Goal: Task Accomplishment & Management: Complete application form

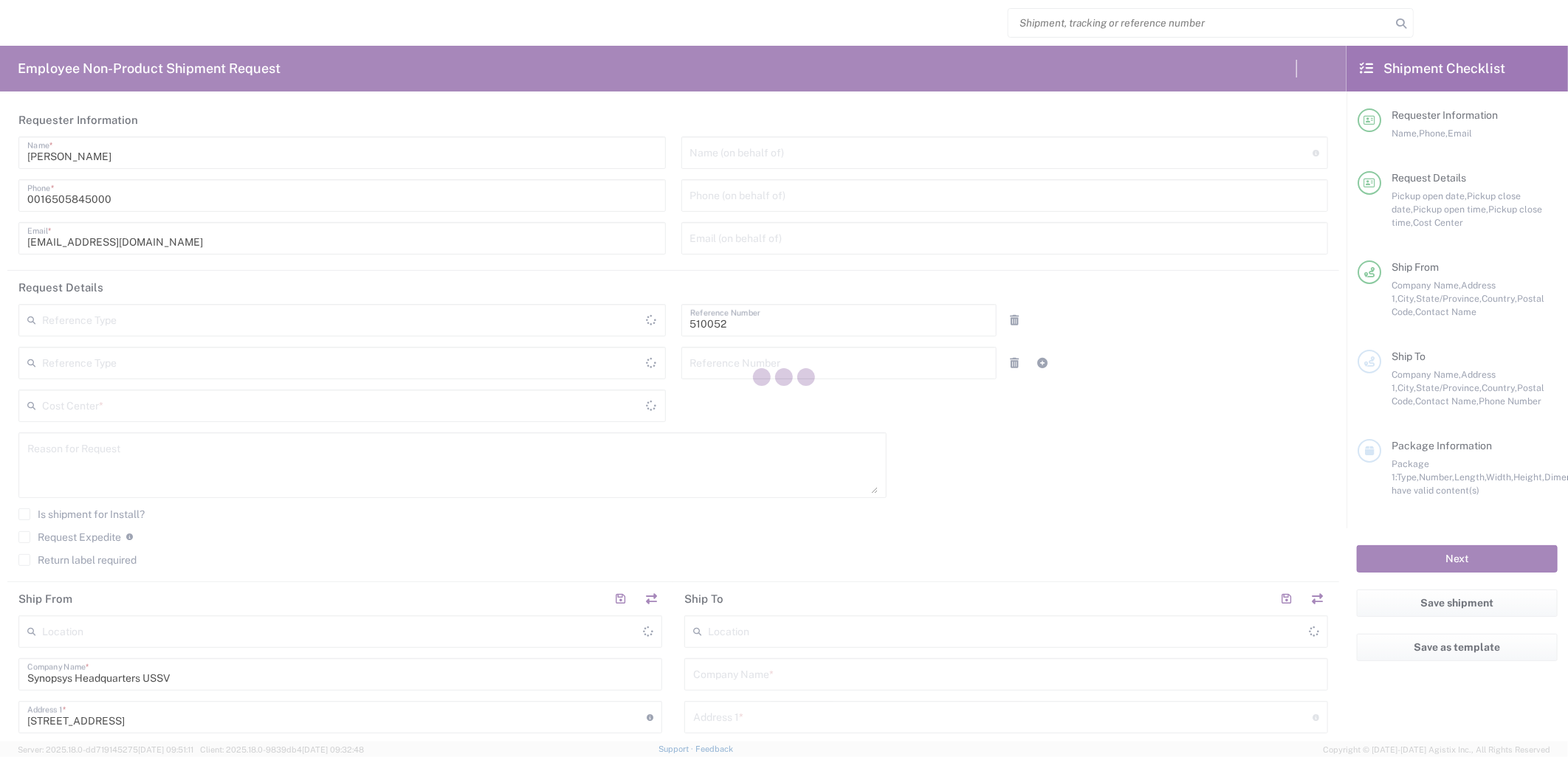
type input "Department"
type input "US01, SG, NVM, R&D 510052"
type input "[GEOGRAPHIC_DATA]"
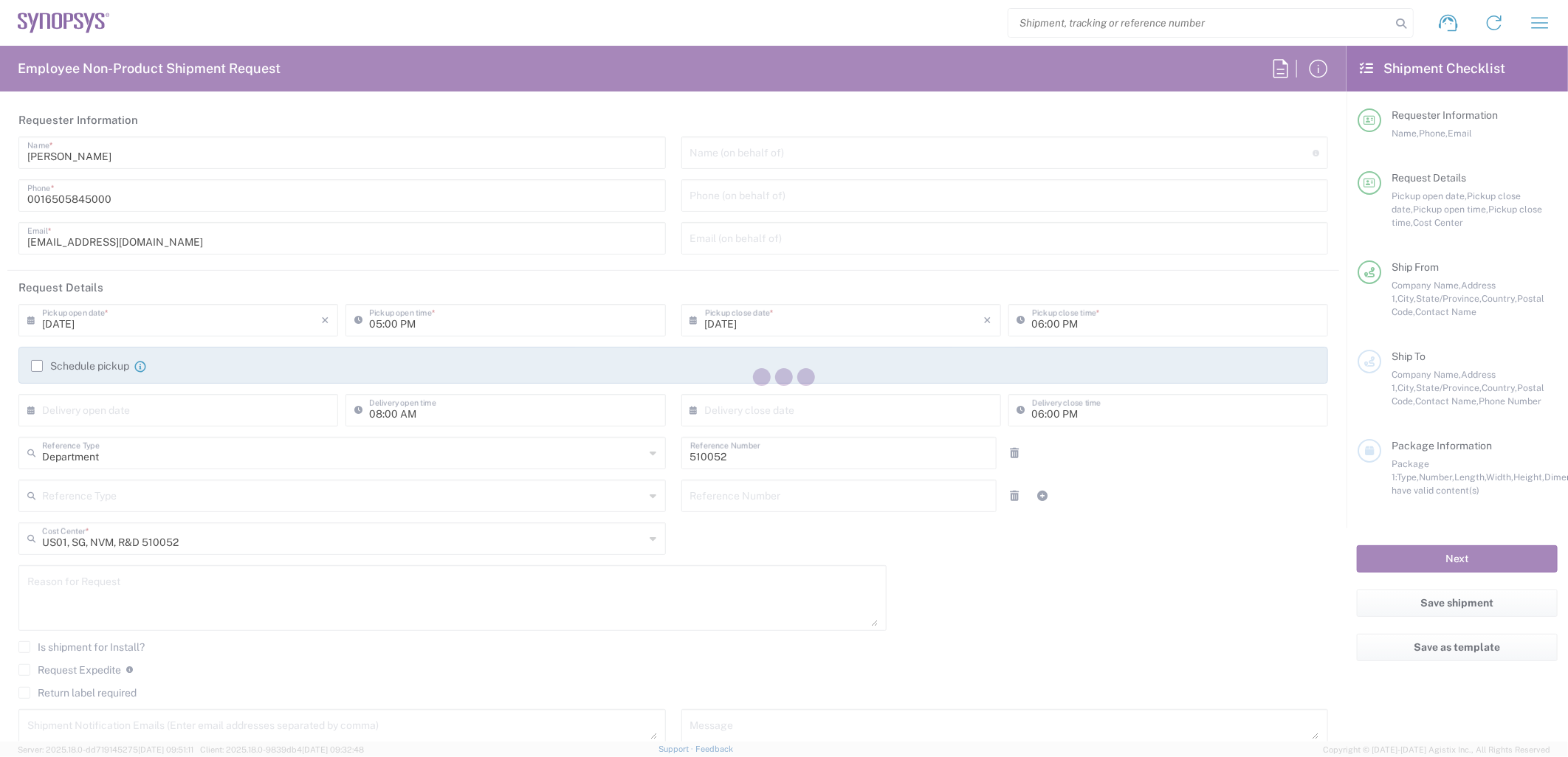
type input "California"
type input "United States"
type input "Delivered at Place"
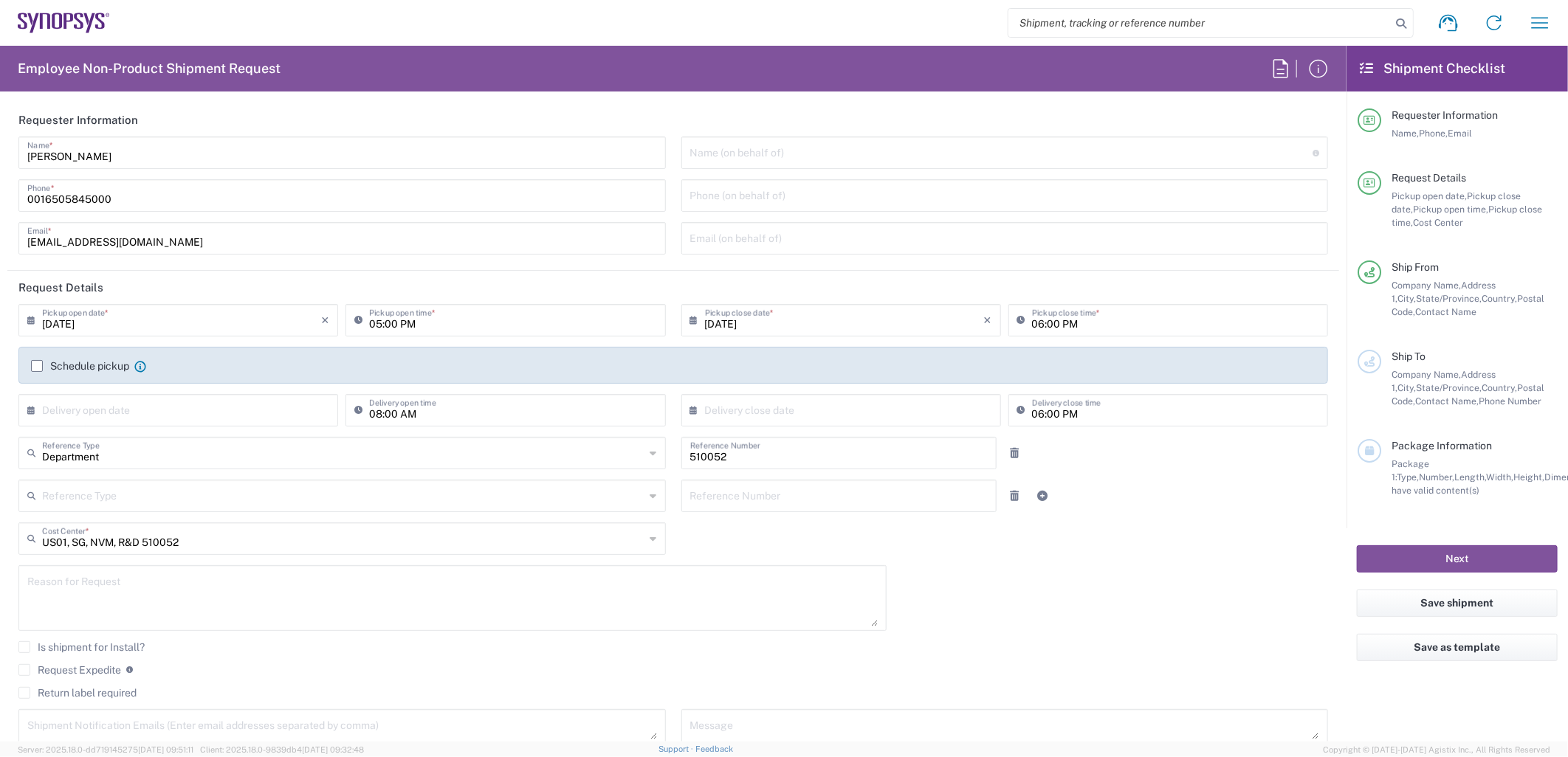
type input "Headquarters USSV"
click at [781, 318] on input "09/11/2025" at bounding box center [844, 319] width 279 height 26
click at [878, 408] on span "12" at bounding box center [881, 411] width 21 height 21
type input "09/12/2025"
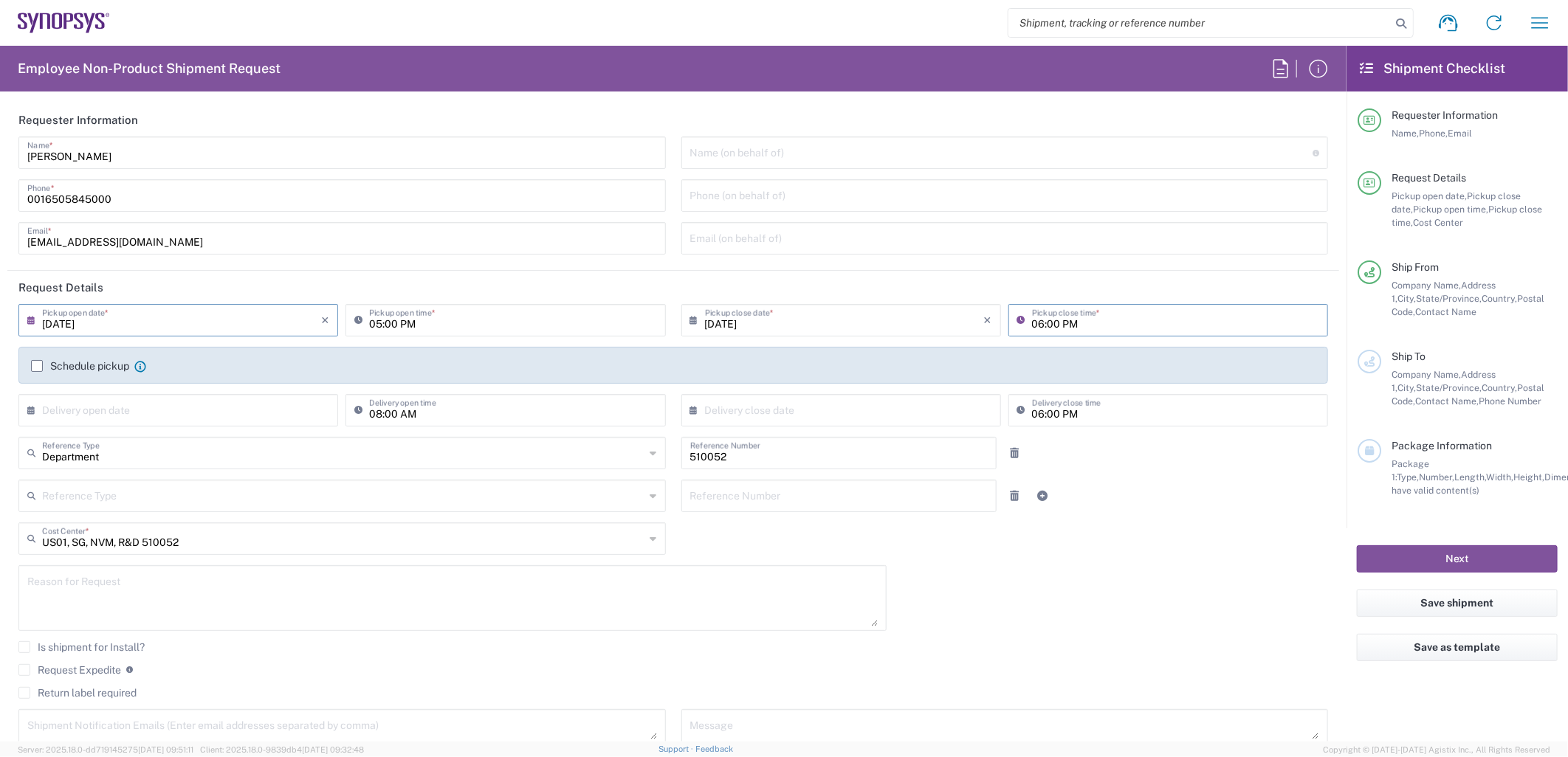
click at [1058, 322] on input "06:00 PM" at bounding box center [1176, 319] width 287 height 26
click at [1073, 321] on input "06:00 PM" at bounding box center [1176, 319] width 287 height 26
click at [1032, 327] on input "06:00 PM" at bounding box center [1176, 319] width 287 height 26
type input "12:00 PM"
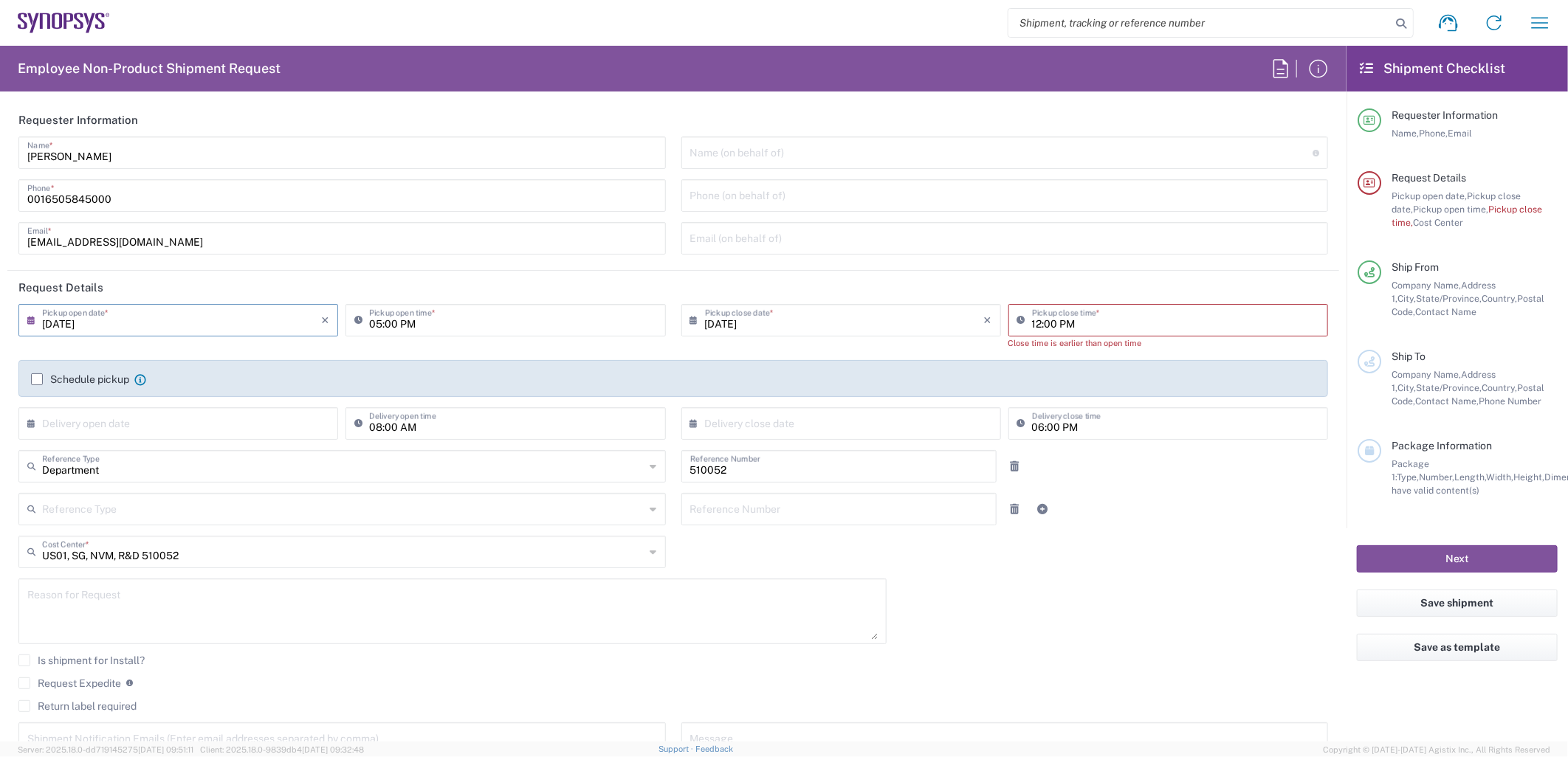
click at [1096, 326] on input "12:00 PM" at bounding box center [1176, 319] width 287 height 26
click at [1099, 325] on input "12:00 PM" at bounding box center [1176, 319] width 287 height 26
click at [432, 331] on input "05:00 PM" at bounding box center [513, 319] width 287 height 26
click at [440, 326] on input "05:00 PM" at bounding box center [513, 319] width 287 height 26
type input "09:00 AM"
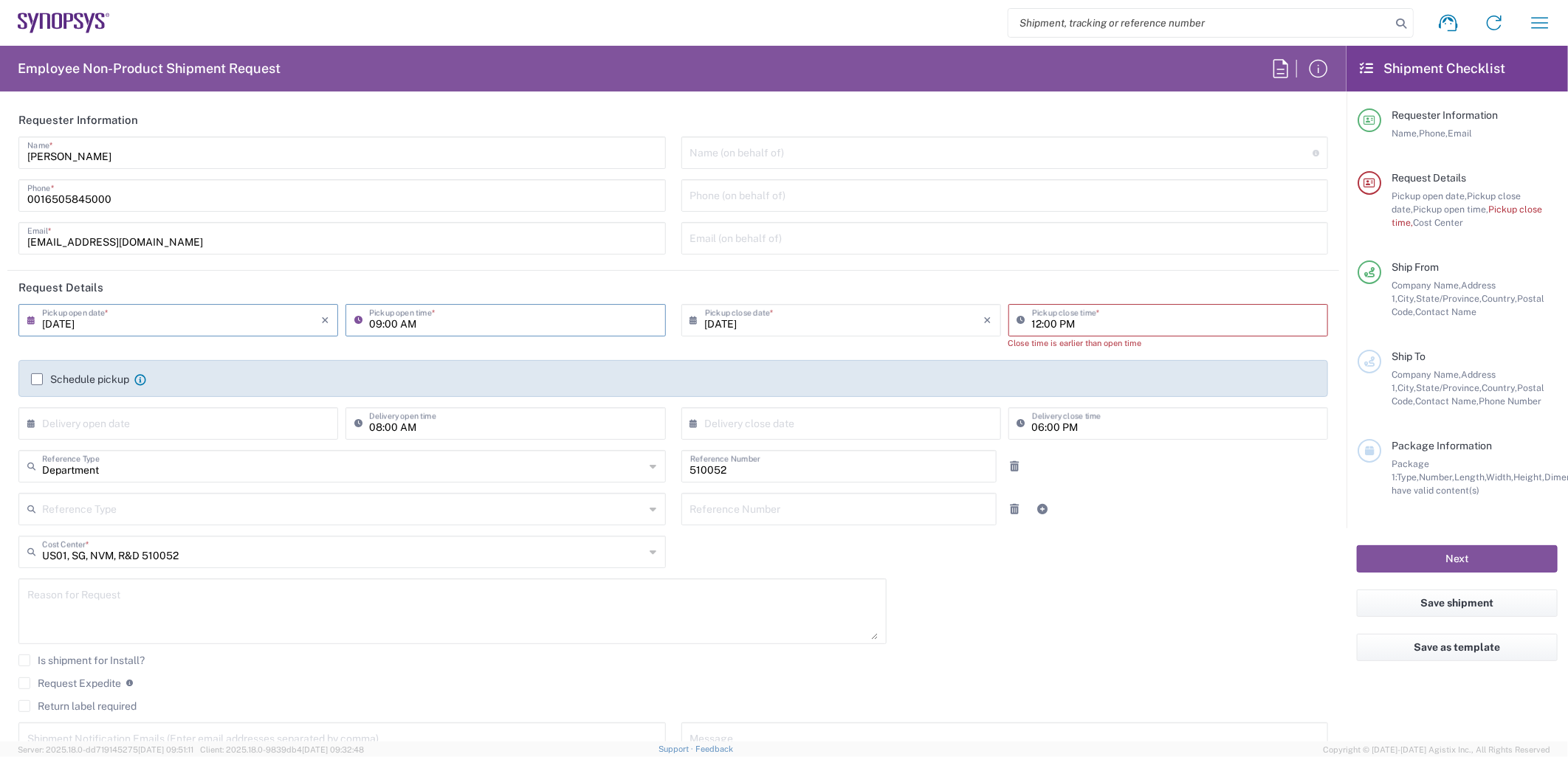
click at [137, 319] on input "09/12/2025" at bounding box center [181, 319] width 279 height 26
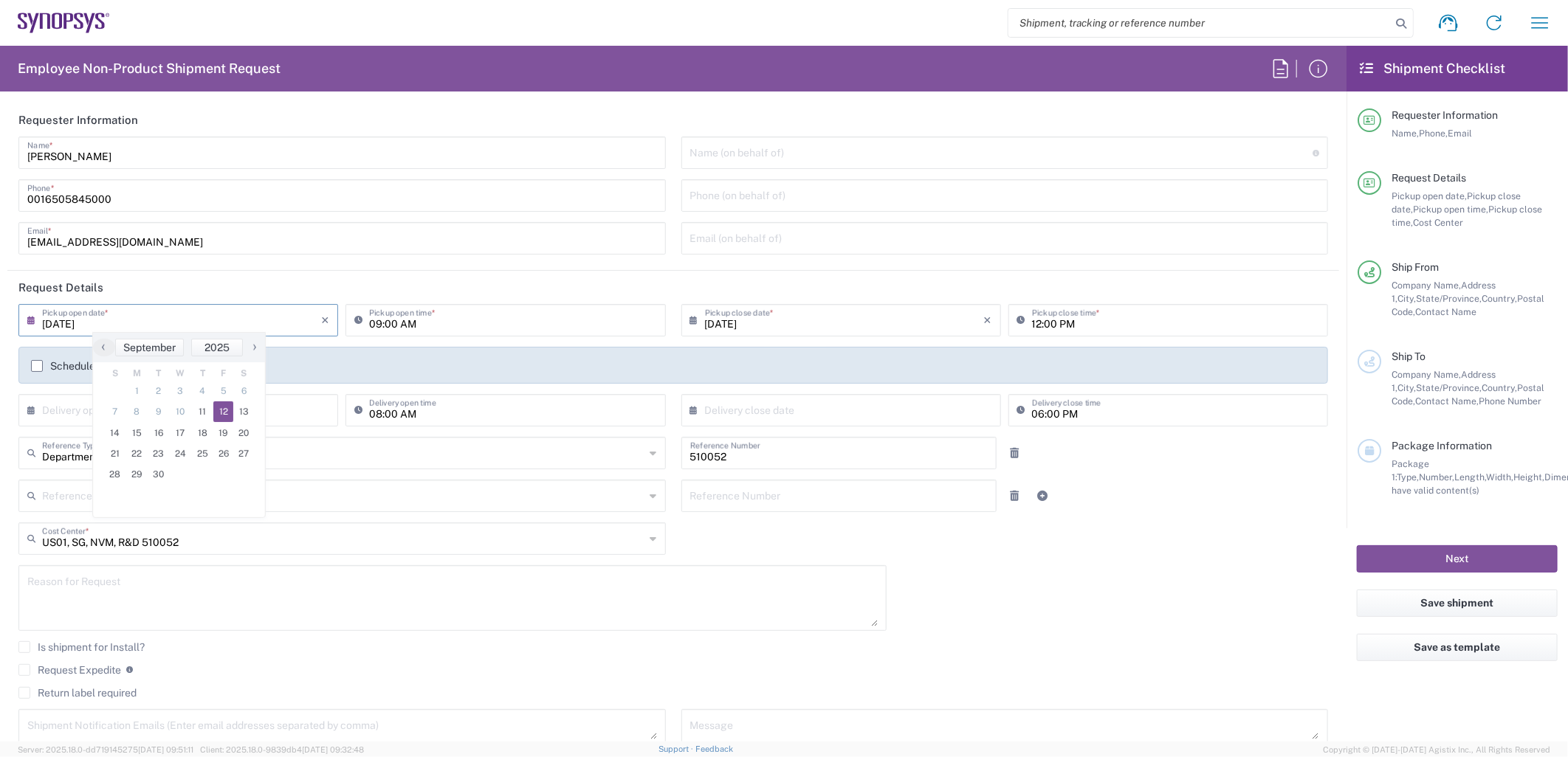
click at [71, 321] on input "09/12/2025" at bounding box center [181, 319] width 279 height 26
type input "09/11/2025"
click at [374, 321] on input "09:00 AM" at bounding box center [513, 319] width 287 height 26
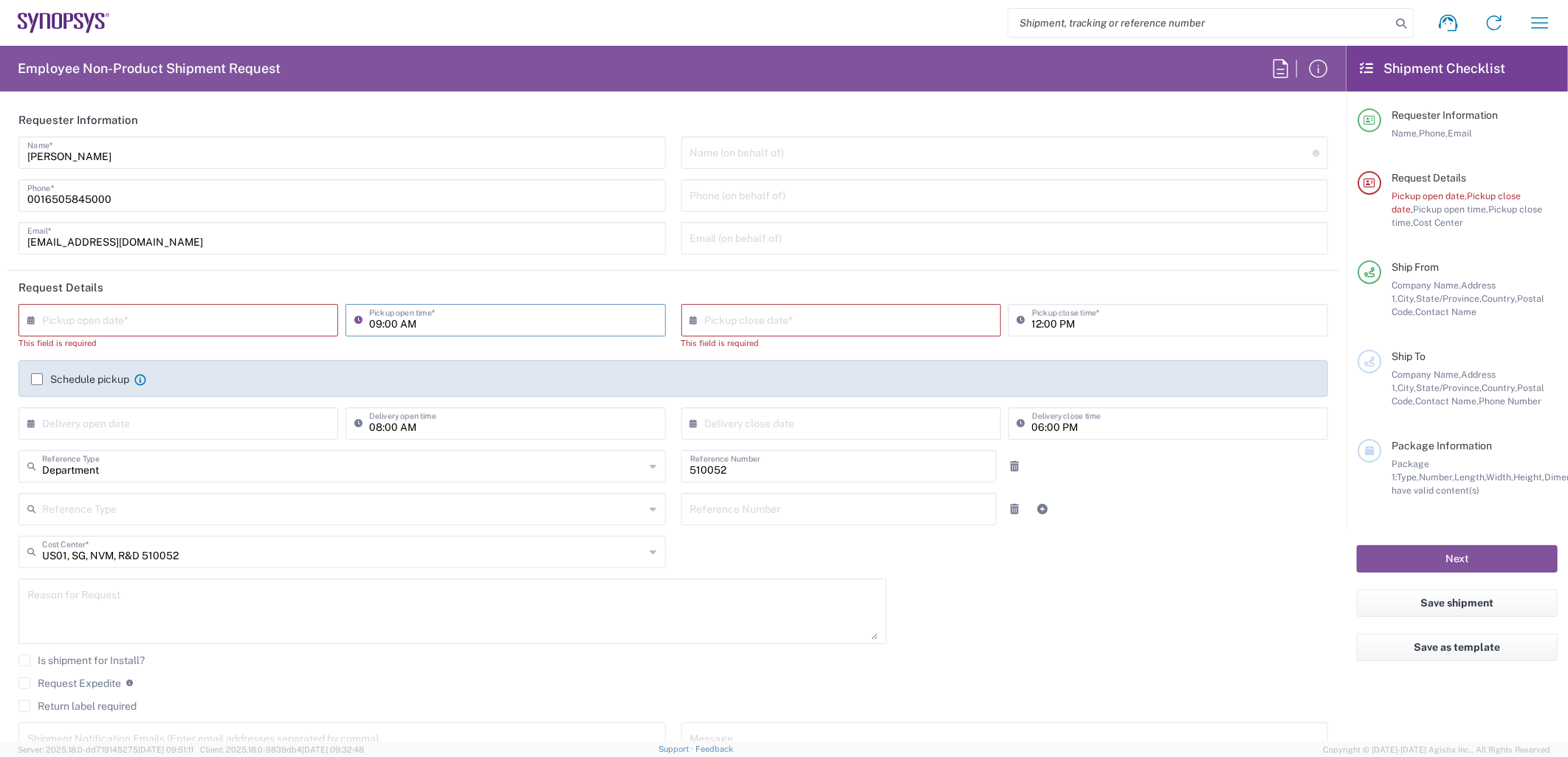
click at [384, 325] on input "09:00 AM" at bounding box center [513, 319] width 287 height 26
click at [186, 325] on input "text" at bounding box center [181, 319] width 279 height 26
click at [203, 408] on span "11" at bounding box center [202, 411] width 23 height 21
type input "09/11/2025"
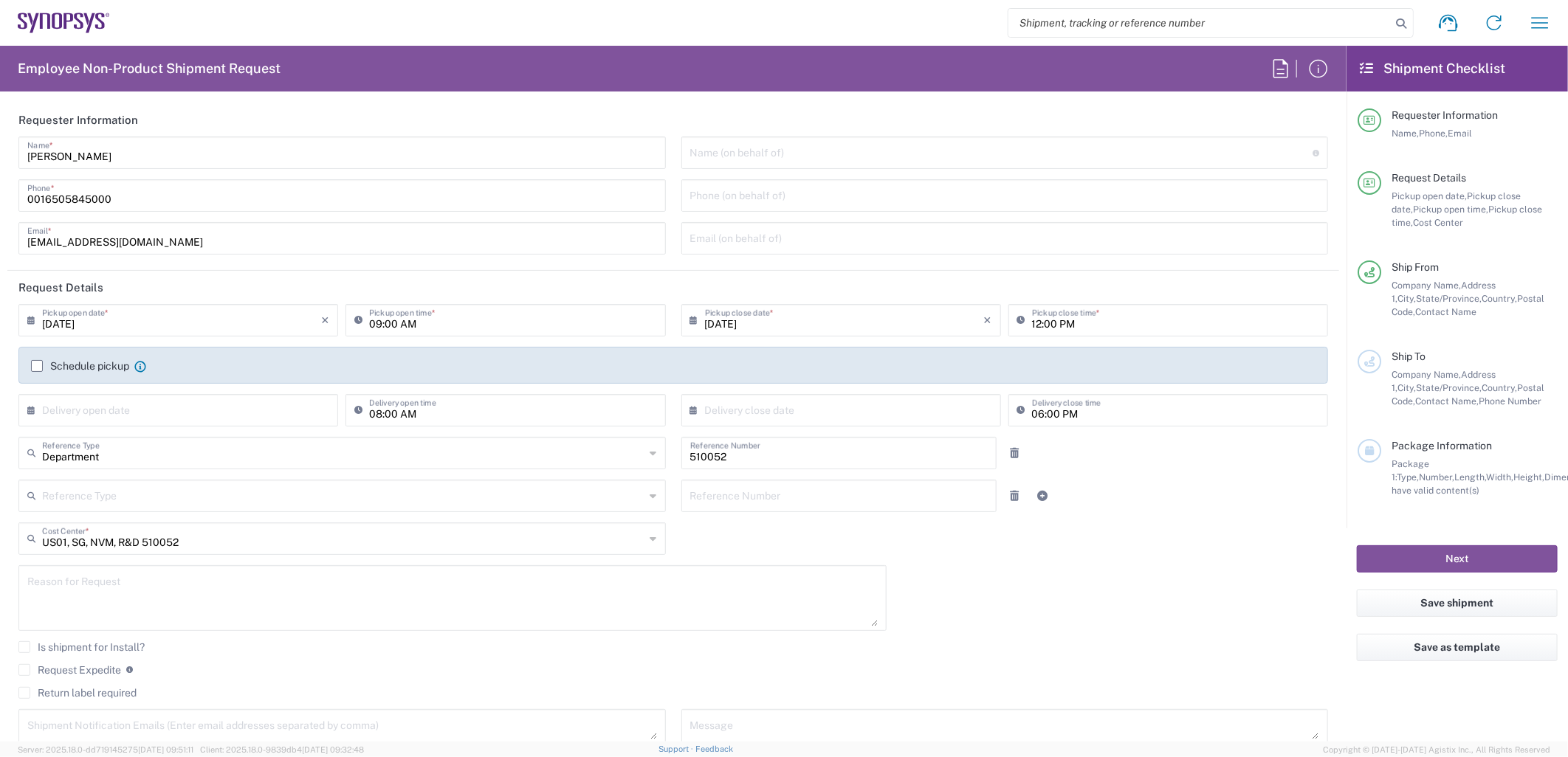
click at [377, 326] on input "09:00 AM" at bounding box center [513, 319] width 287 height 26
click at [440, 323] on input "05:00 AM" at bounding box center [513, 319] width 287 height 26
type input "05:00 PM"
type input "09/12/2025"
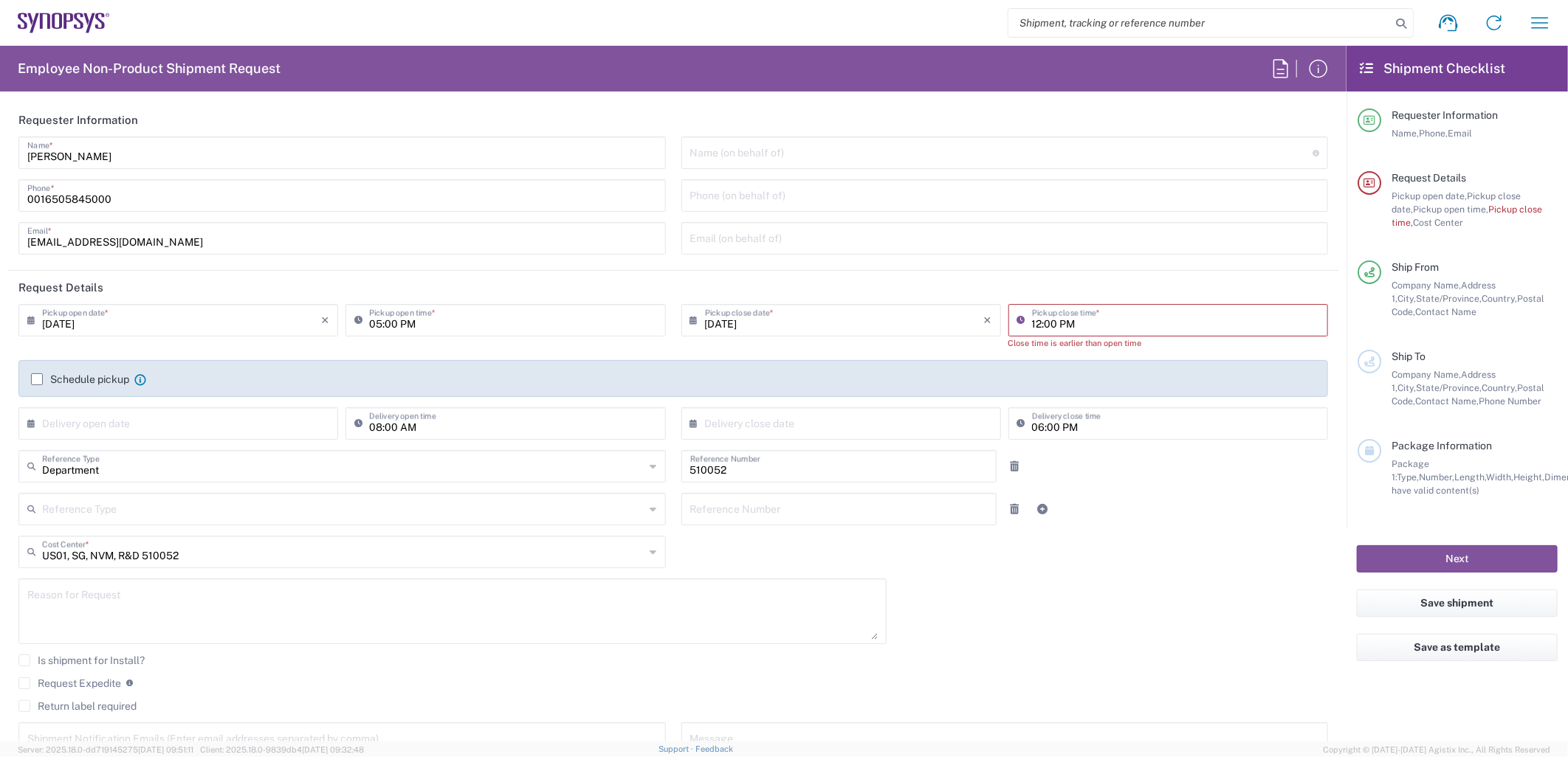
type input "09/12/2025"
click at [436, 321] on input "05:00 PM" at bounding box center [513, 319] width 287 height 26
click at [395, 318] on input "05:00 PM" at bounding box center [513, 319] width 287 height 26
type input "08:00 AM"
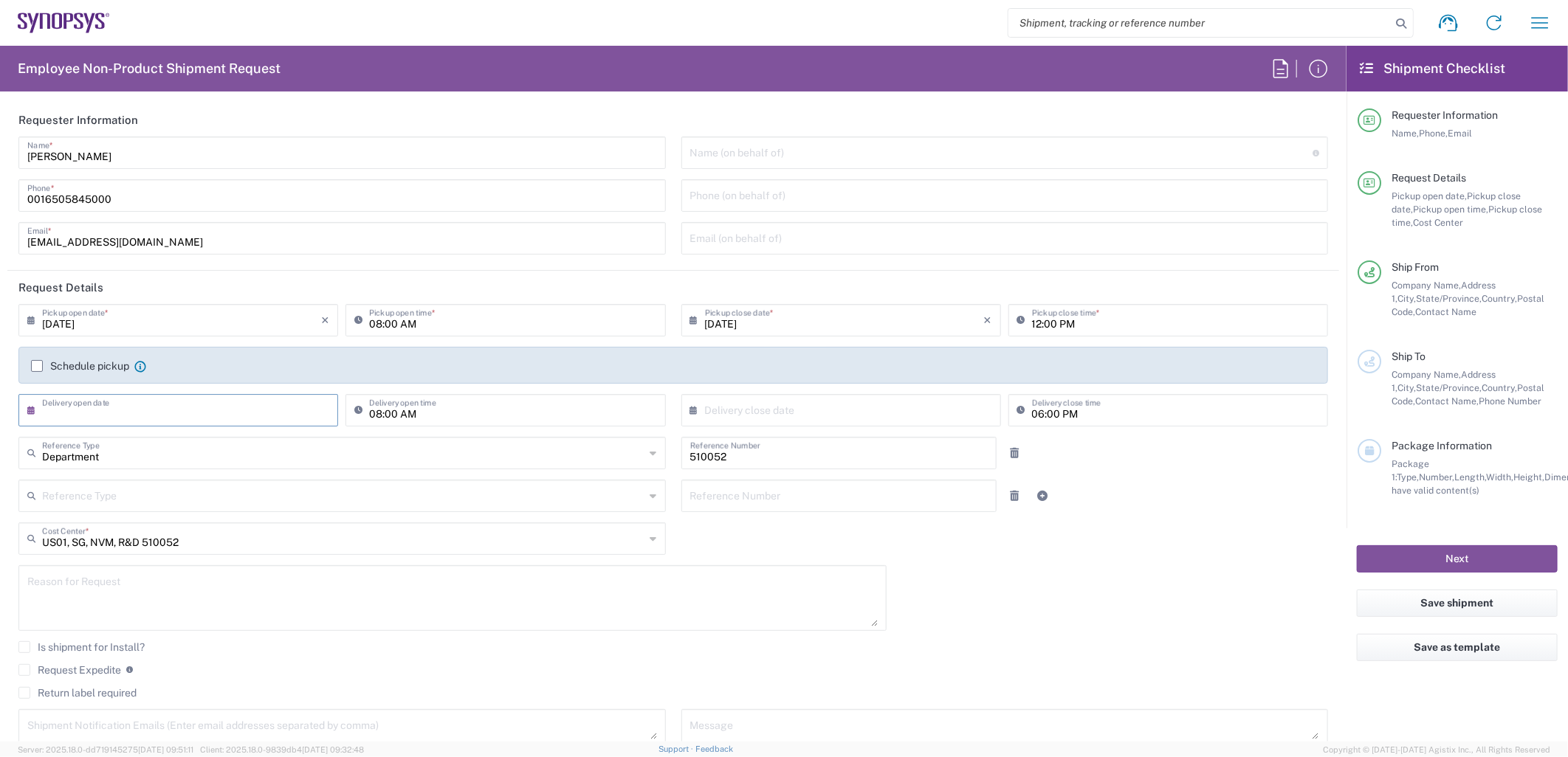
click at [247, 419] on input "text" at bounding box center [181, 408] width 279 height 26
click at [0, 463] on html "Shipment request Shipment tracking Employee non-product shipment request My shi…" at bounding box center [784, 378] width 1568 height 757
click at [241, 411] on input "text" at bounding box center [181, 408] width 279 height 26
click at [180, 523] on span "17" at bounding box center [181, 523] width 23 height 21
type input "09/17/2025"
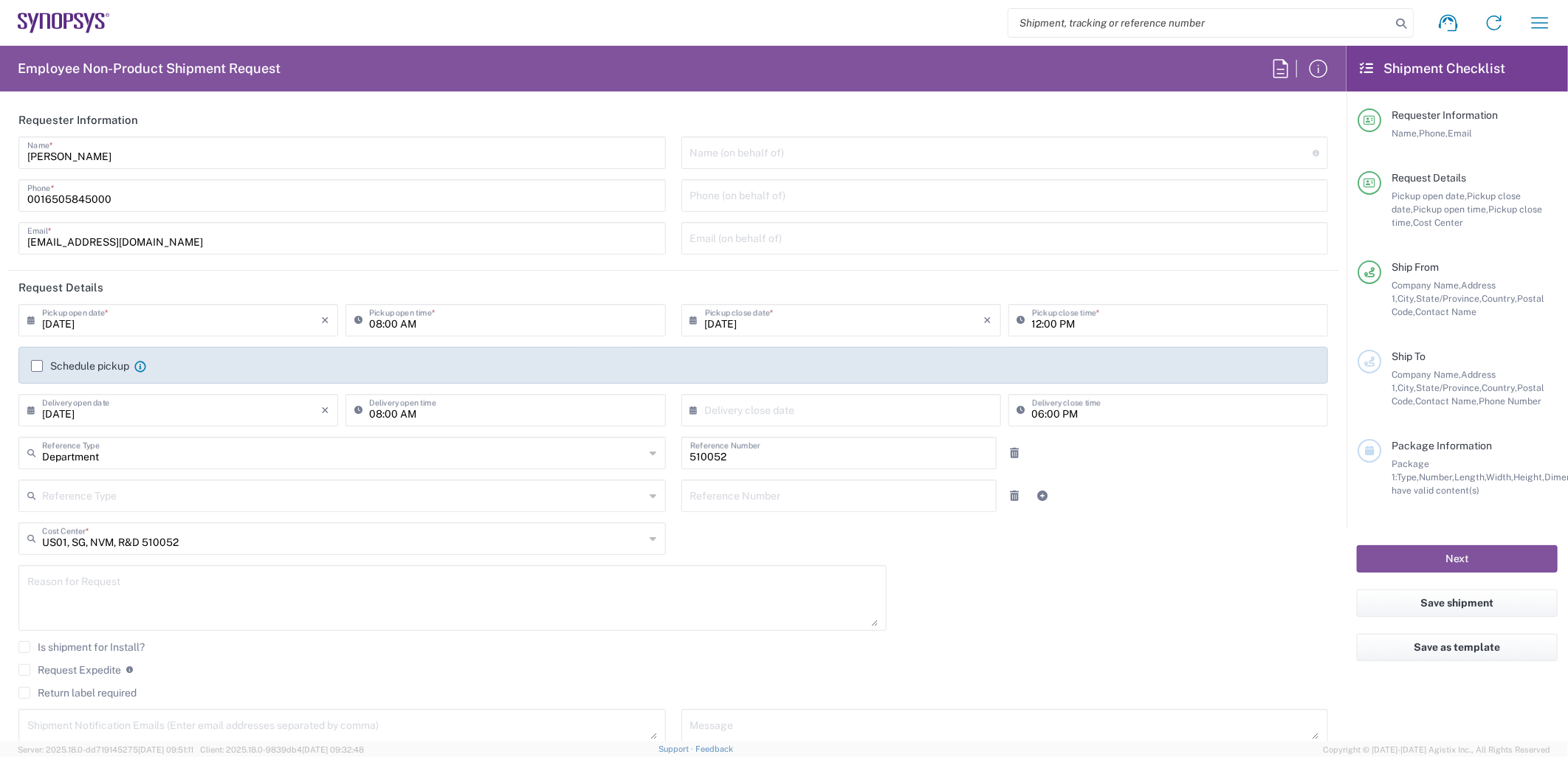
click at [864, 414] on input "text" at bounding box center [844, 408] width 279 height 26
click at [881, 522] on span "19" at bounding box center [881, 523] width 21 height 21
type input "09/19/2025"
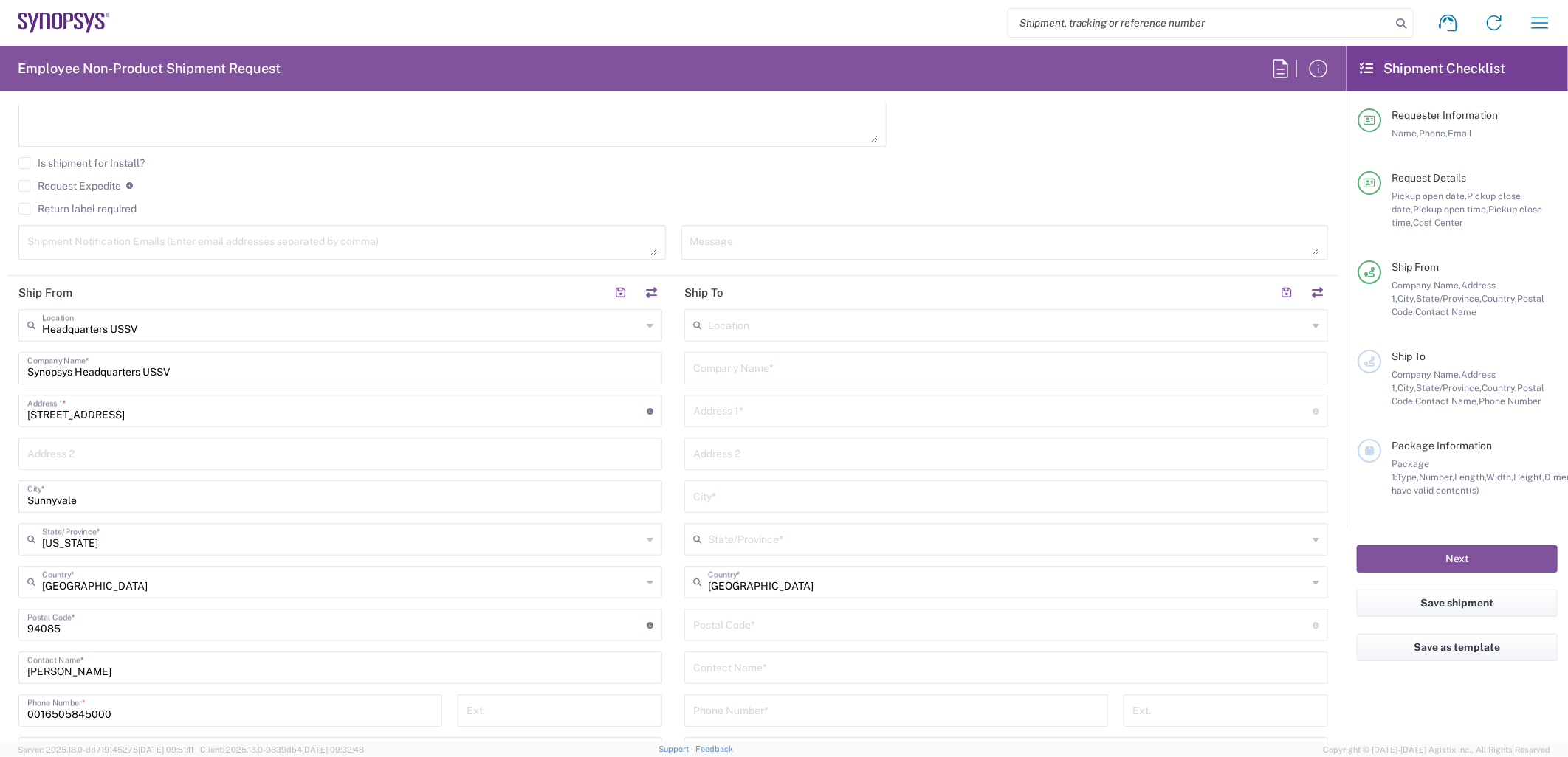
scroll to position [491, 0]
click at [740, 299] on header "Ship To" at bounding box center [1006, 285] width 666 height 33
click at [740, 308] on input "text" at bounding box center [1008, 317] width 600 height 26
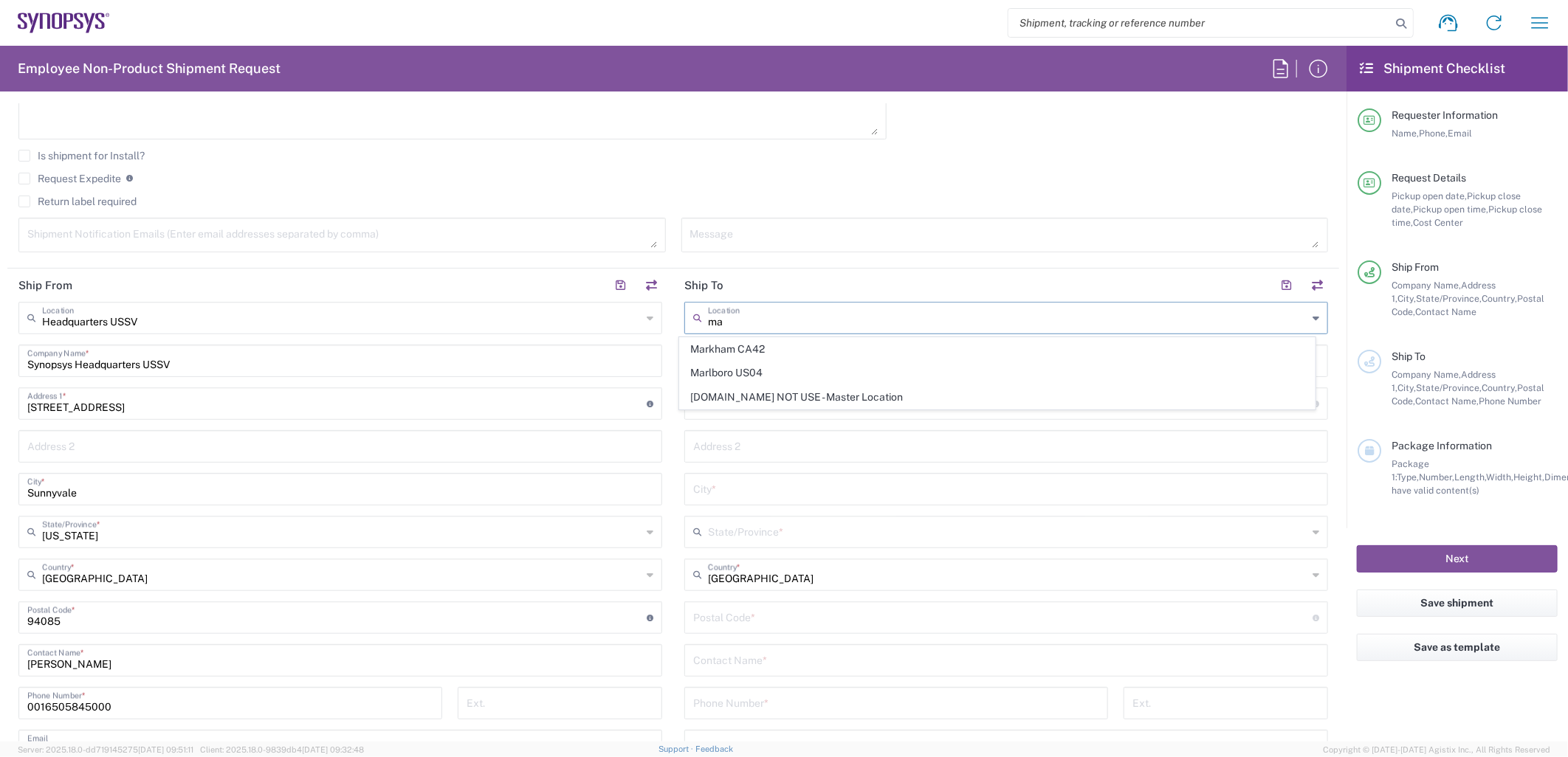
type input "m"
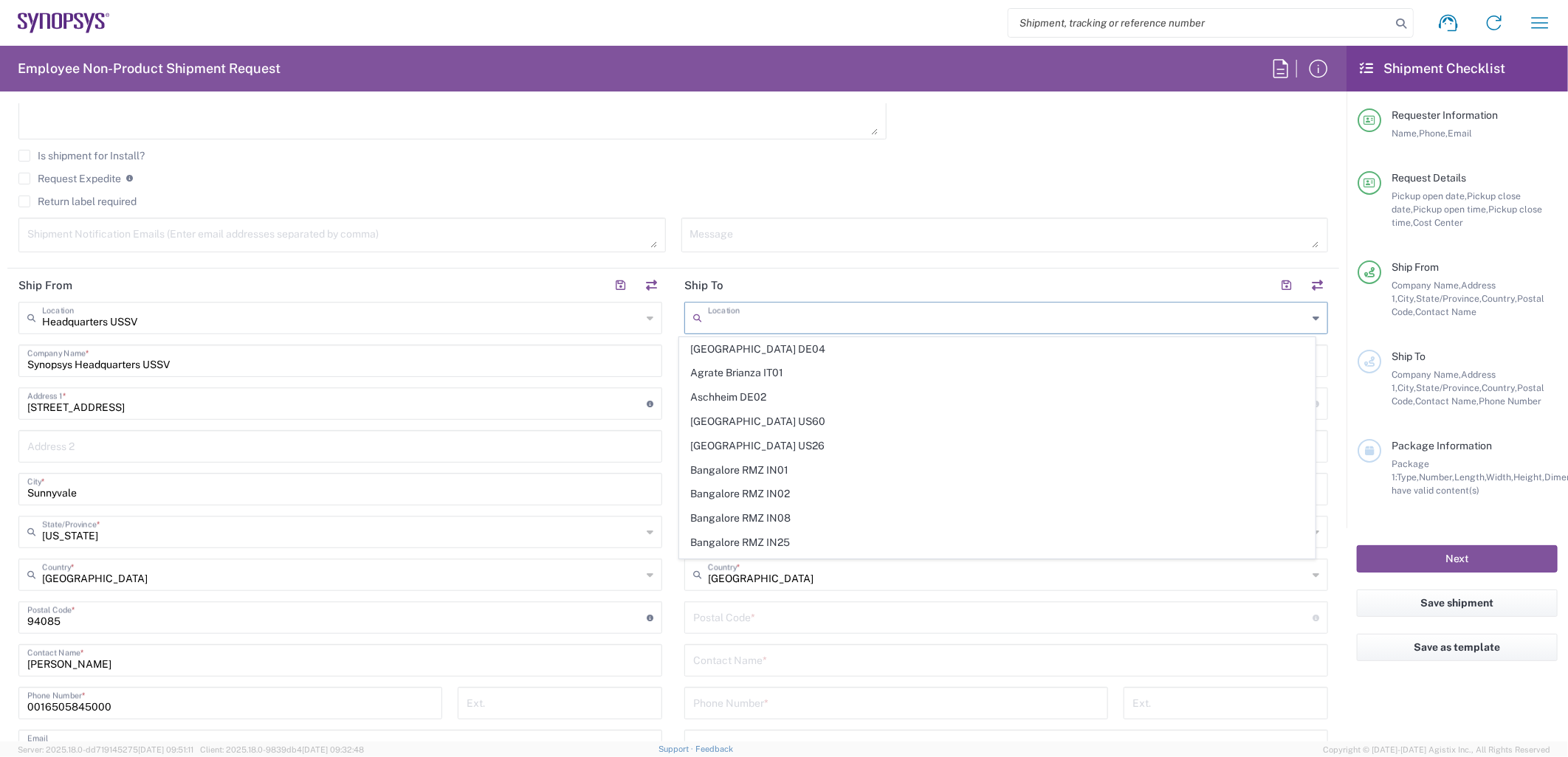
click at [770, 277] on header "Ship To" at bounding box center [1006, 285] width 666 height 33
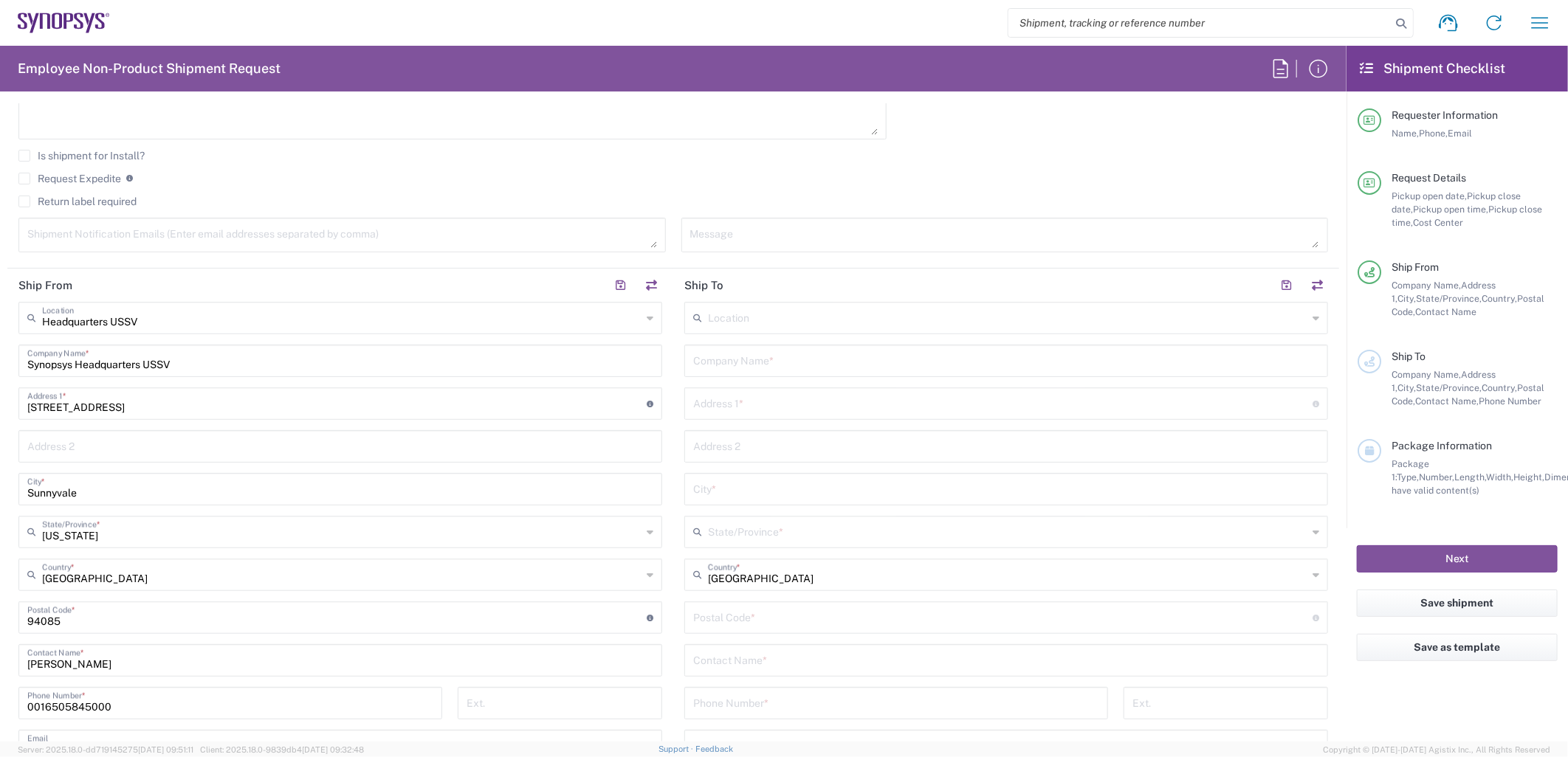
click at [739, 363] on input "text" at bounding box center [1007, 359] width 626 height 26
paste input "Ascend Microsystems"
type input "Ascend Microsystems"
click at [746, 405] on input "text" at bounding box center [1003, 402] width 620 height 26
paste input "8E, Jalan Teknologi 3/6 Kawasan Perindustrian"
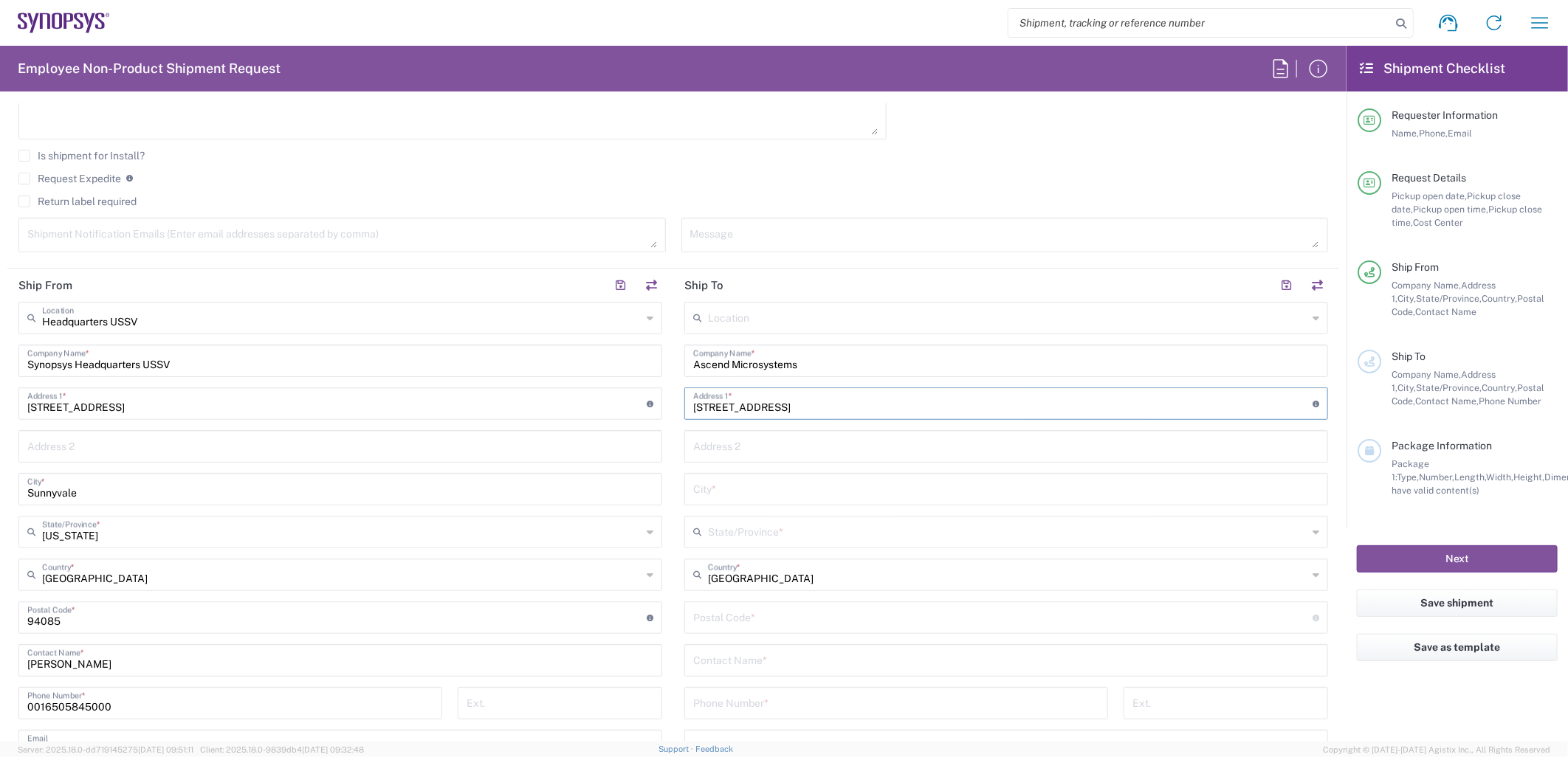
type input "8E, Jalan Teknologi 3/6 Kawasan Perindustrian"
click at [740, 452] on input "text" at bounding box center [1007, 445] width 626 height 26
click at [736, 489] on input "text" at bounding box center [1007, 488] width 626 height 26
paste input "Nouvelle Lot 8 Kota Damansara, PJU 5,"
type input "Nouvelle Lot 8 Kota Damansara, PJU 5,"
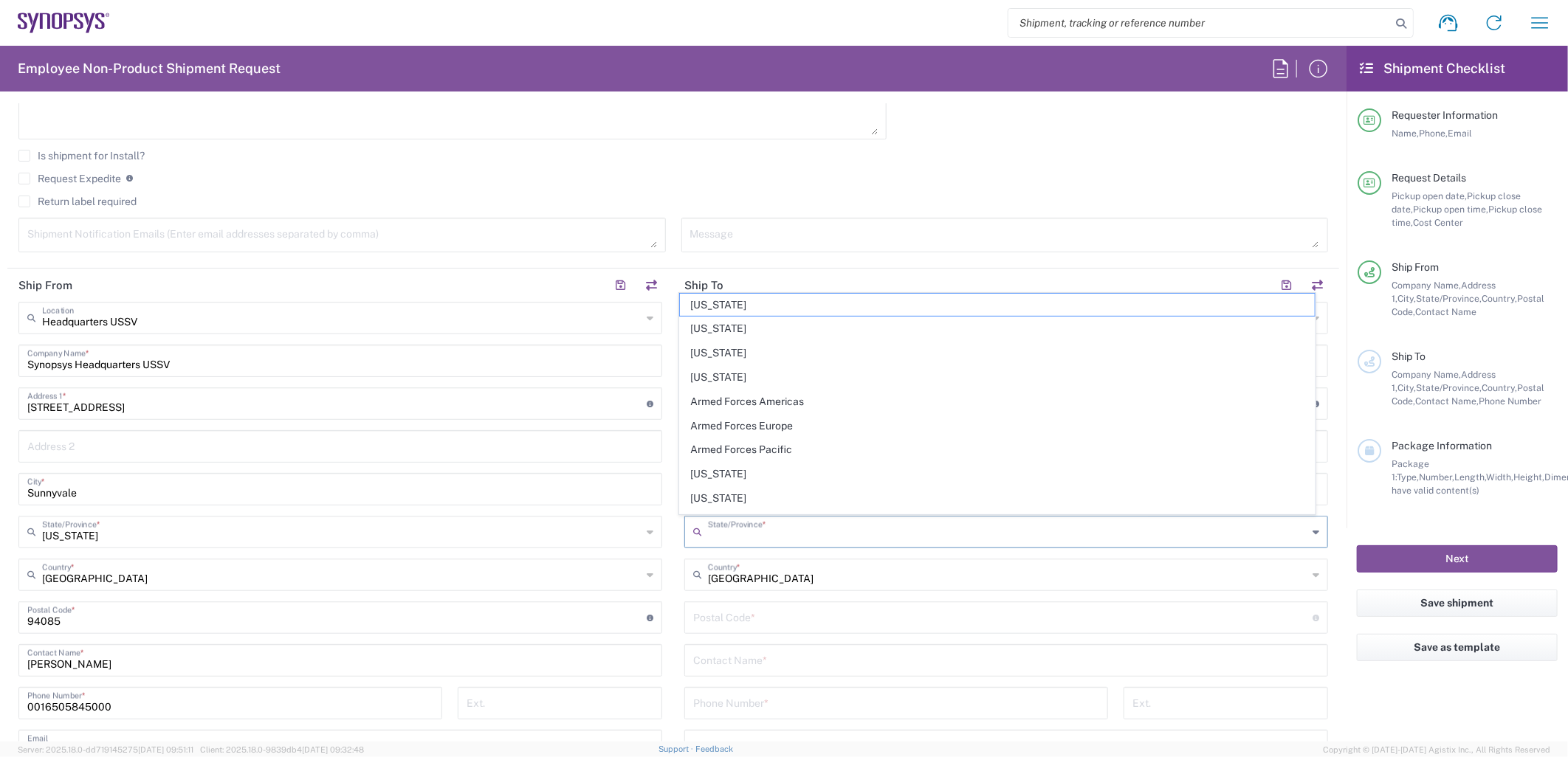
click at [779, 531] on input "text" at bounding box center [1008, 530] width 600 height 26
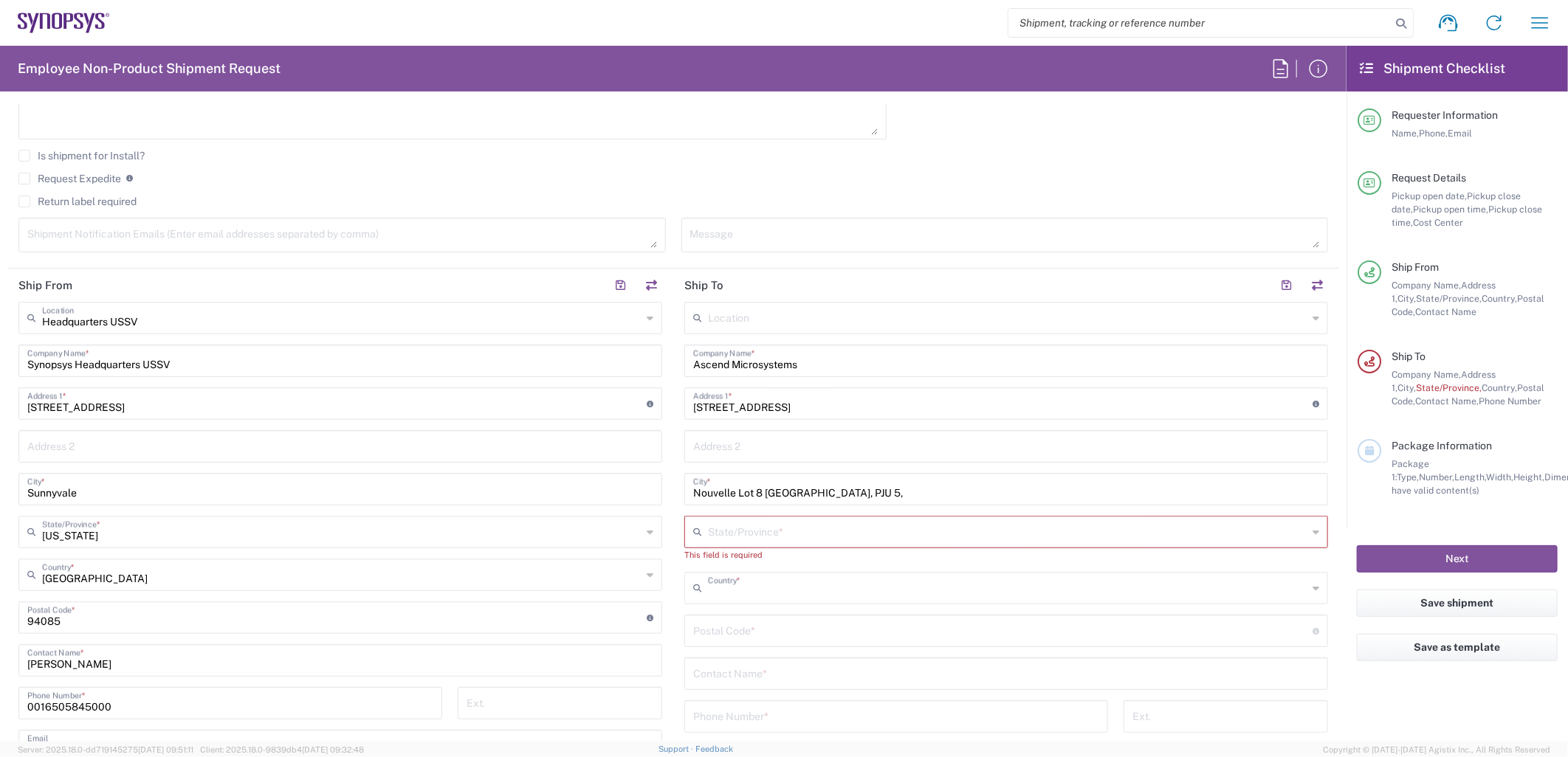
click at [767, 589] on input "text" at bounding box center [1008, 587] width 600 height 26
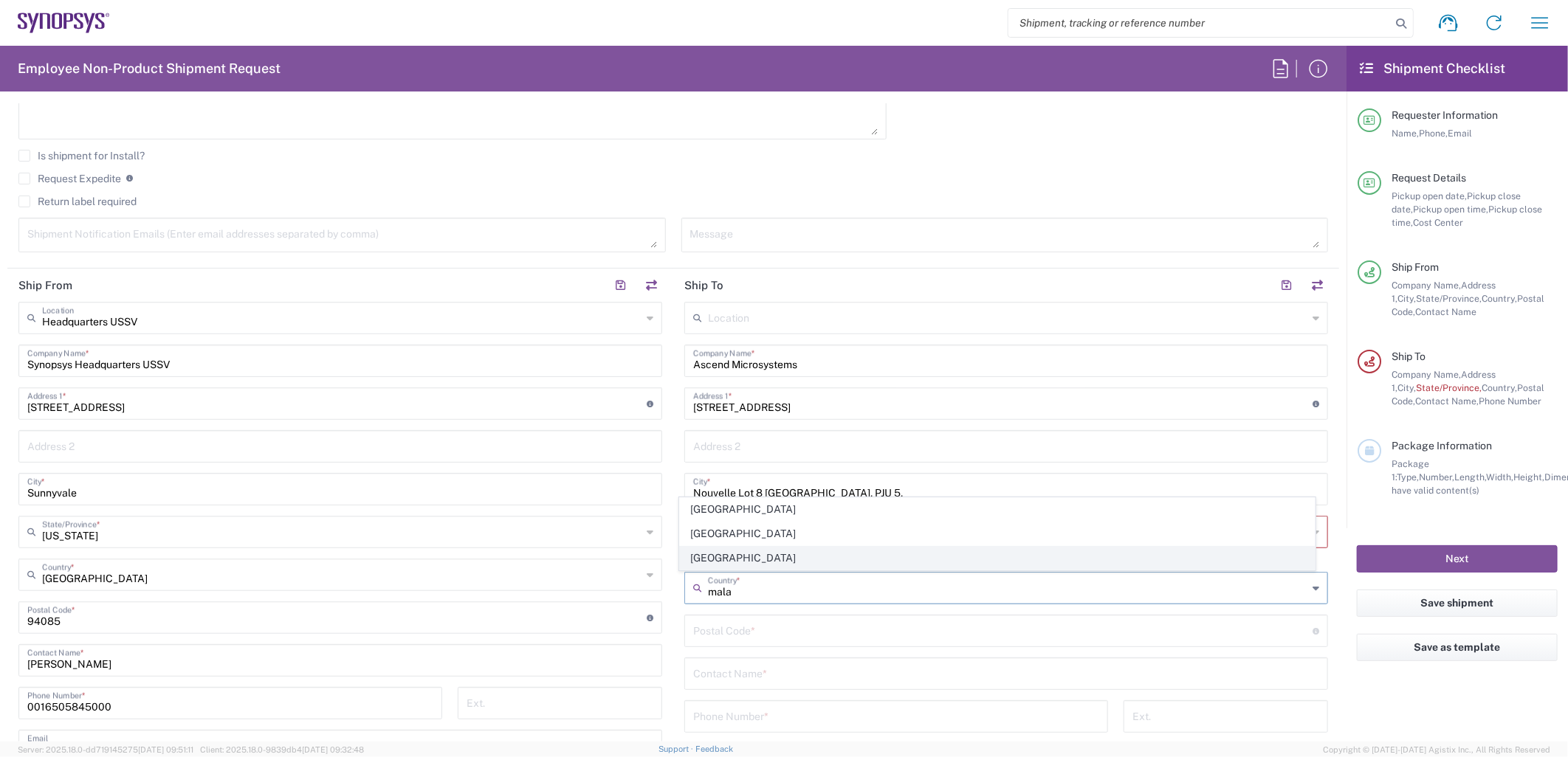
click at [735, 561] on span "Malaysia" at bounding box center [998, 557] width 635 height 23
type input "Malaysia"
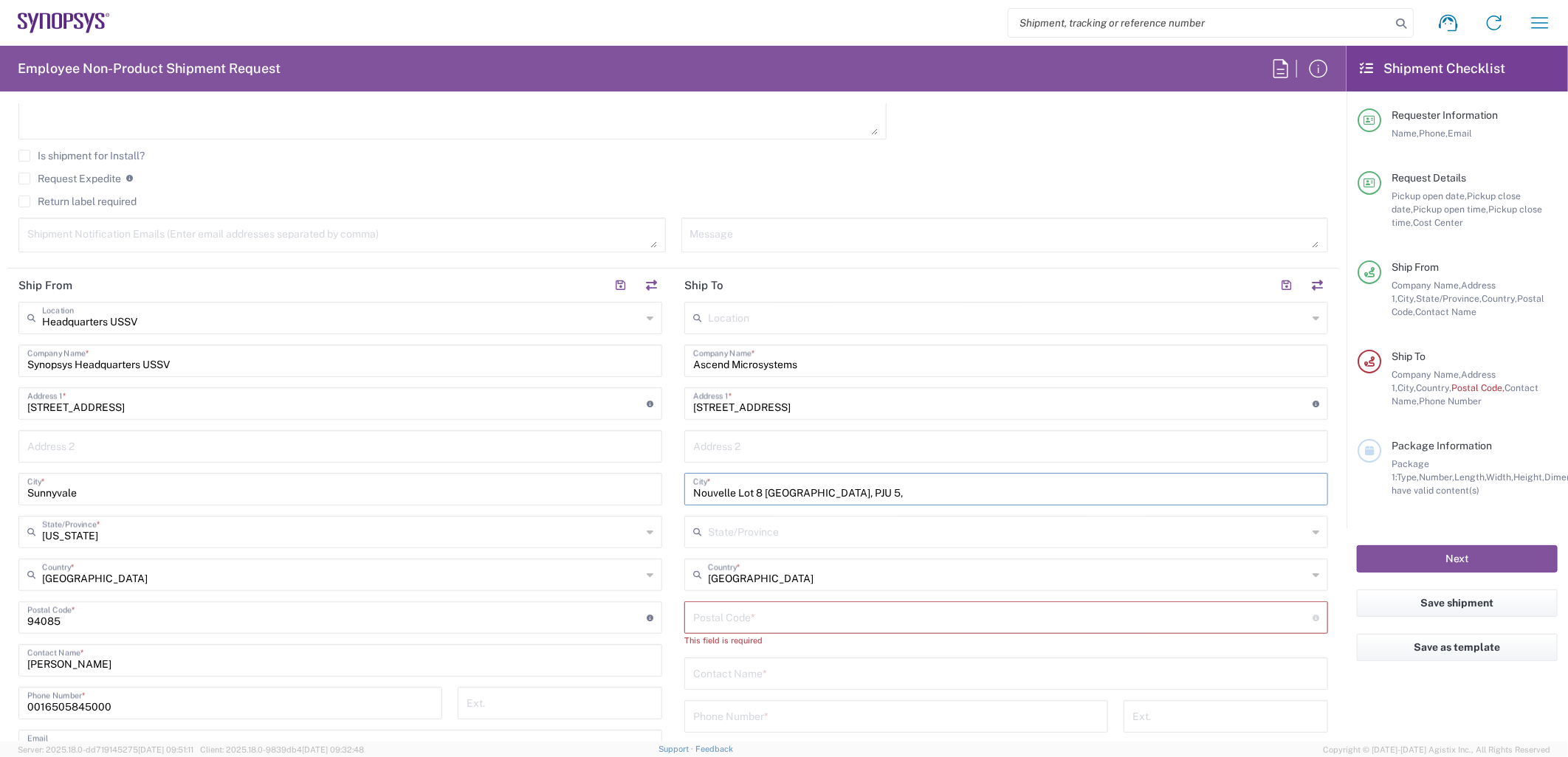
drag, startPoint x: 875, startPoint y: 491, endPoint x: 667, endPoint y: 496, distance: 208.1
click at [673, 495] on main "Location Aachen DE04 Agrate Brianza IT01 Aschheim DE02 Atlanta US60 Austin US26…" at bounding box center [1006, 619] width 666 height 634
click at [710, 448] on input "text" at bounding box center [1007, 445] width 626 height 26
paste input "Nouvelle Lot 8 Kota Damansara, PJU 5,"
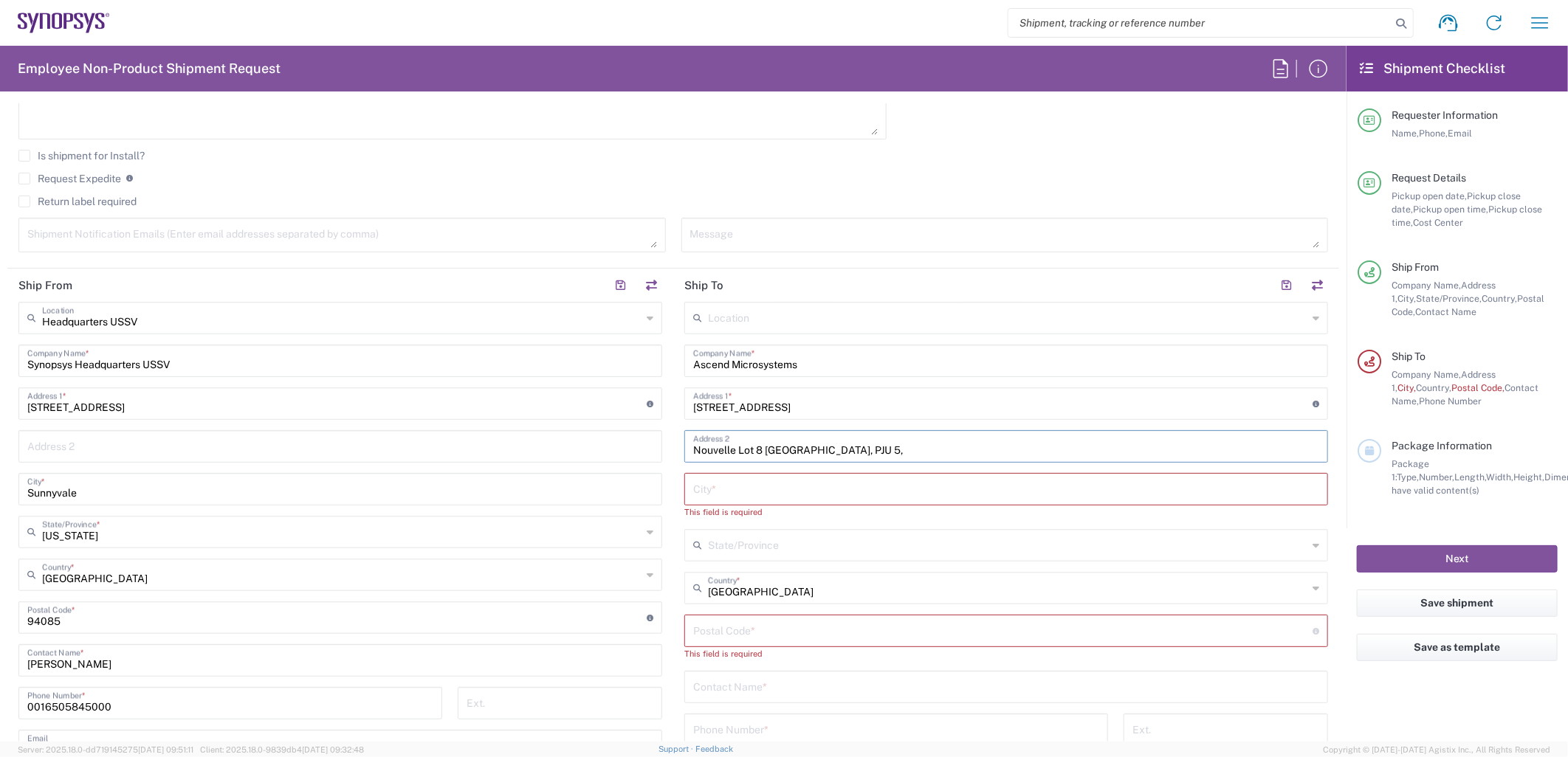
type input "Nouvelle Lot 8 Kota Damansara, PJU 5,"
click at [731, 477] on input "text" at bounding box center [1007, 488] width 626 height 26
click at [721, 482] on input "text" at bounding box center [1007, 488] width 626 height 26
paste input "Taman Sains Selangor"
type input "Taman Sains Selangor"
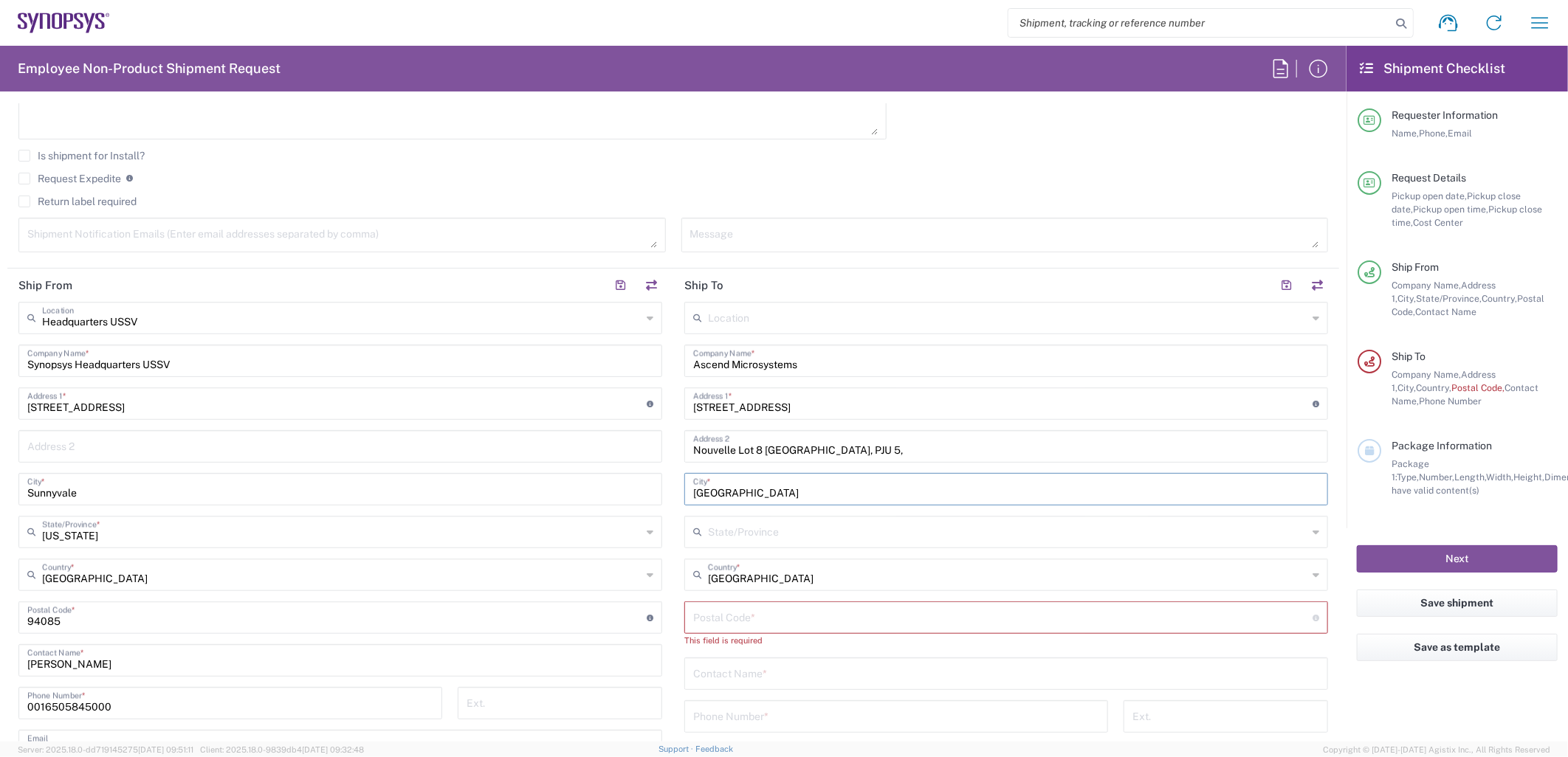
click at [793, 533] on input "text" at bounding box center [1008, 530] width 600 height 26
click at [770, 528] on input "text" at bounding box center [1008, 530] width 600 height 26
paste input "Petaling Jaya"
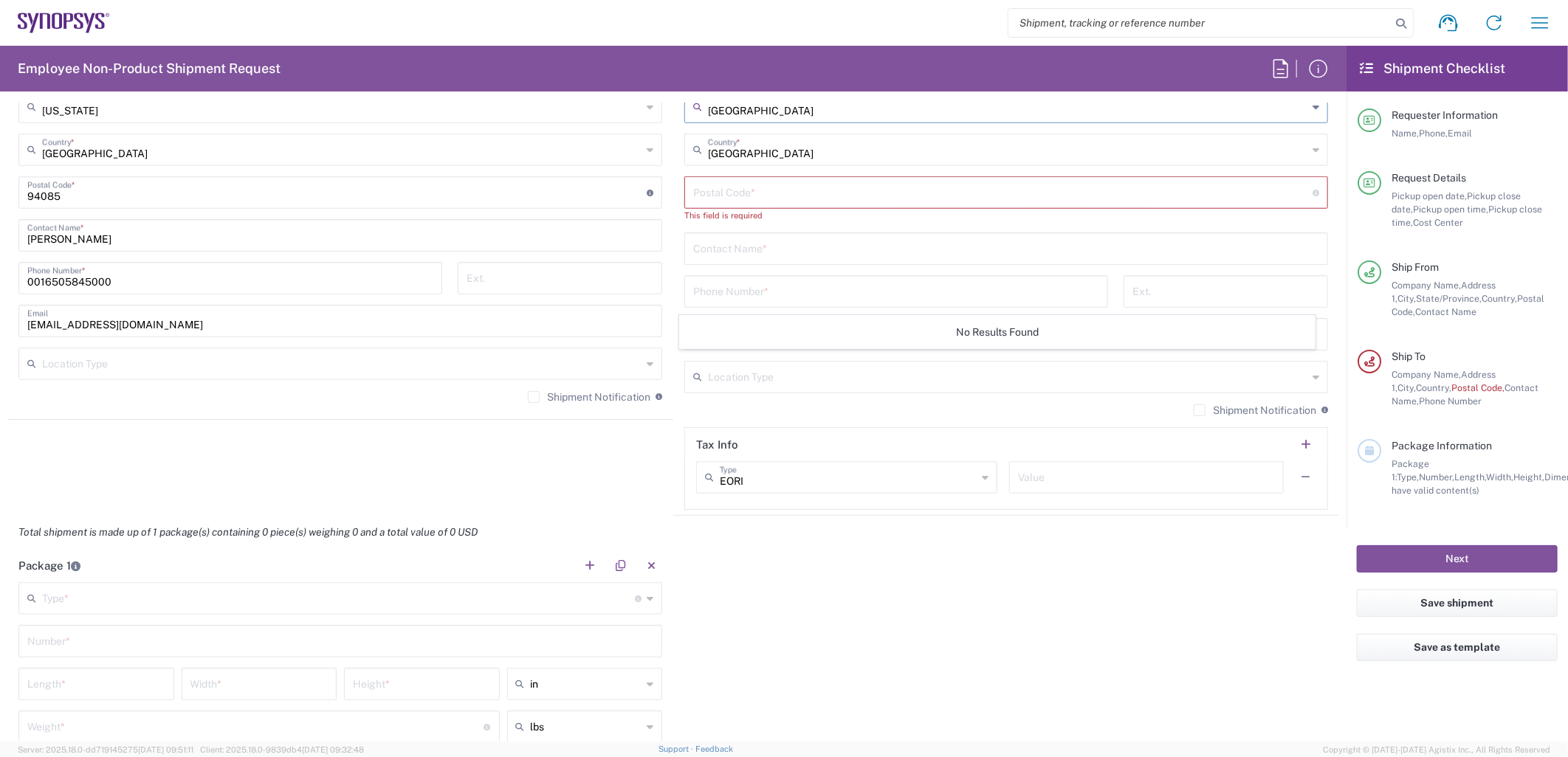
scroll to position [722, 0]
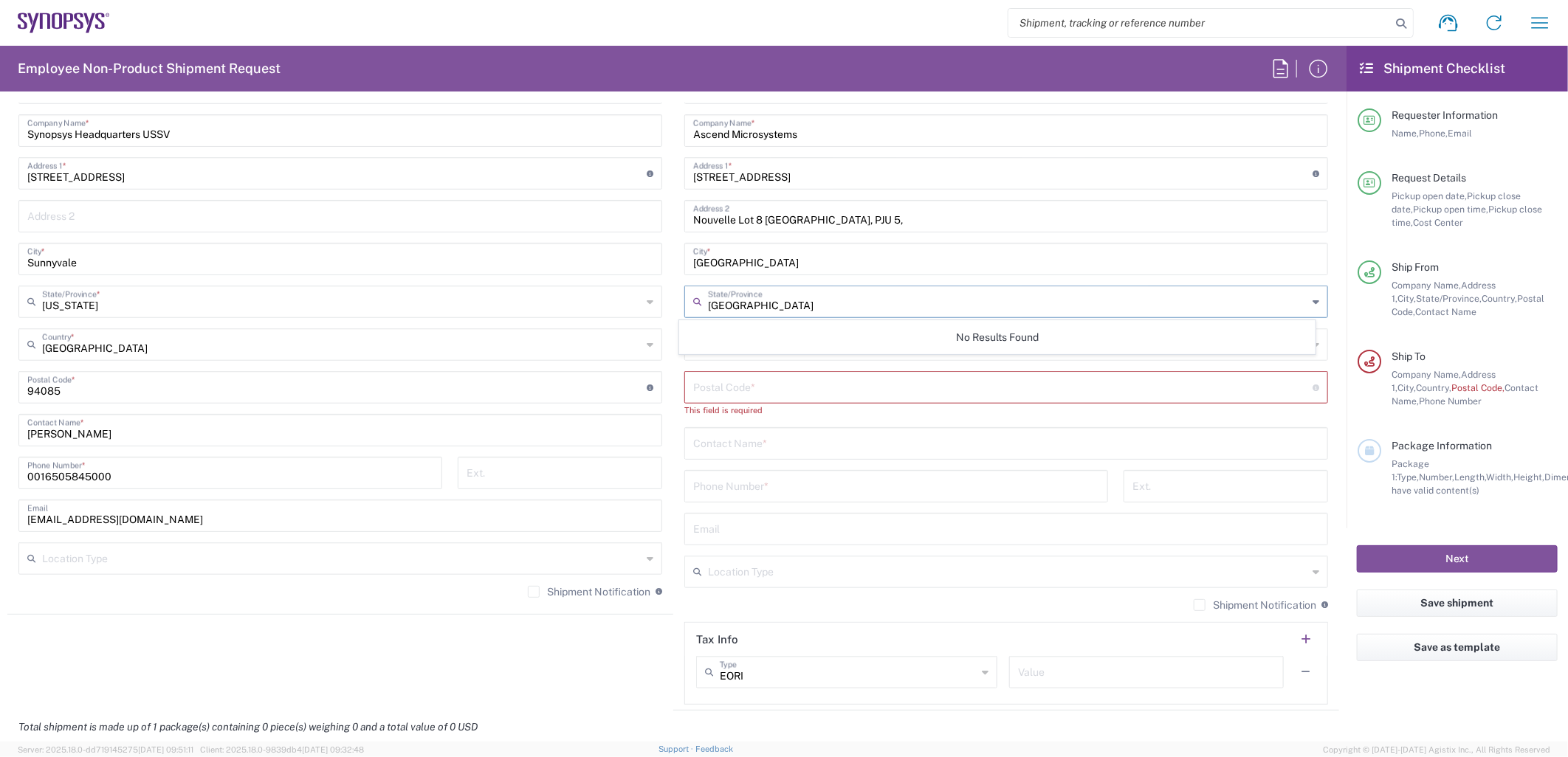
type input "Petaling Jaya"
click at [784, 390] on input "undefined" at bounding box center [1003, 386] width 620 height 26
click at [830, 262] on input "Taman Sains Selangor" at bounding box center [1007, 258] width 626 height 26
paste input "Petaling Jaya"
type input "Taman Sains Selangor, Petaling Jaya"
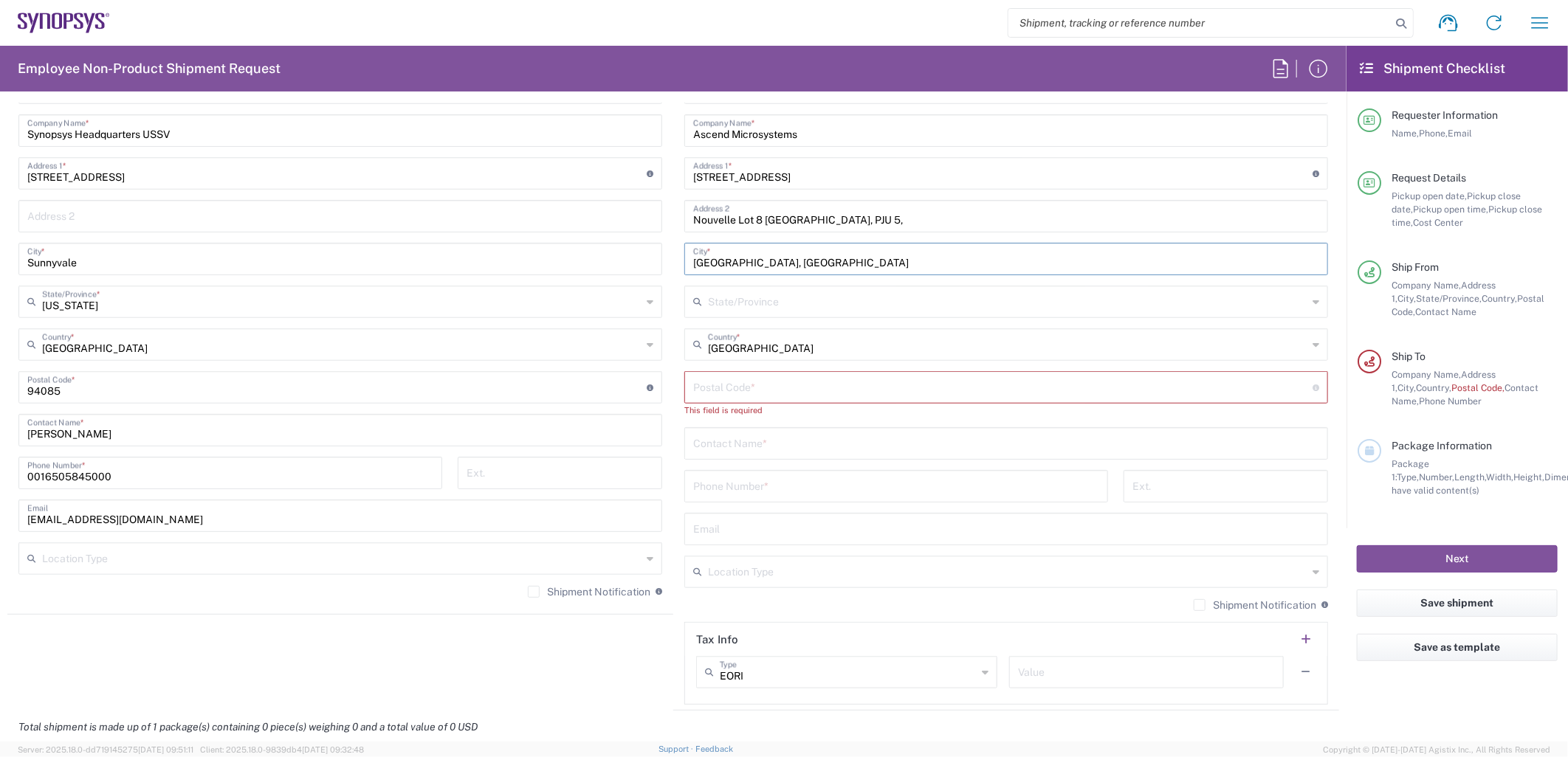
click at [739, 387] on input "undefined" at bounding box center [1003, 386] width 620 height 26
click at [746, 384] on input "undefined" at bounding box center [1003, 386] width 620 height 26
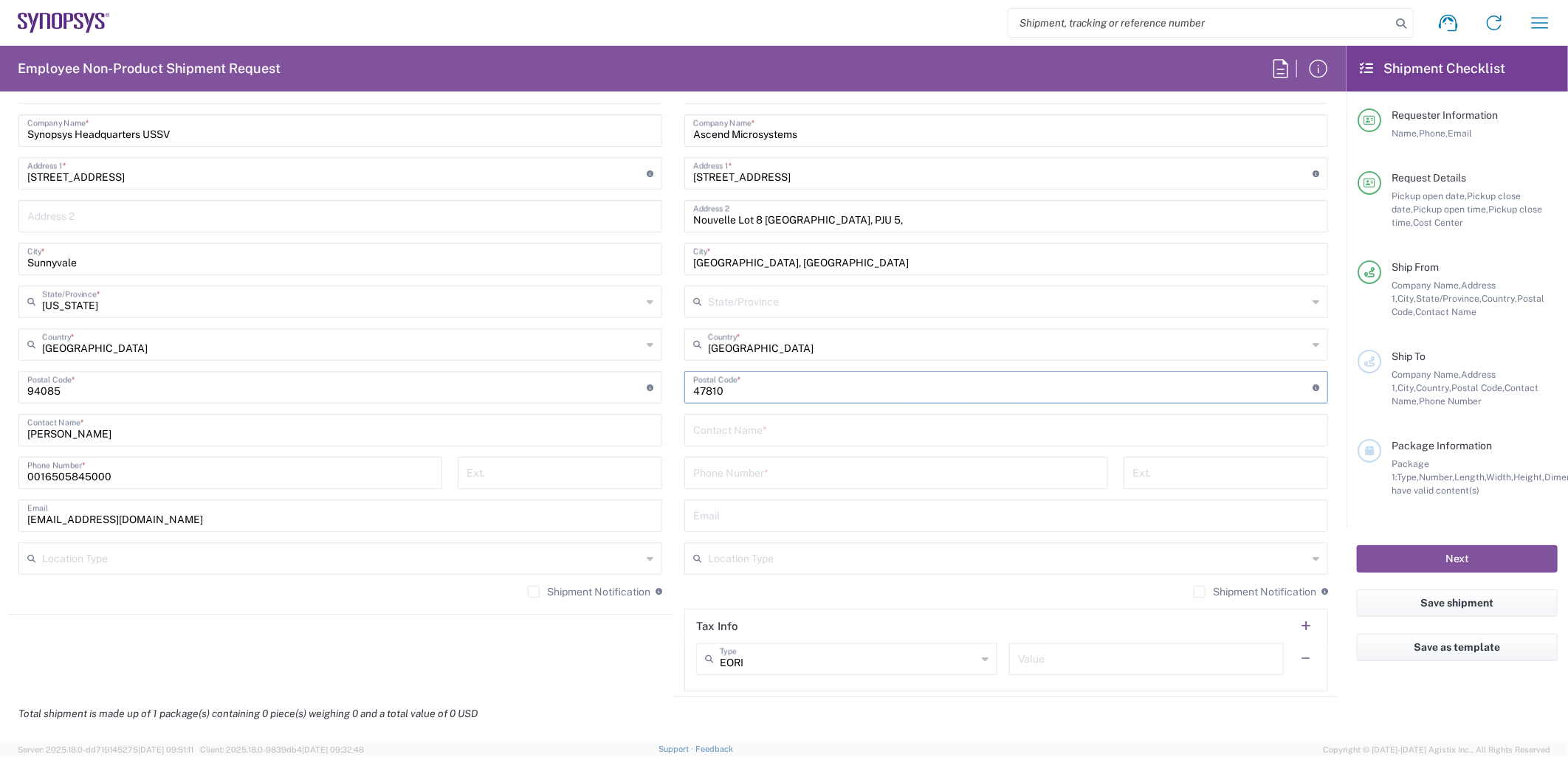
type input "47810"
click at [761, 307] on input "text" at bounding box center [1008, 300] width 600 height 26
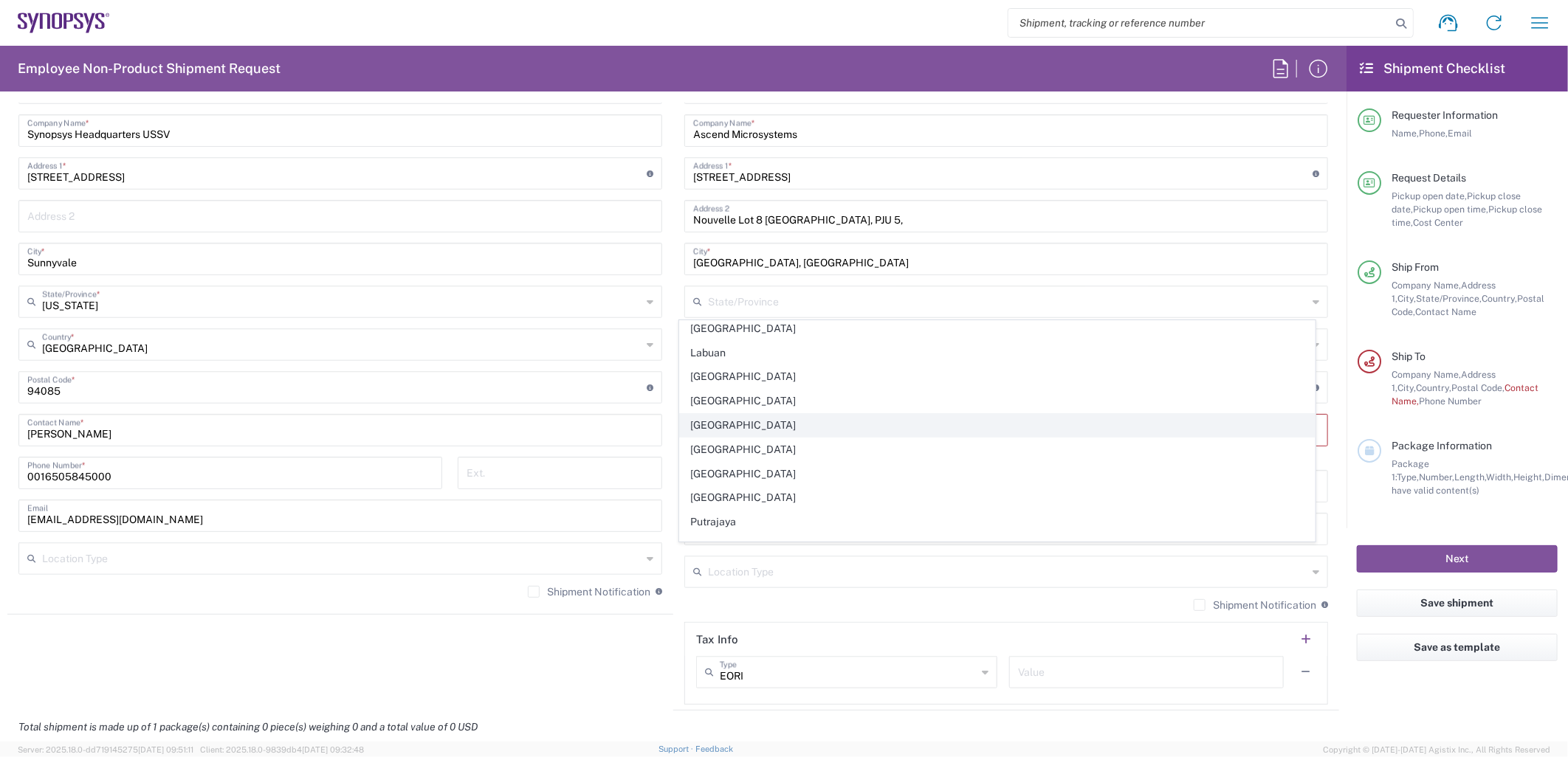
scroll to position [168, 0]
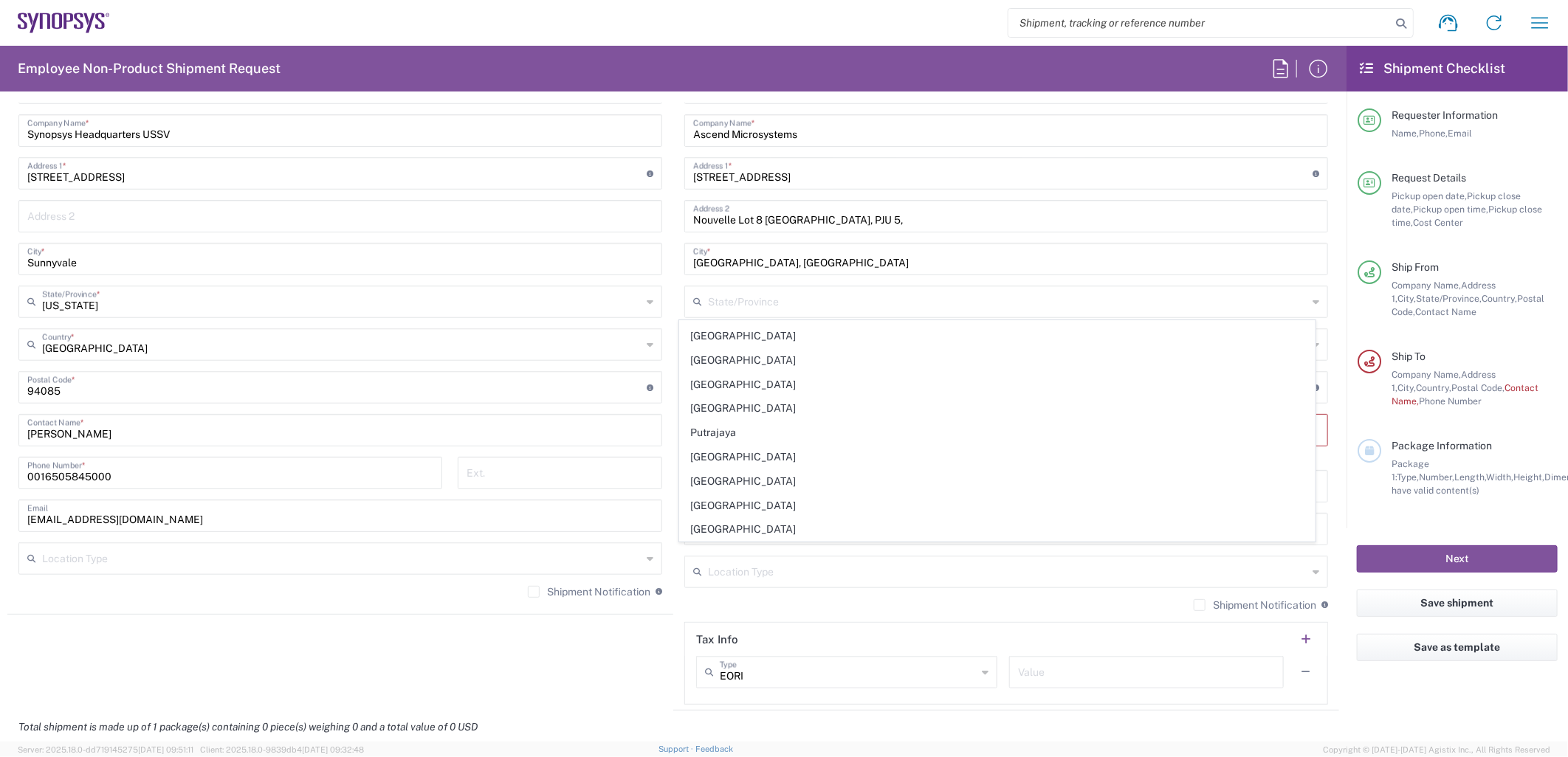
click at [732, 497] on span "Selangor" at bounding box center [998, 505] width 635 height 23
type input "Selangor"
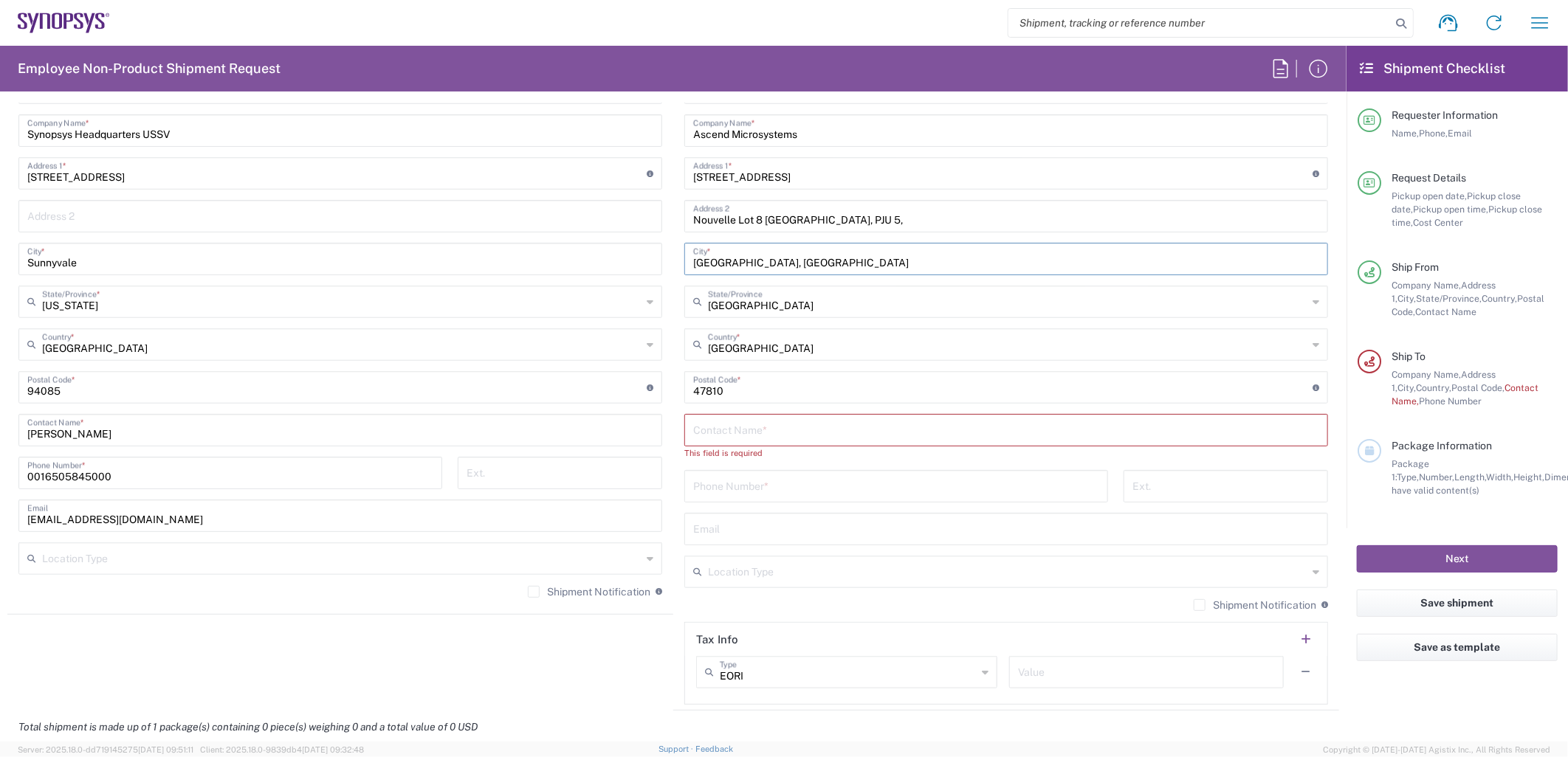
drag, startPoint x: 794, startPoint y: 262, endPoint x: 676, endPoint y: 259, distance: 118.0
click at [676, 259] on main "Location Aachen DE04 Agrate Brianza IT01 Aschheim DE02 Atlanta US60 Austin US26…" at bounding box center [1006, 388] width 666 height 634
type input ", Petaling Jaya"
click at [904, 220] on input "Nouvelle Lot 8 Kota Damansara, PJU 5," at bounding box center [1007, 214] width 626 height 26
paste input "Taman Sains Selangor"
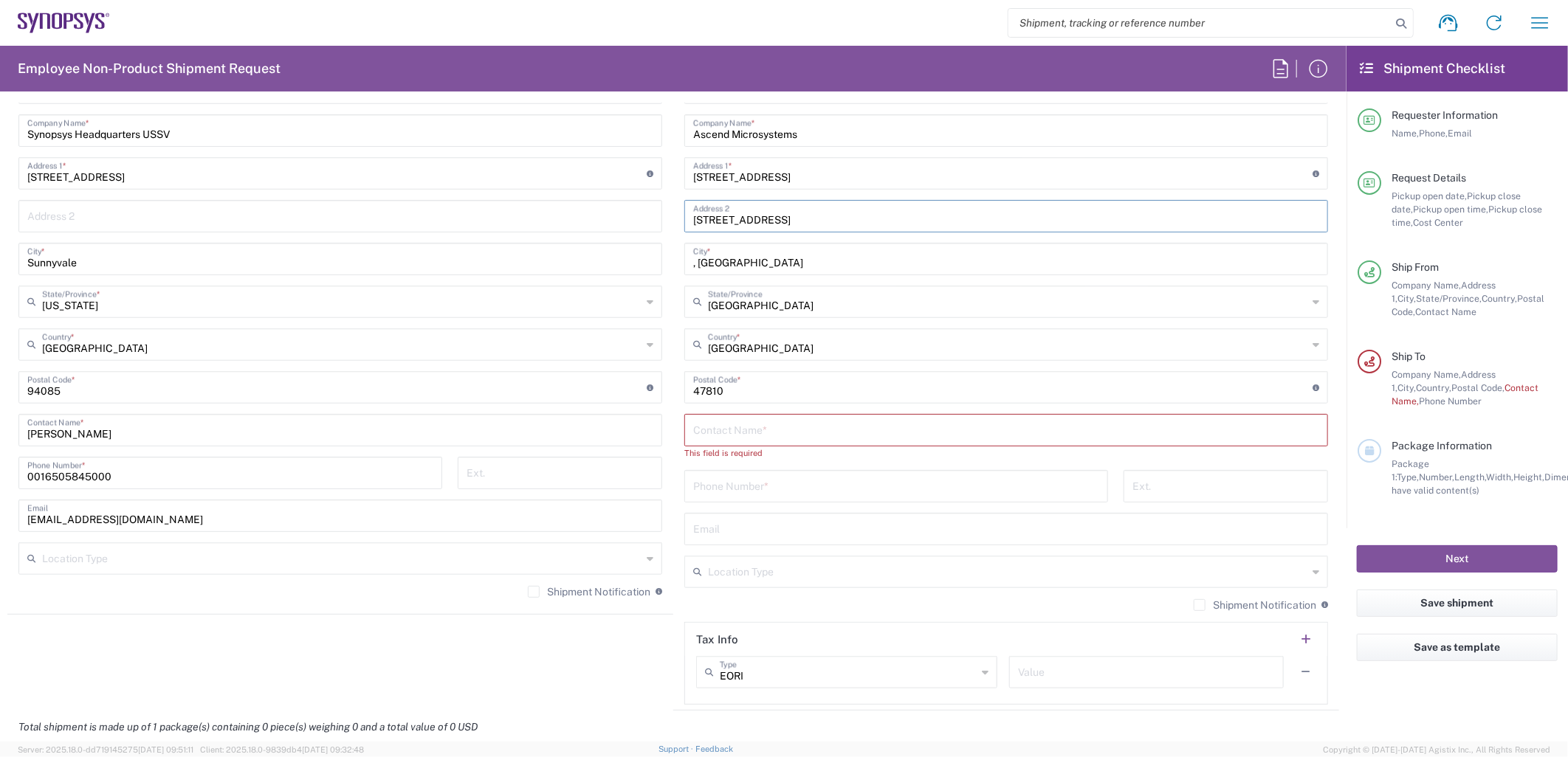
type input "Nouvelle Lot 8 Kota Damansara, PJU 5, Taman Sains Selangor"
click at [711, 261] on input ", Petaling Jaya" at bounding box center [1007, 258] width 626 height 26
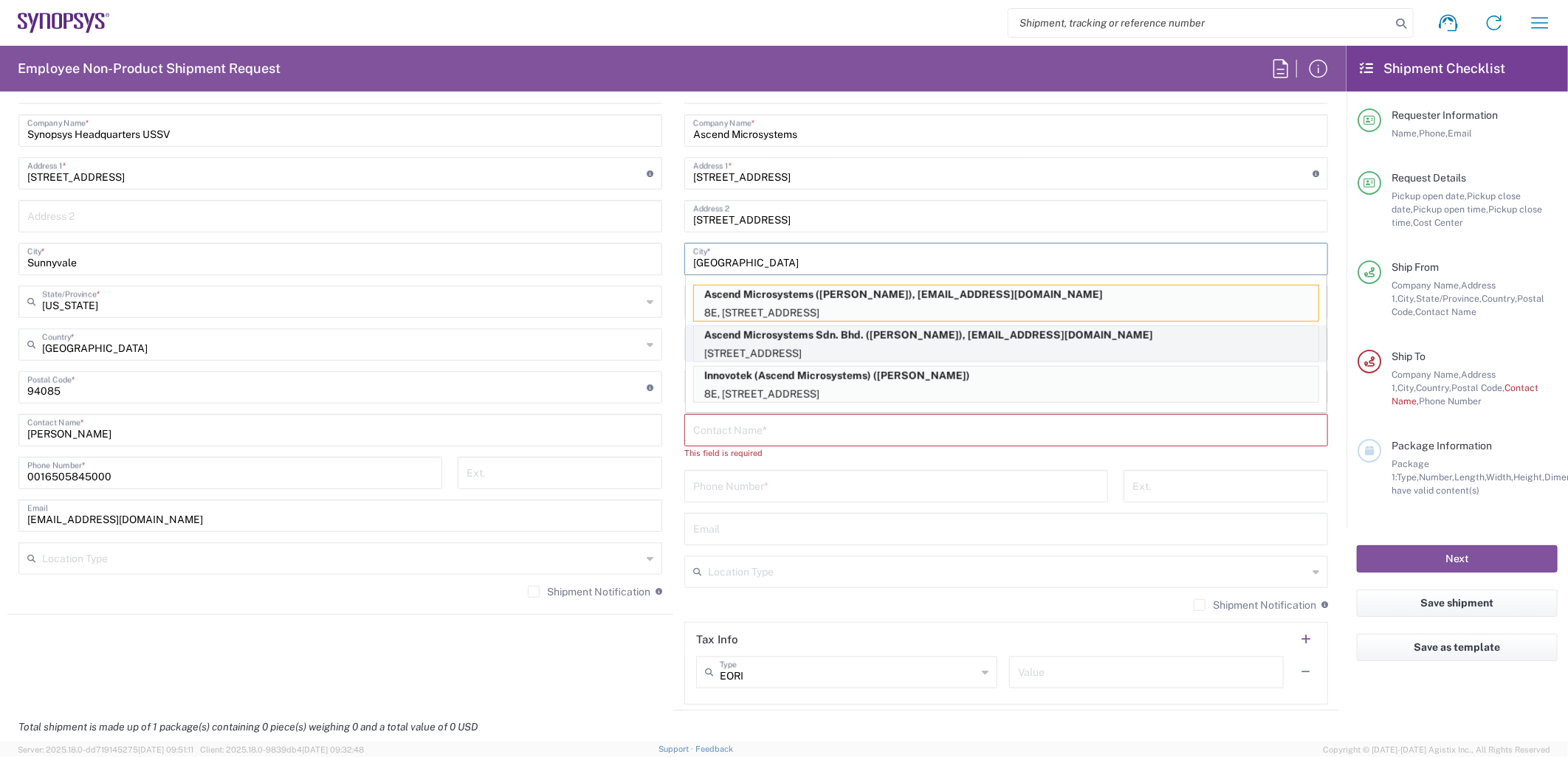
type input "Petaling Jaya"
click at [978, 334] on p "Ascend Microsystems Sdn. Bhd. (Ming Hong Niam), niam@synopsys.com" at bounding box center [1007, 335] width 624 height 19
type input "Ascend Microsystems Sdn. Bhd."
type input "No8E, Jalan Teknologi 3/6"
type input "Petaling Jaya Nouvelle Industrial Park, Section Kota Damansara"
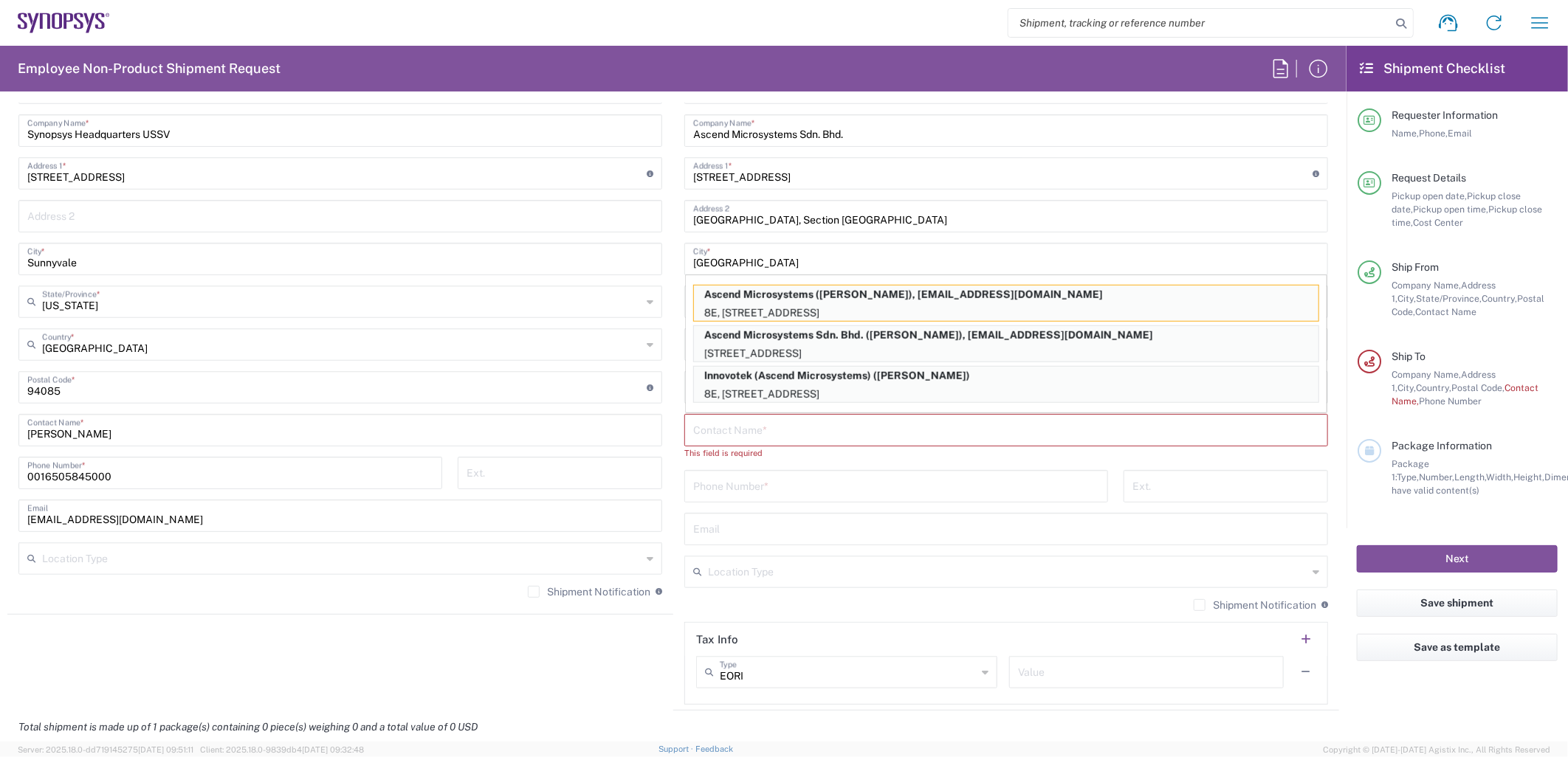
type input "Selangor"
type input "Malaysia"
type input "Ming Hong Niam"
type input "+60 1680 50584"
type input "niam@synopsys.com"
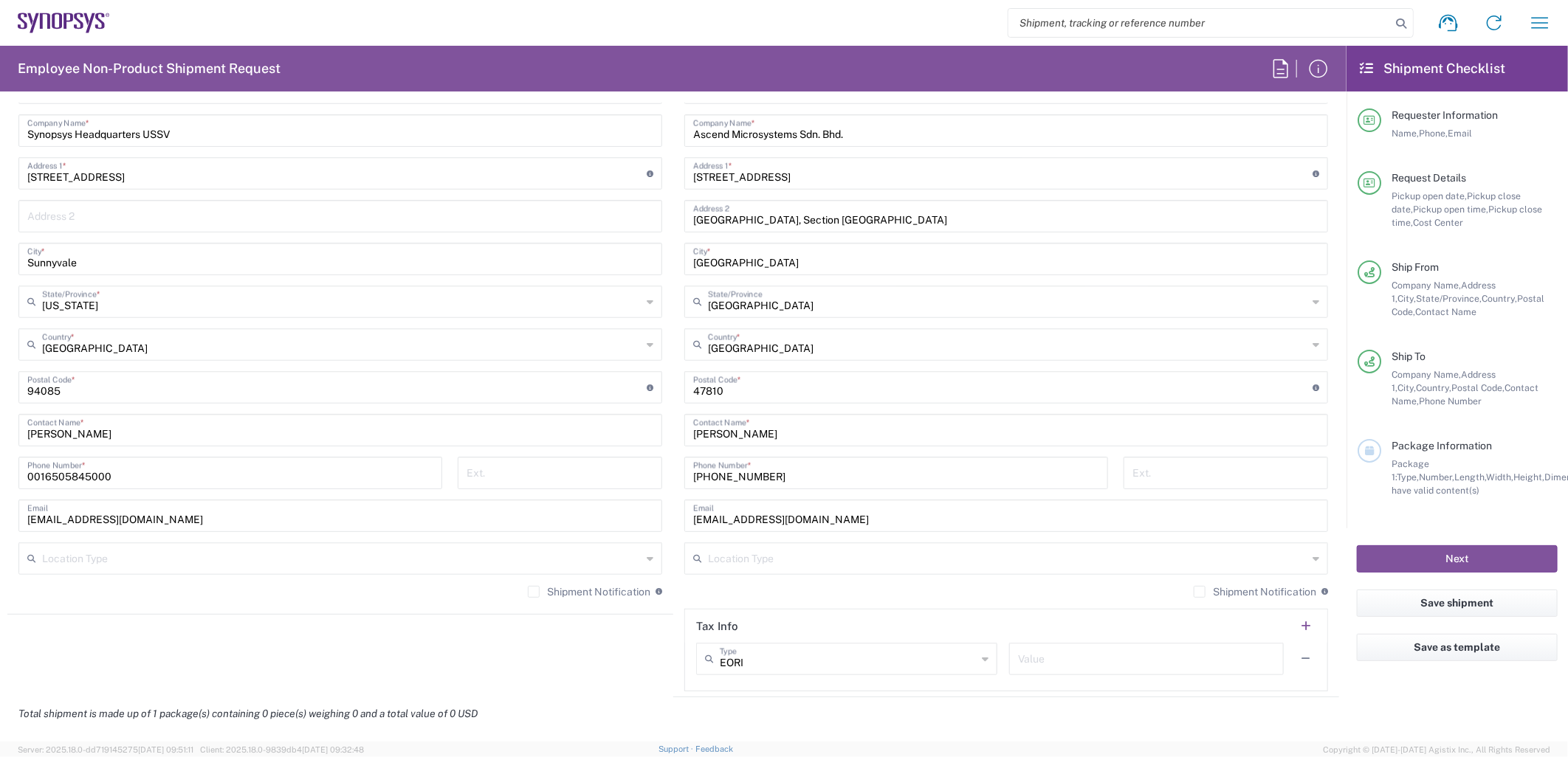
click at [739, 432] on input "Ming Hong Niam" at bounding box center [1007, 429] width 626 height 26
type input "Ming Niam"
click at [858, 135] on input "Ascend Microsystems Sdn. Bhd." at bounding box center [1007, 129] width 626 height 26
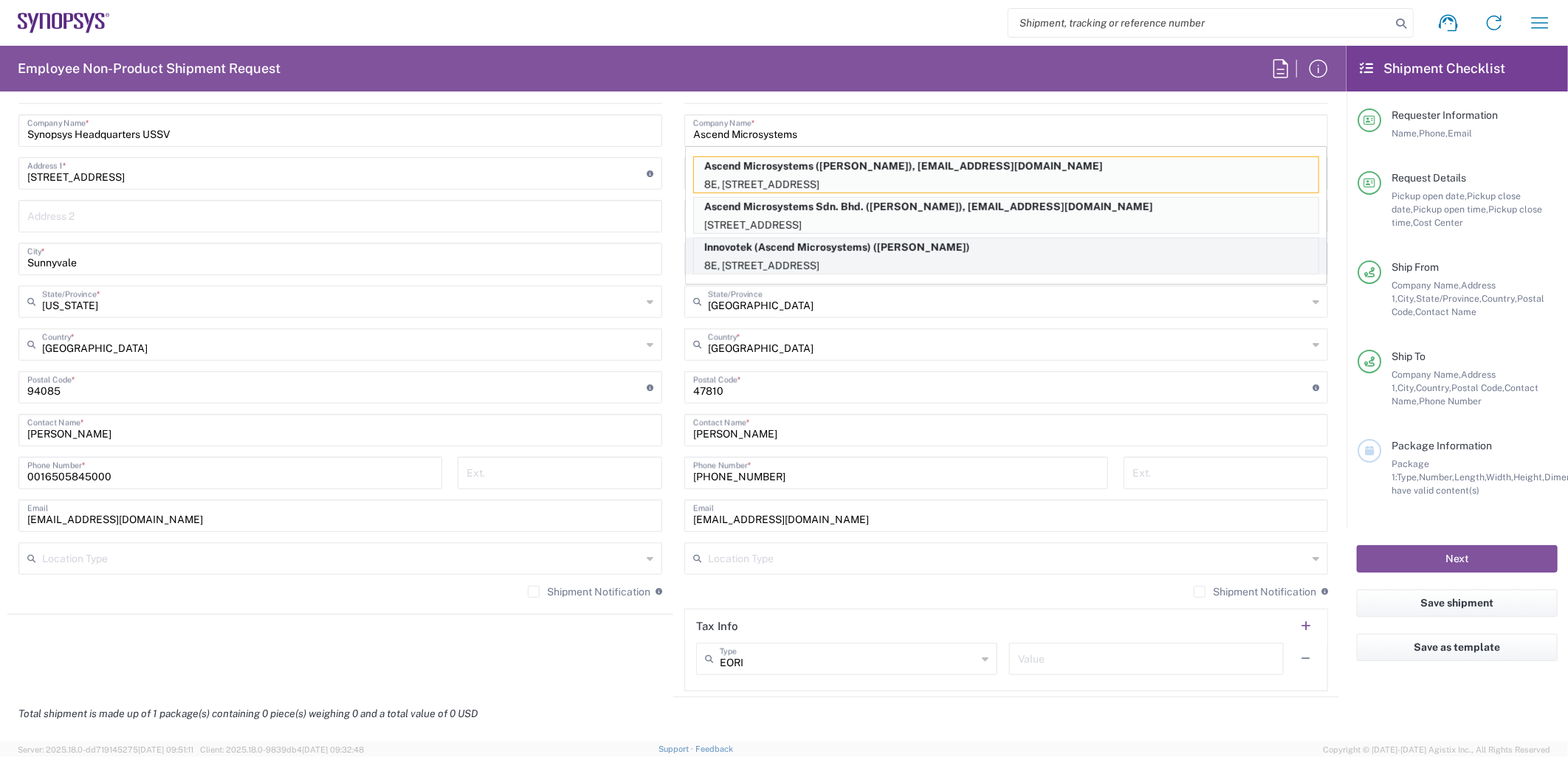
click at [920, 252] on p "Innovotek (Ascend Microsystems) (Thiru Kumaran)" at bounding box center [1007, 248] width 624 height 19
type input "Innovotek (Ascend Microsystems)"
type input "8E, Jalan Teknologi 3/6 Kawasan Perindustrian Nouvelle Lot 8"
type input "Kota Damansara PJU 5, Taman Sains Selangor"
type input "Thiru Kumaran"
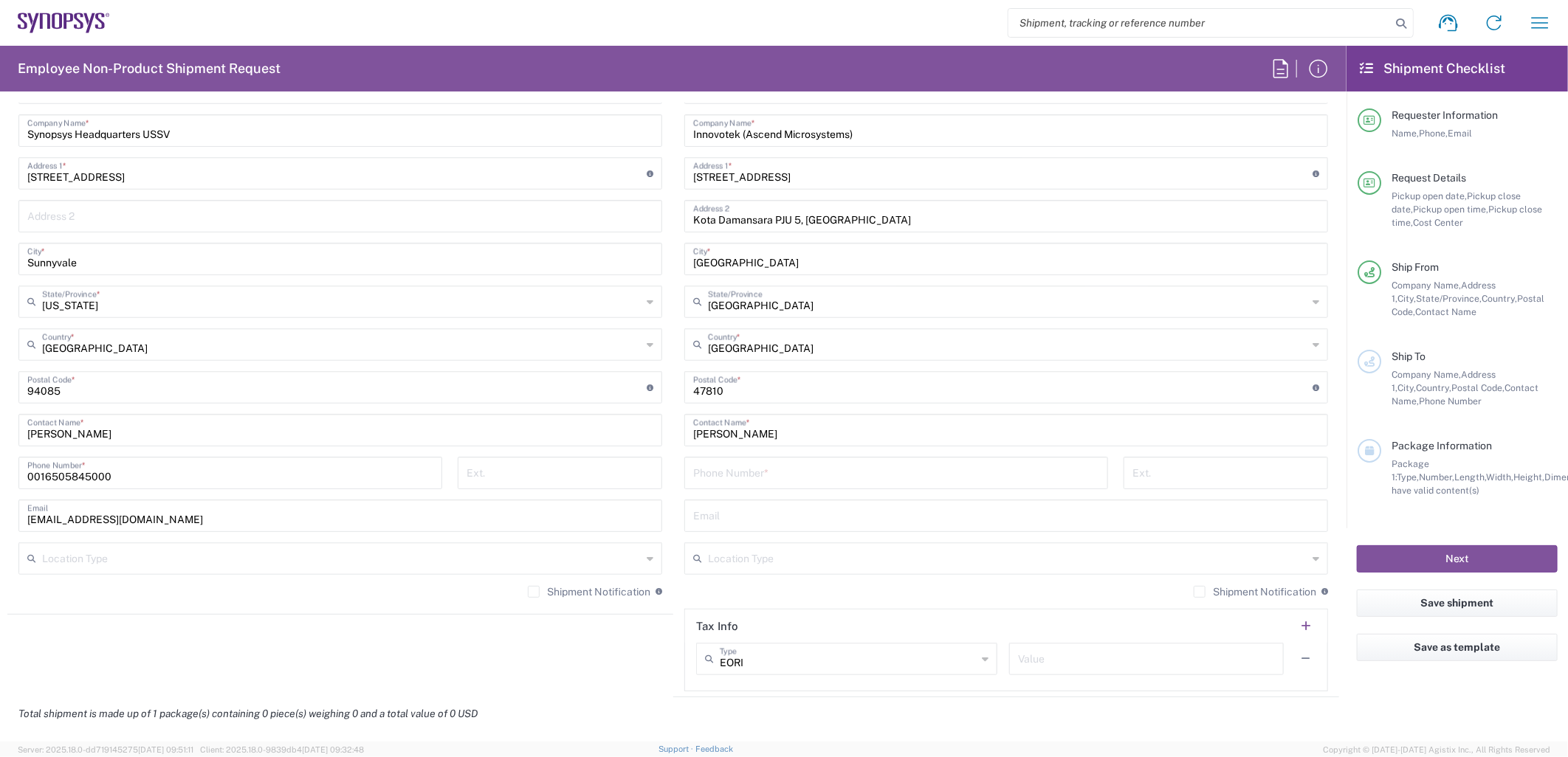
click at [744, 135] on input "Innovotek (Ascend Microsystems)" at bounding box center [1007, 129] width 626 height 26
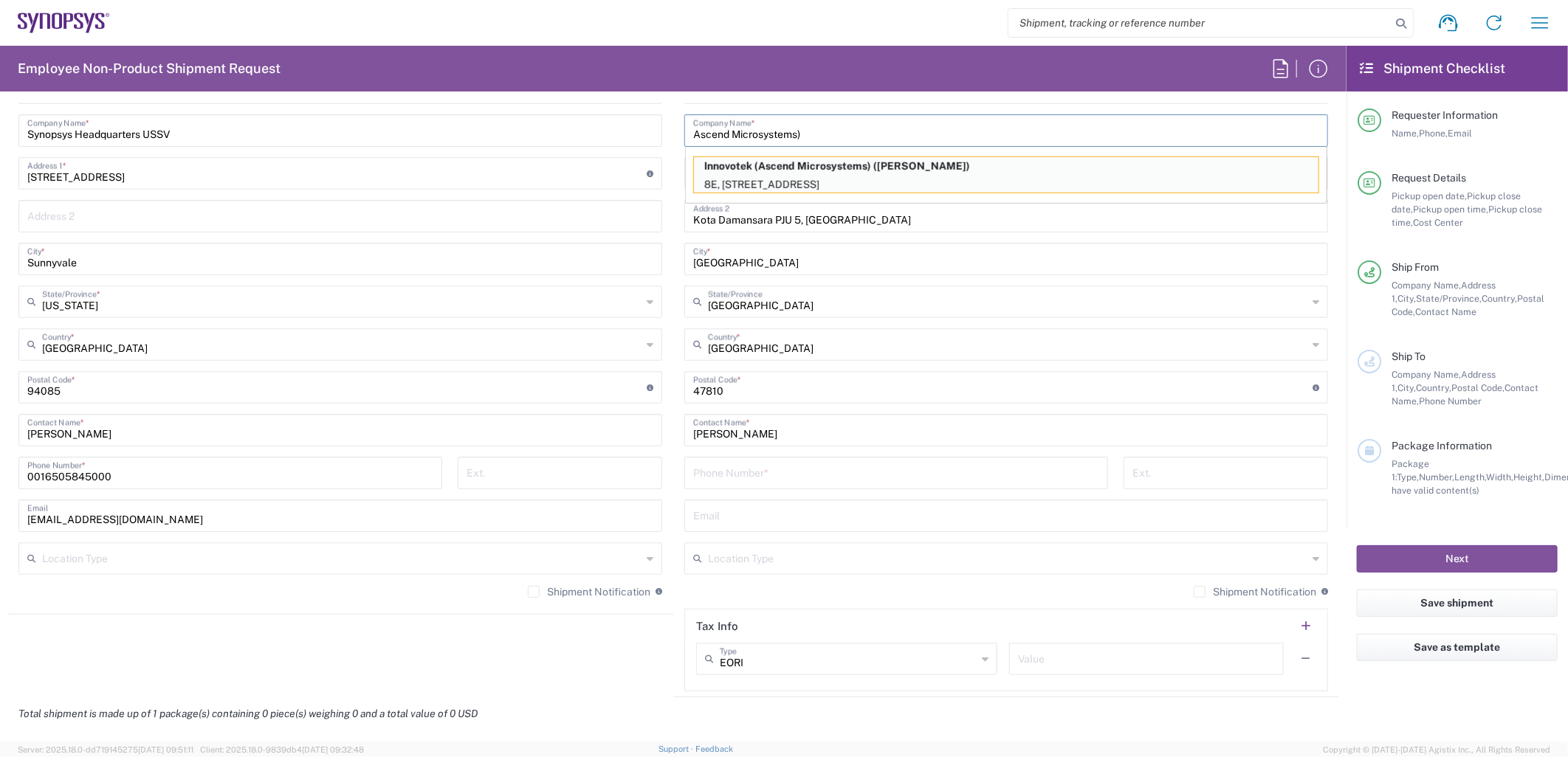
click at [836, 133] on input "Ascend Microsystems)" at bounding box center [1007, 129] width 626 height 26
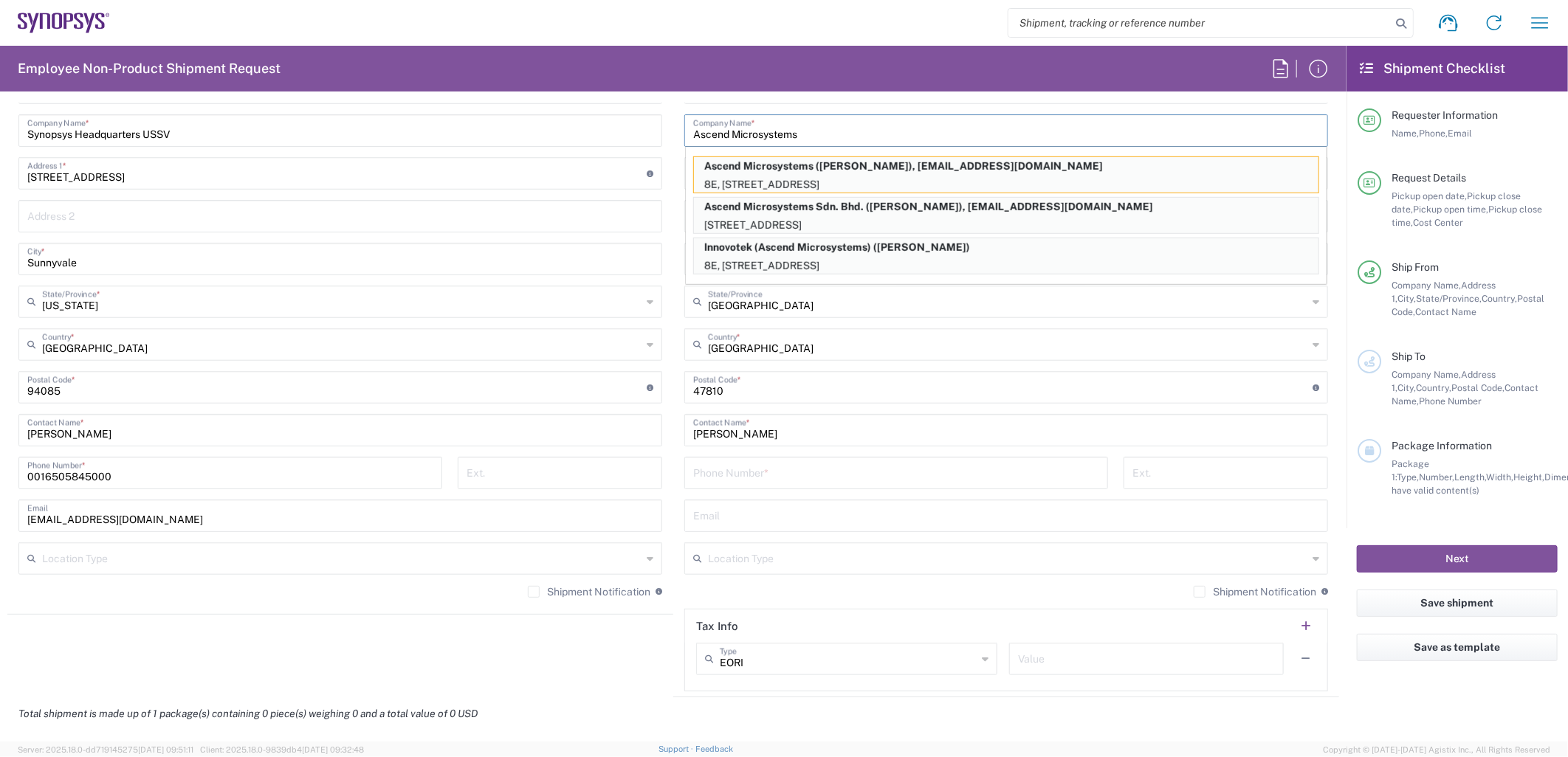
type input "Ascend Microsystems"
click at [793, 429] on input "Thiru Kumaran" at bounding box center [1007, 429] width 626 height 26
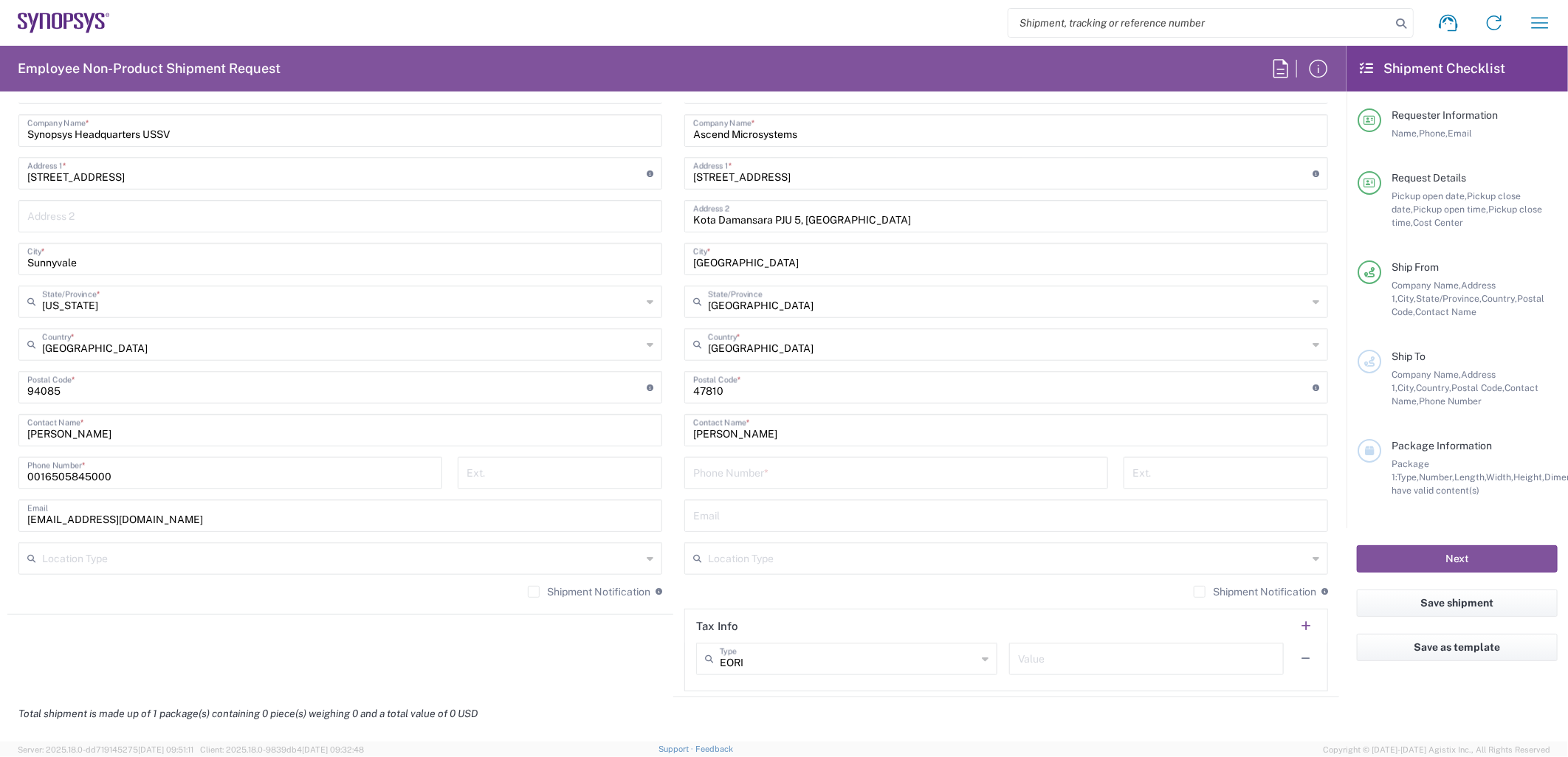
click at [762, 432] on input "Thiru Kumaran" at bounding box center [1007, 429] width 626 height 26
drag, startPoint x: 764, startPoint y: 436, endPoint x: 677, endPoint y: 430, distance: 87.2
click at [677, 430] on main "Location Aachen DE04 Agrate Brianza IT01 Aschheim DE02 Atlanta US60 Austin US26…" at bounding box center [1006, 381] width 666 height 620
paste input "Ming Niam"
type input "Ming Niam"
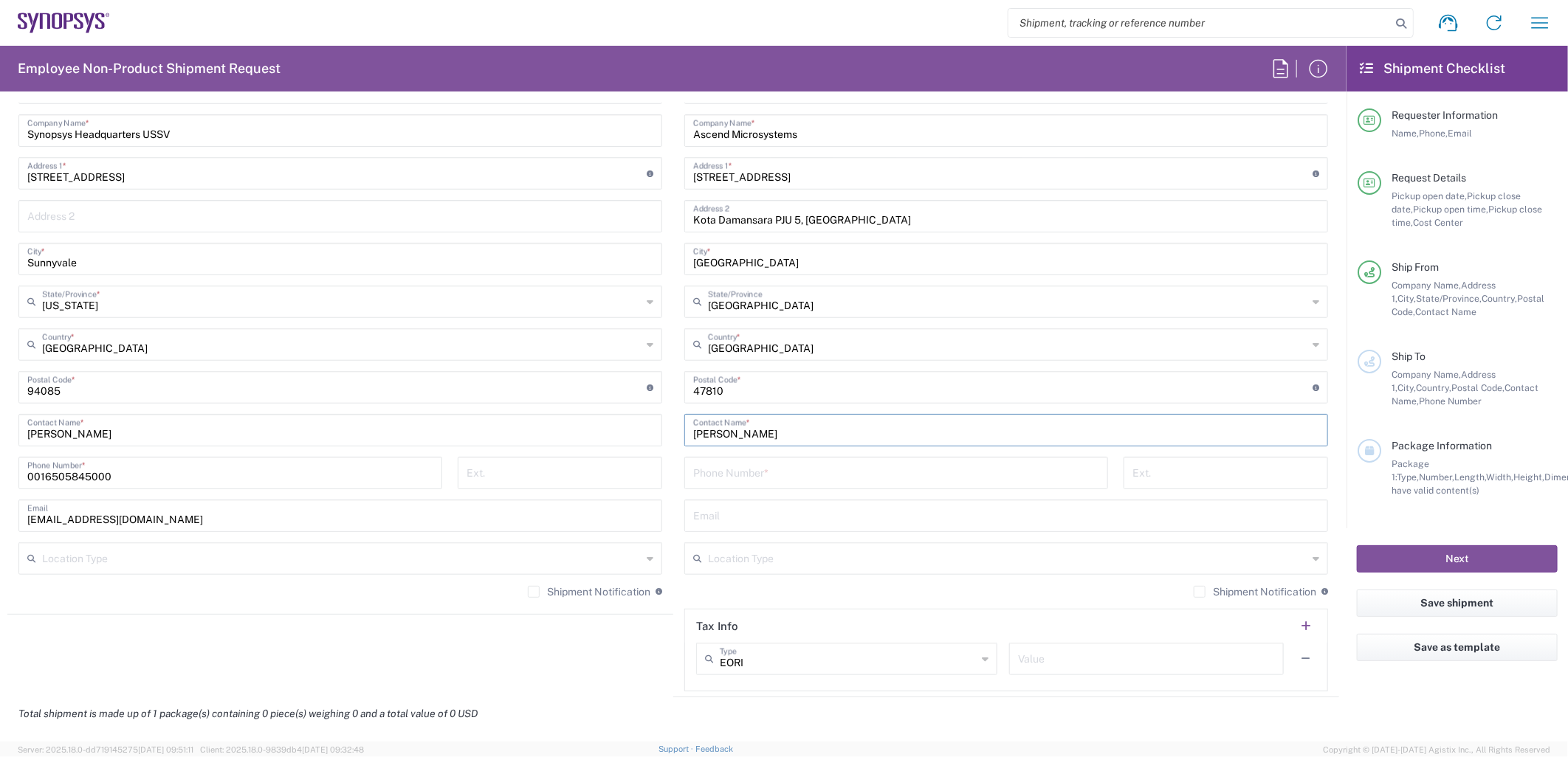
click at [739, 475] on input "tel" at bounding box center [896, 471] width 406 height 26
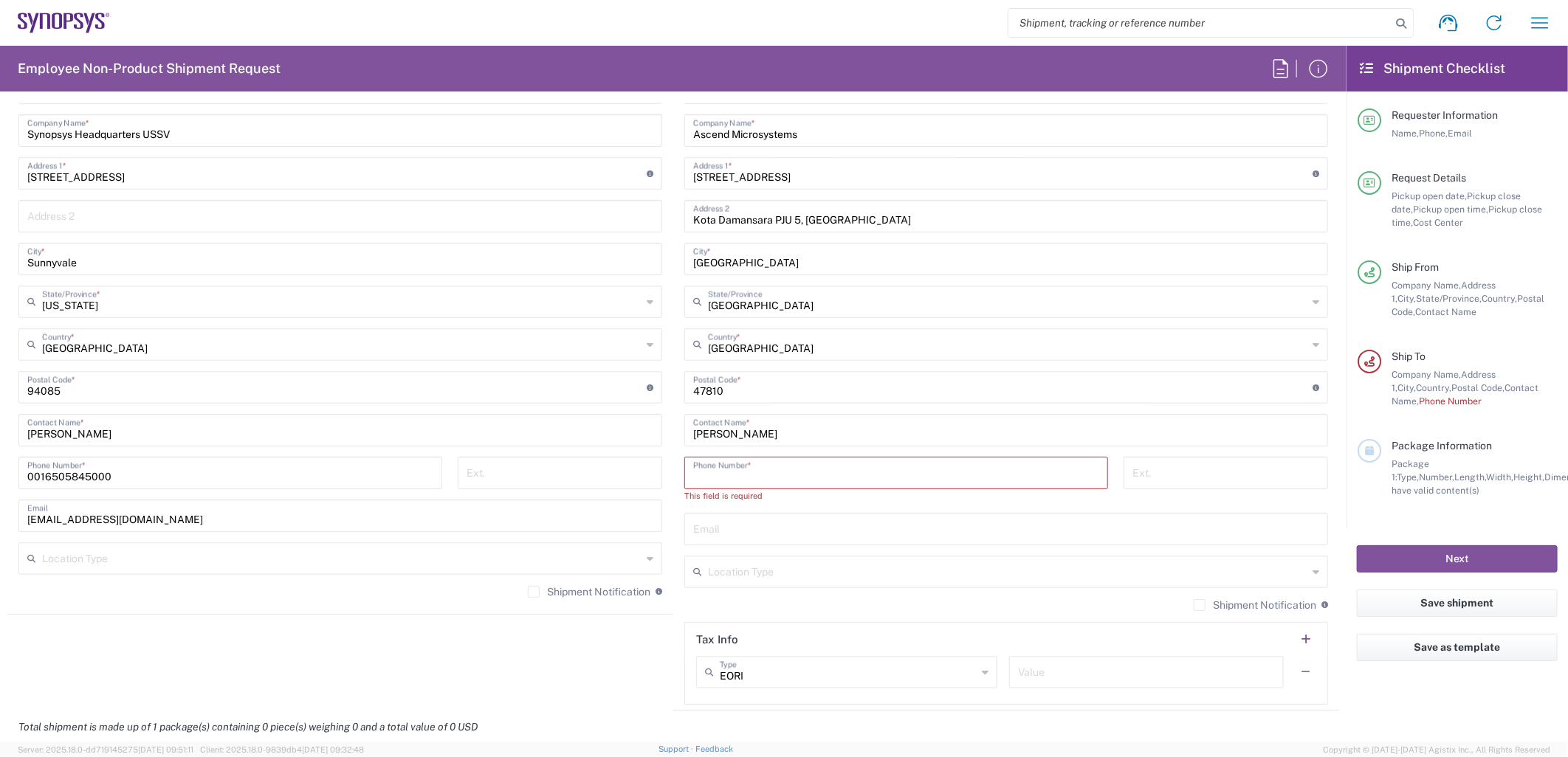
click at [710, 477] on input "tel" at bounding box center [896, 471] width 406 height 26
paste input "+60 3-6151 9317"
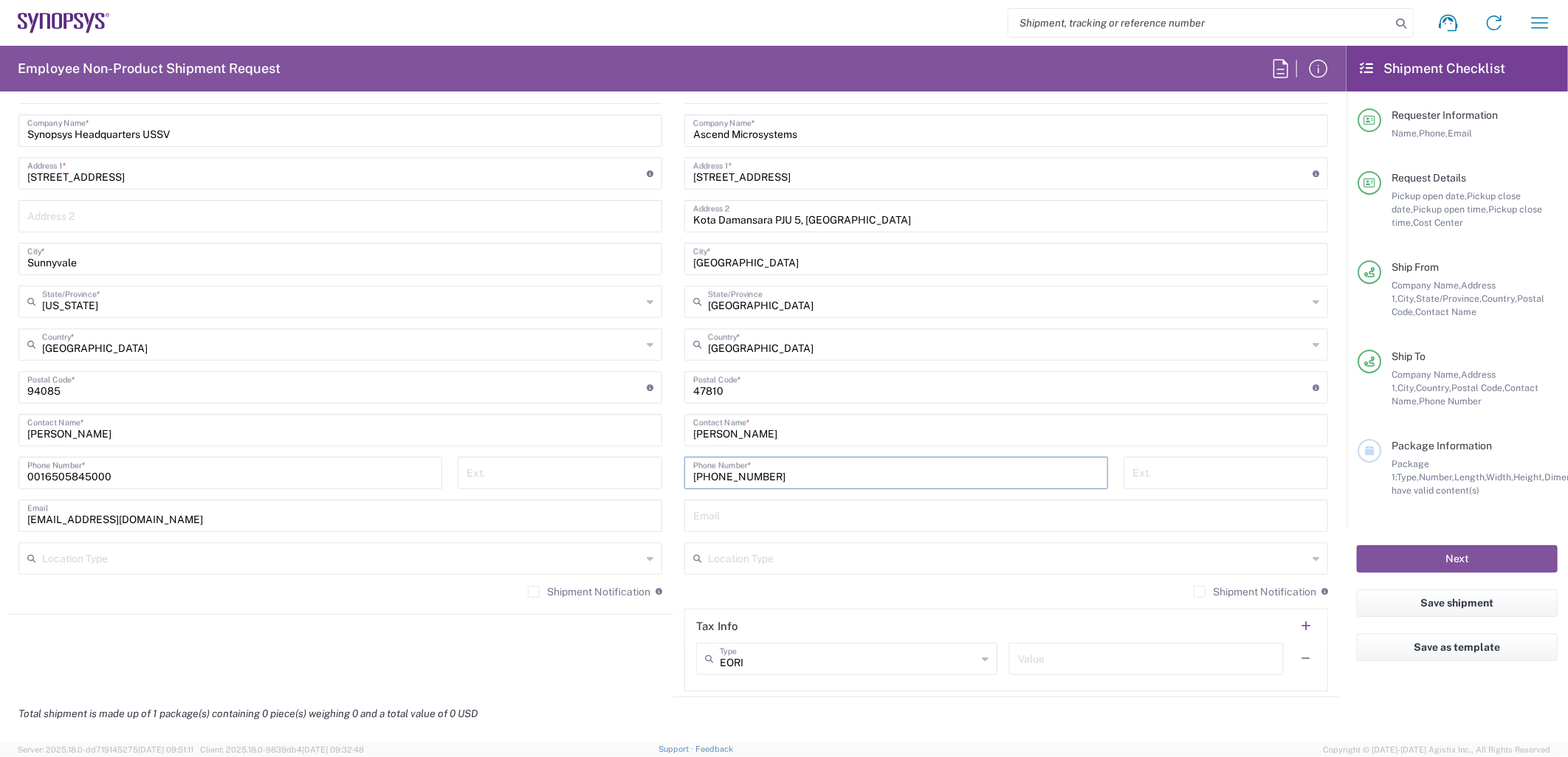
type input "+60 3-6151 9317"
click at [734, 520] on input "text" at bounding box center [1007, 514] width 626 height 26
click at [728, 516] on input "text" at bounding box center [1007, 514] width 626 height 26
paste input "niam@synopsys.com"
type input "niam@synopsys.com"
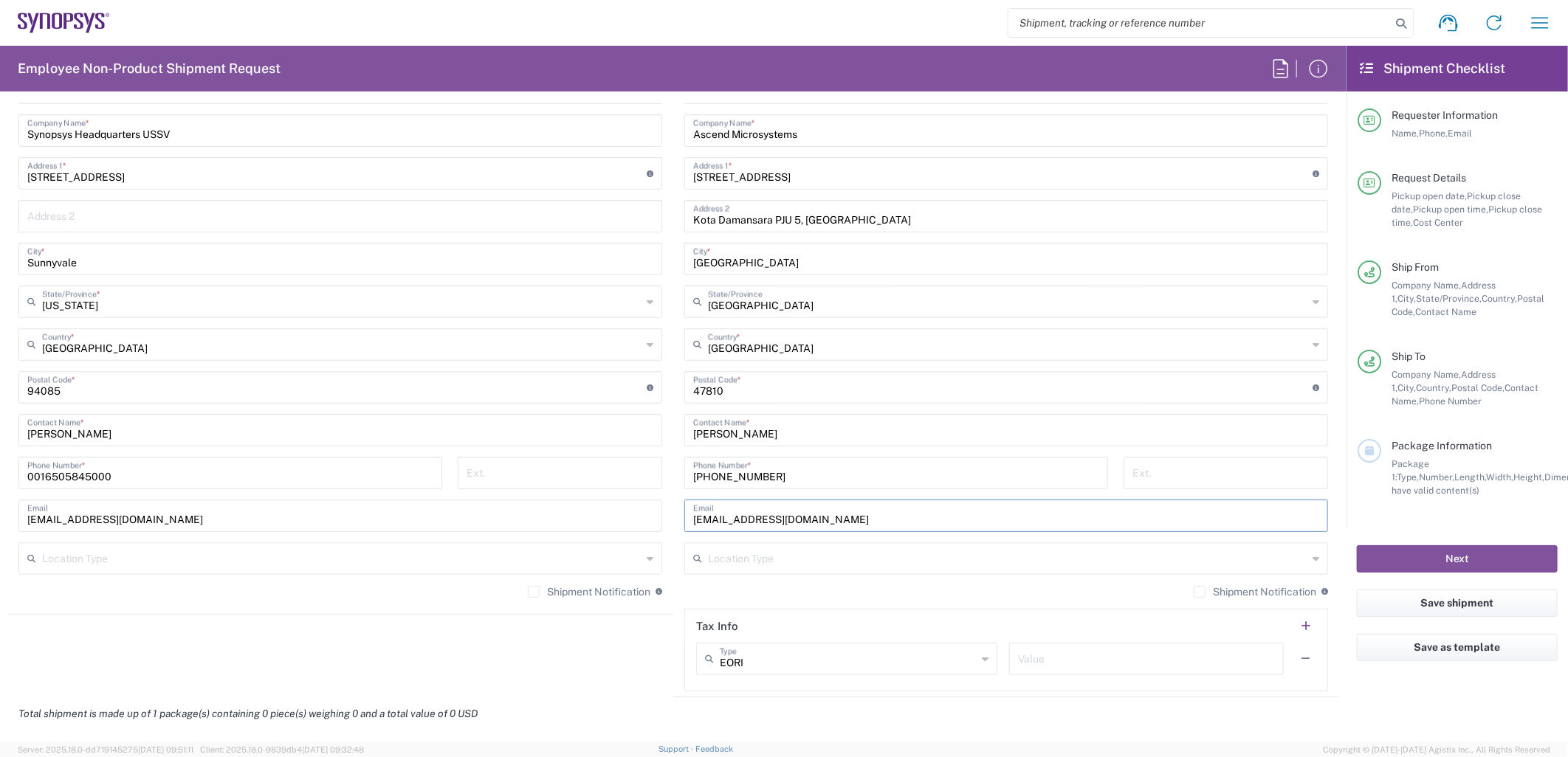
click at [800, 560] on input "text" at bounding box center [1008, 557] width 600 height 26
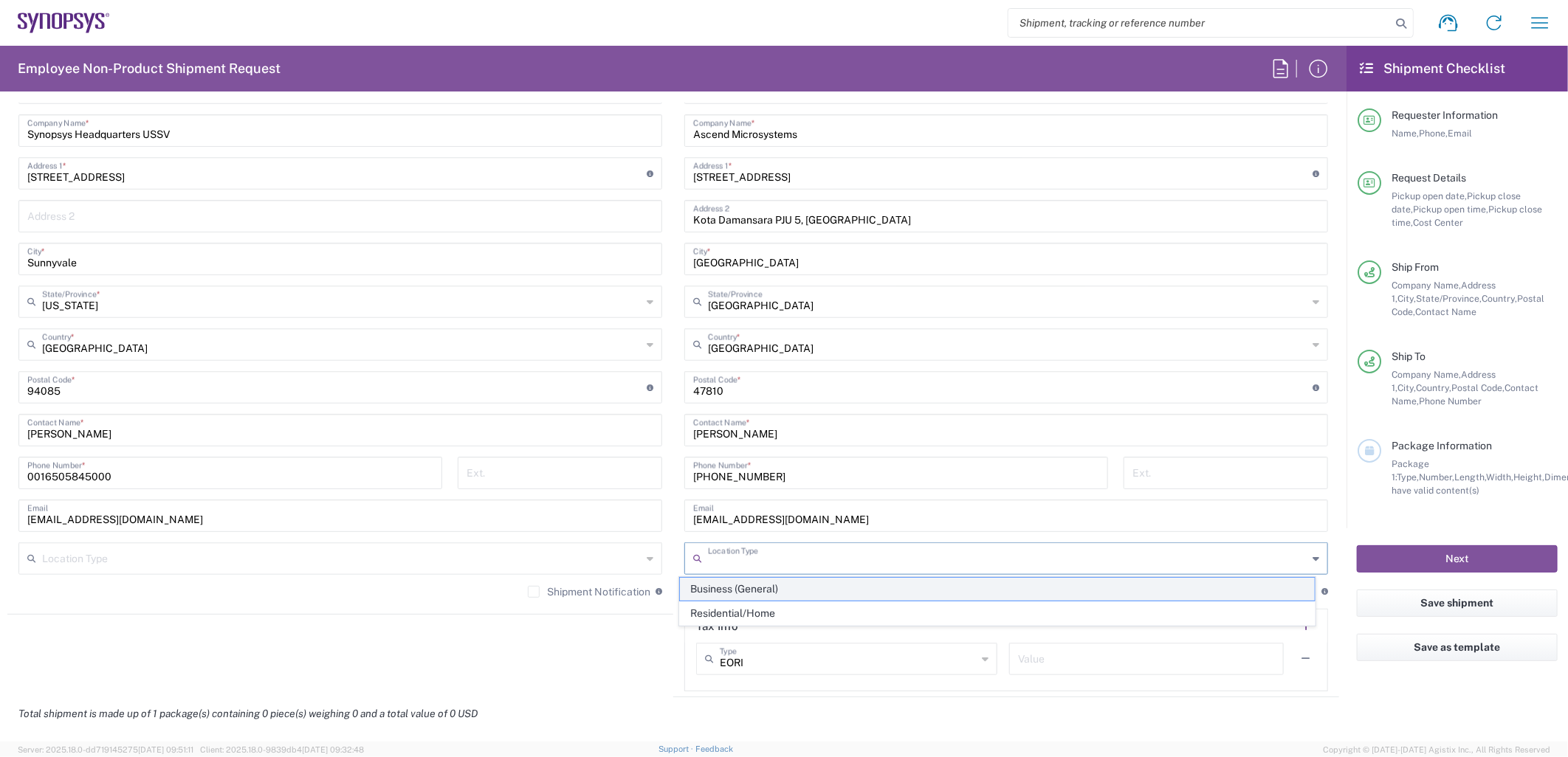
click at [778, 591] on span "Business (General)" at bounding box center [998, 589] width 635 height 23
type input "Business (General)"
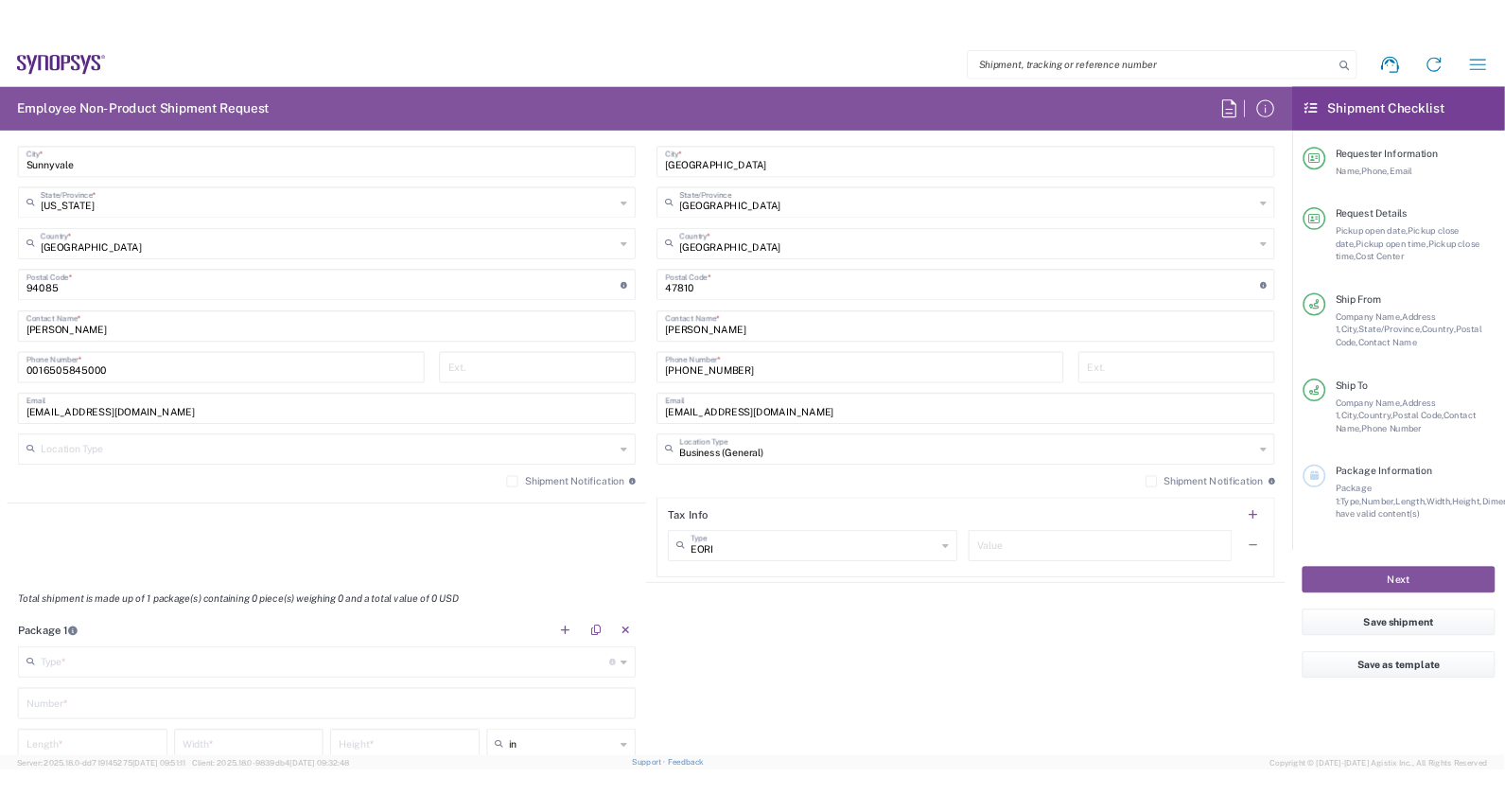
scroll to position [1136, 0]
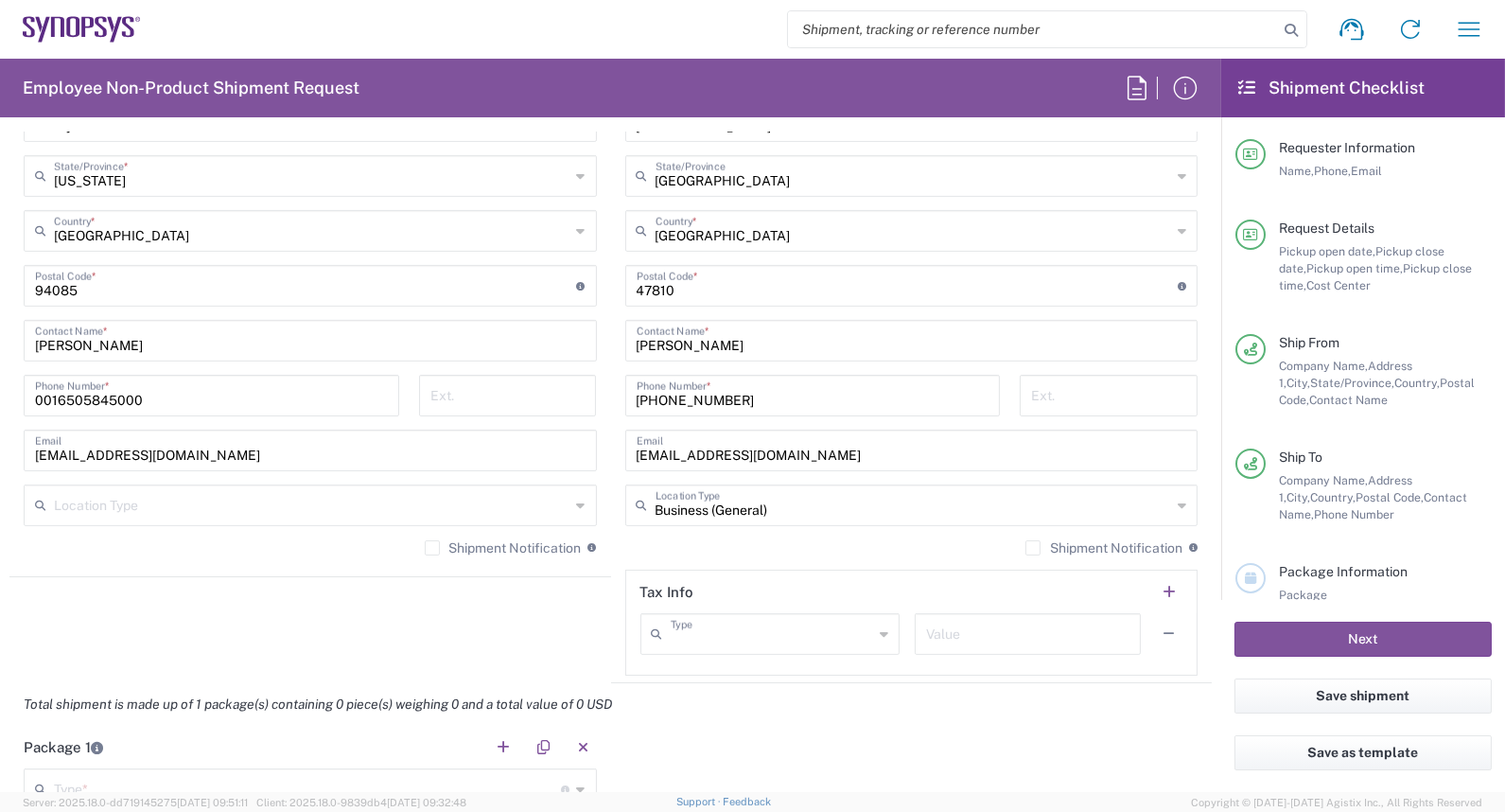
click at [842, 631] on input "text" at bounding box center [772, 632] width 203 height 33
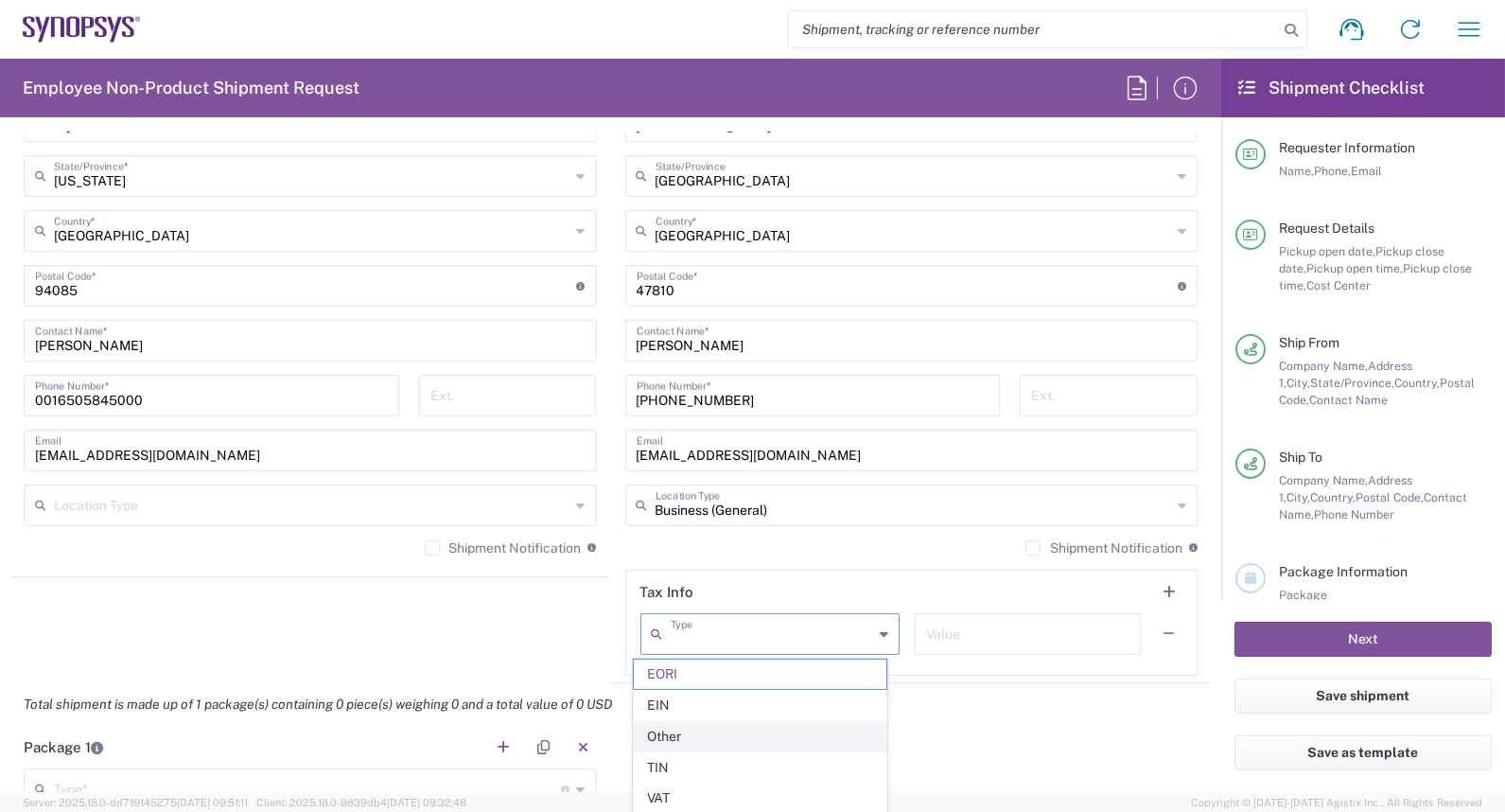
click at [814, 722] on span "Other" at bounding box center [759, 735] width 252 height 29
type input "Other"
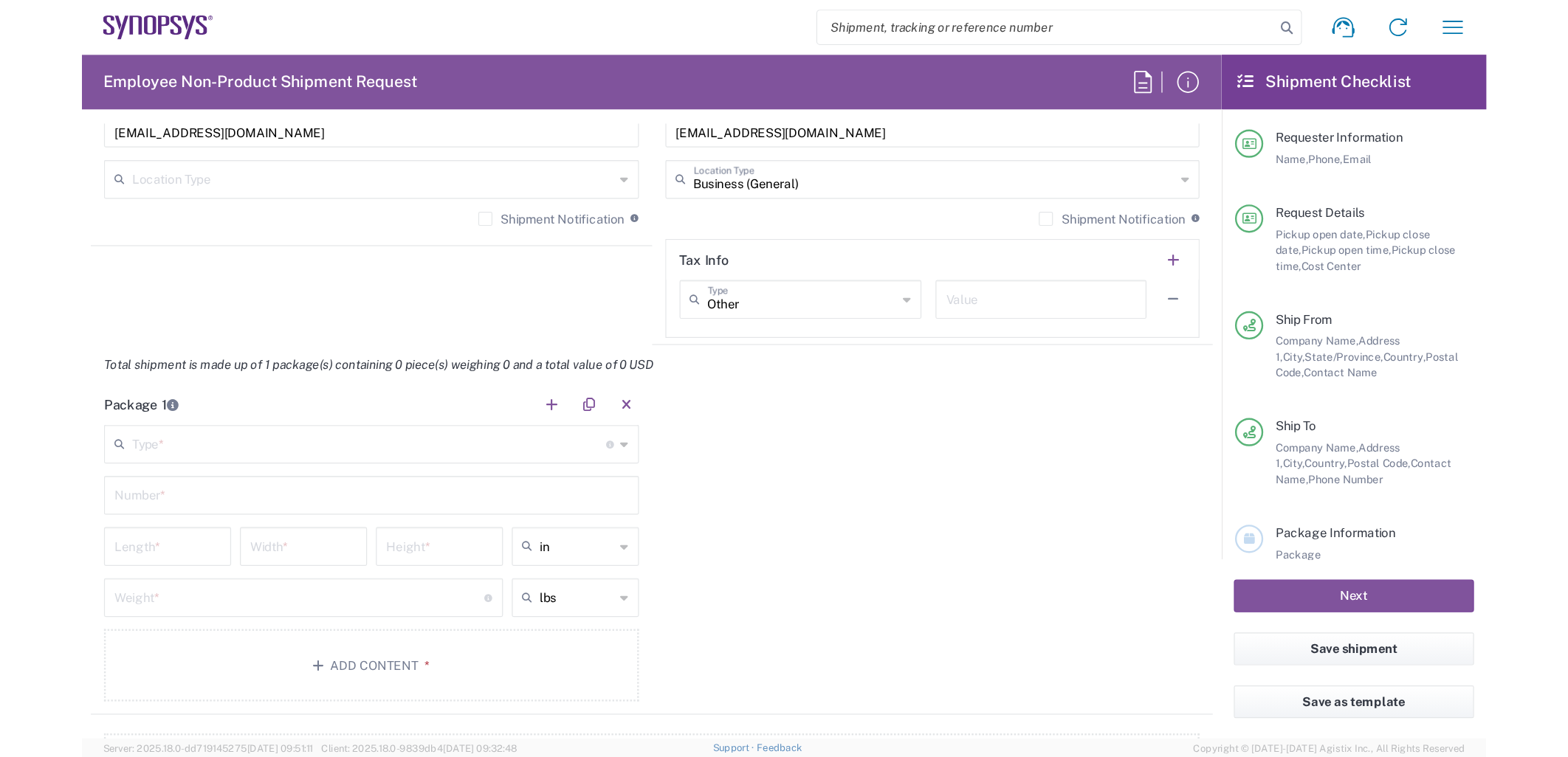
scroll to position [1132, 0]
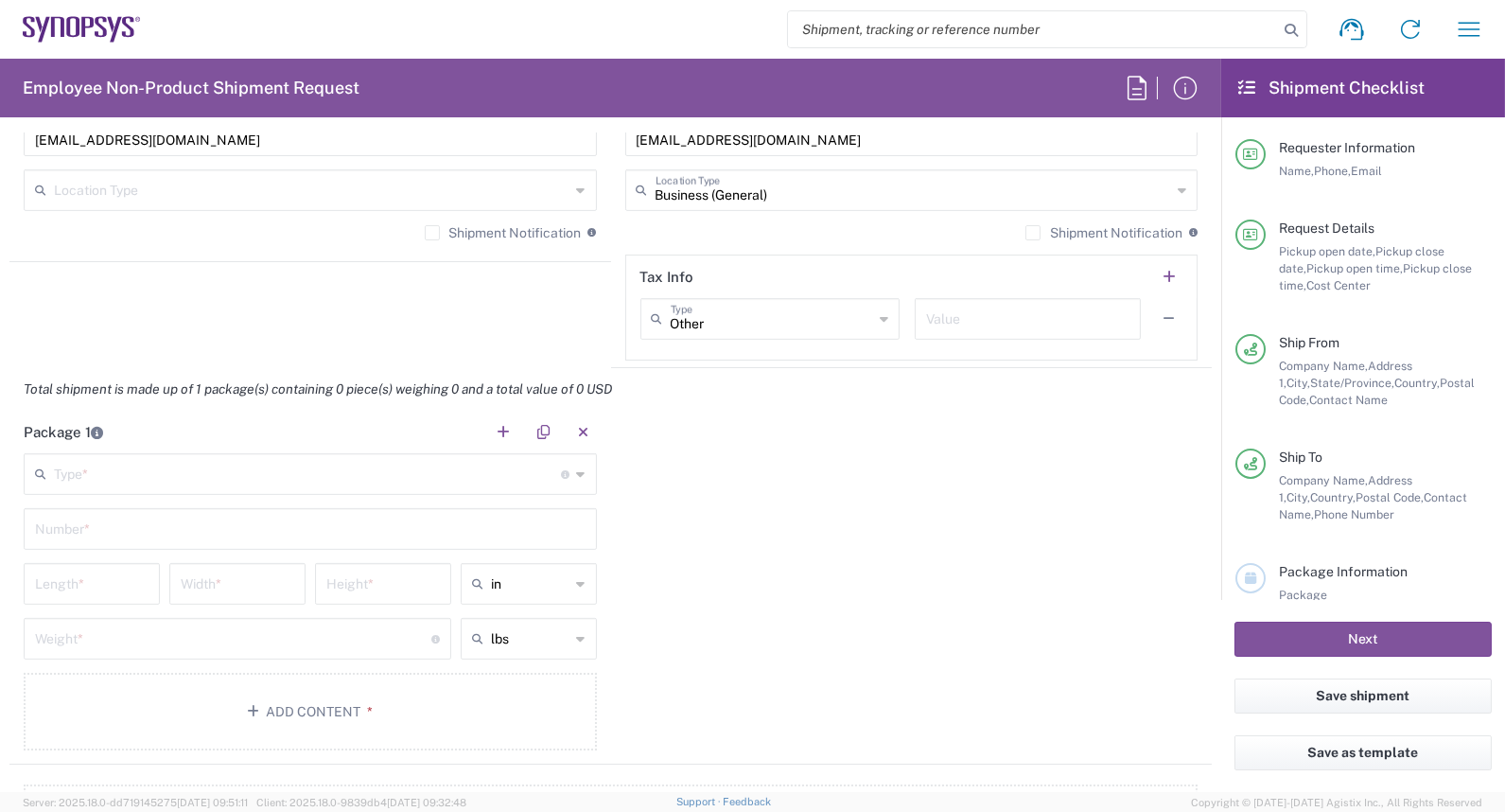
click at [361, 477] on input "text" at bounding box center [308, 472] width 508 height 33
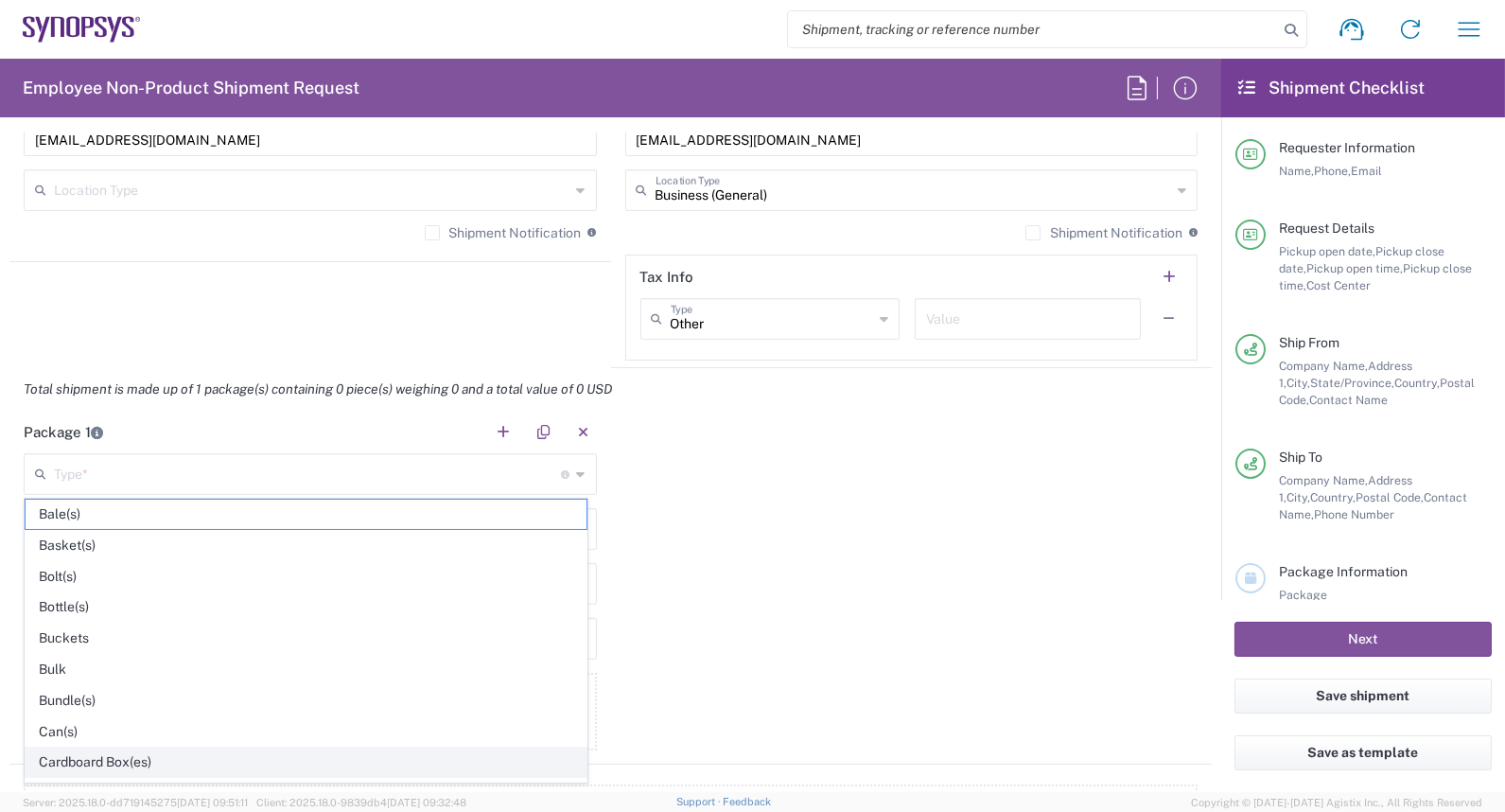
click at [211, 752] on span "Cardboard Box(es)" at bounding box center [307, 761] width 561 height 29
type input "Cardboard Box(es)"
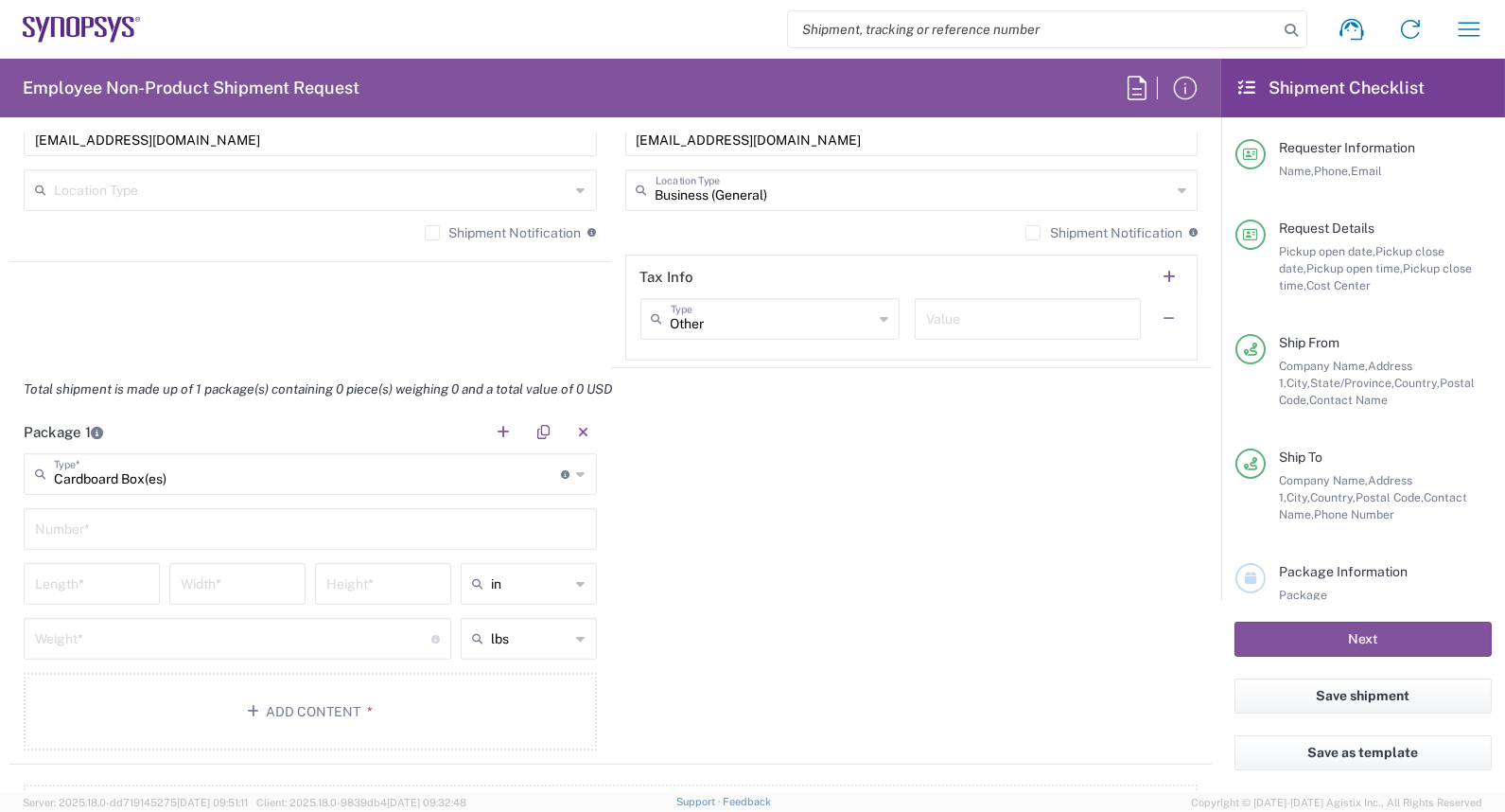
click at [139, 526] on input "text" at bounding box center [310, 526] width 550 height 33
type input "1"
click at [89, 583] on input "number" at bounding box center [92, 581] width 113 height 33
type input "16"
type input "10"
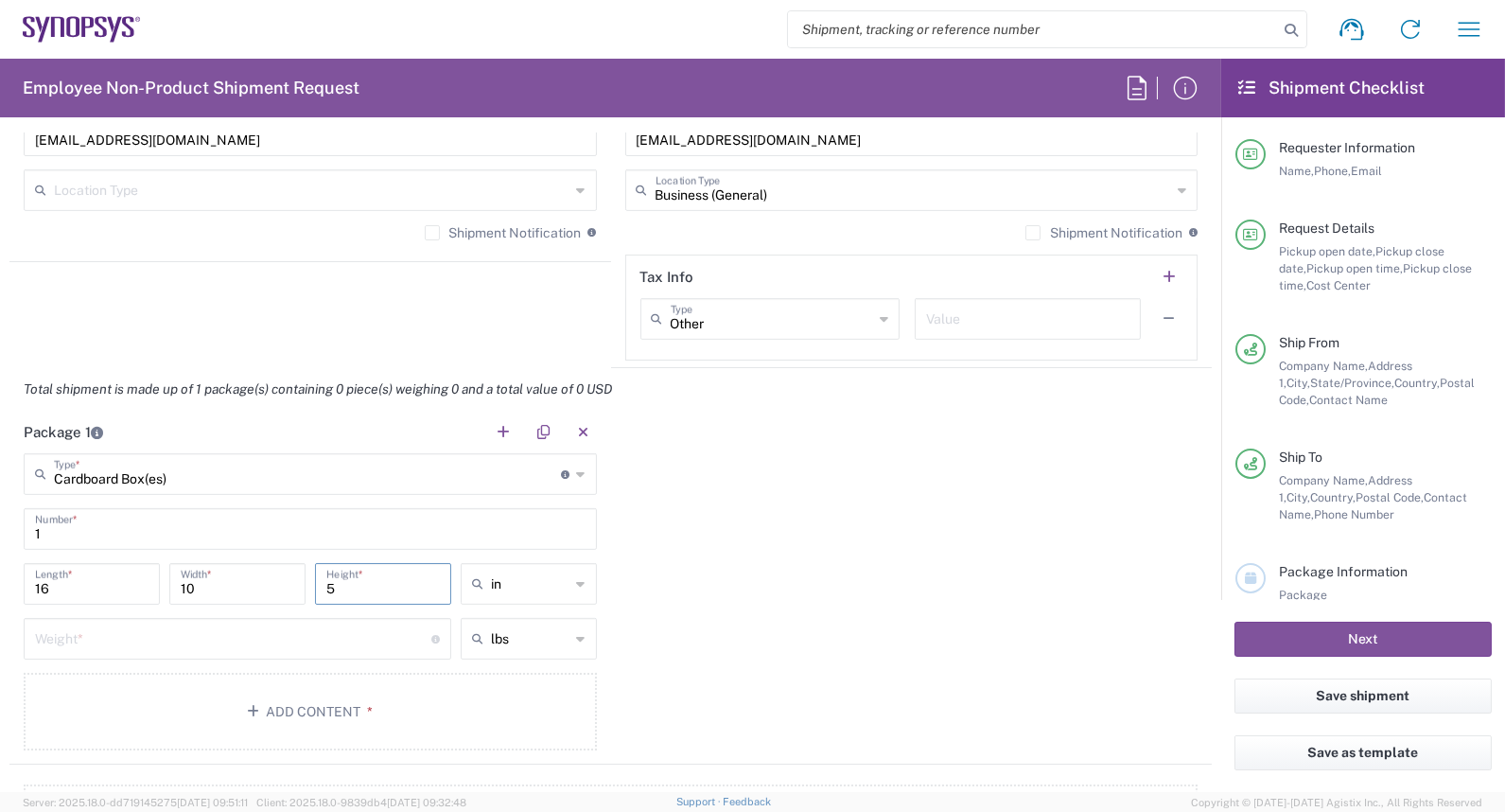
type input "5"
type input "in"
type input "4.5"
click at [326, 710] on button "Add Content *" at bounding box center [311, 711] width 573 height 78
type input "lbs"
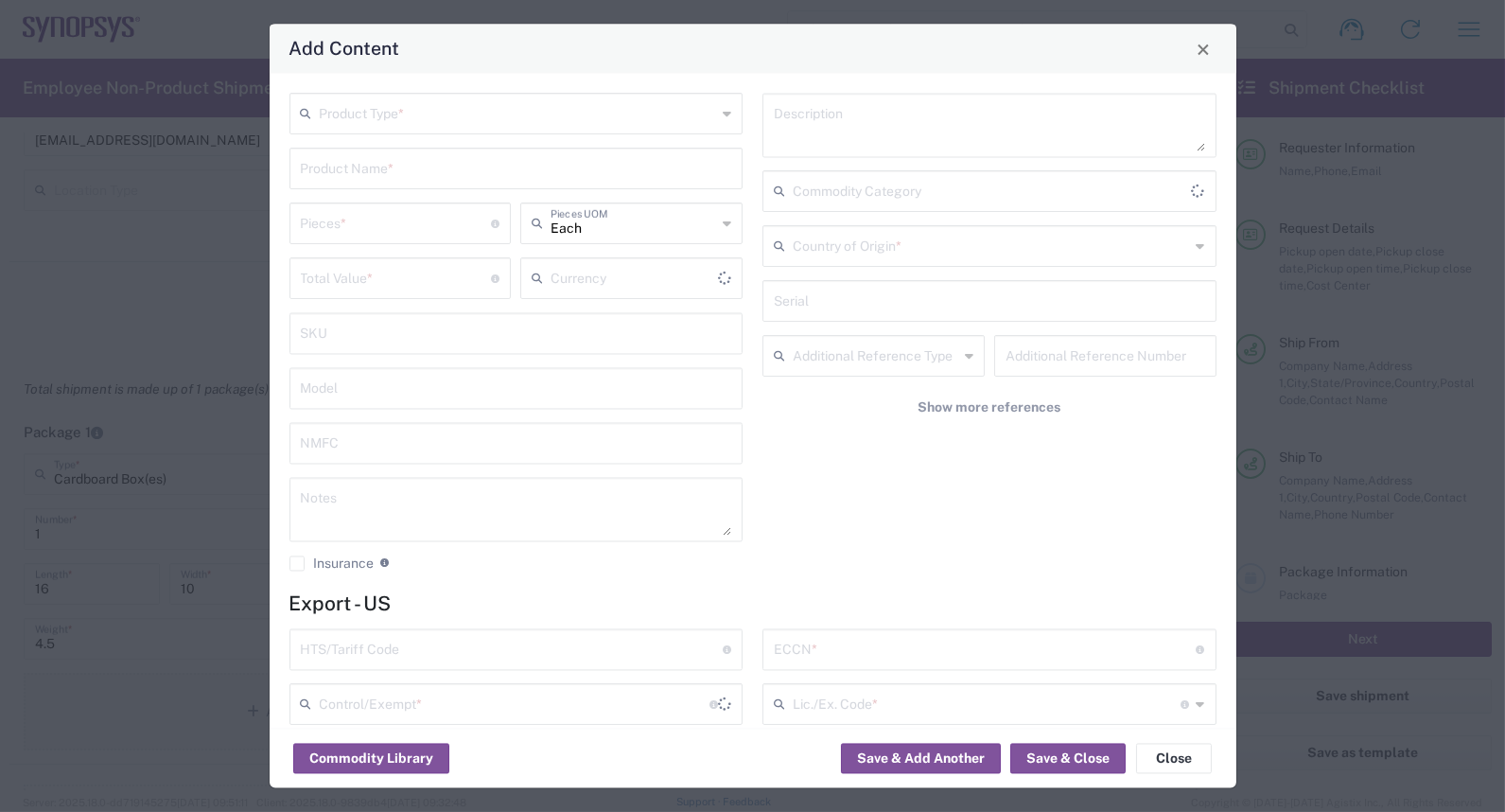
type input "US Dollar"
click at [424, 124] on input "text" at bounding box center [518, 112] width 397 height 33
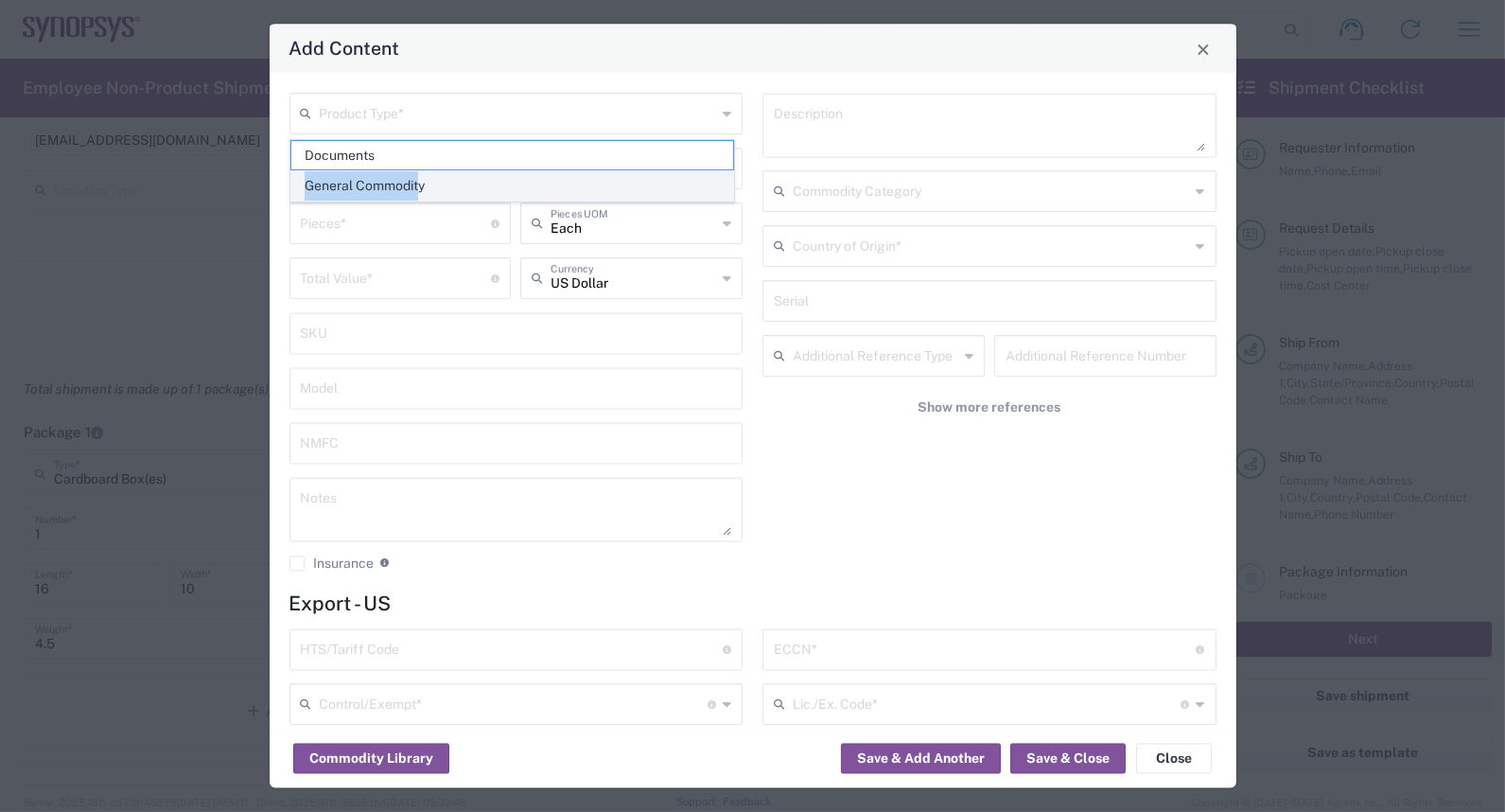
drag, startPoint x: 417, startPoint y: 163, endPoint x: 418, endPoint y: 193, distance: 30.0
click at [418, 193] on ul "Documents General Commodity" at bounding box center [513, 171] width 444 height 63
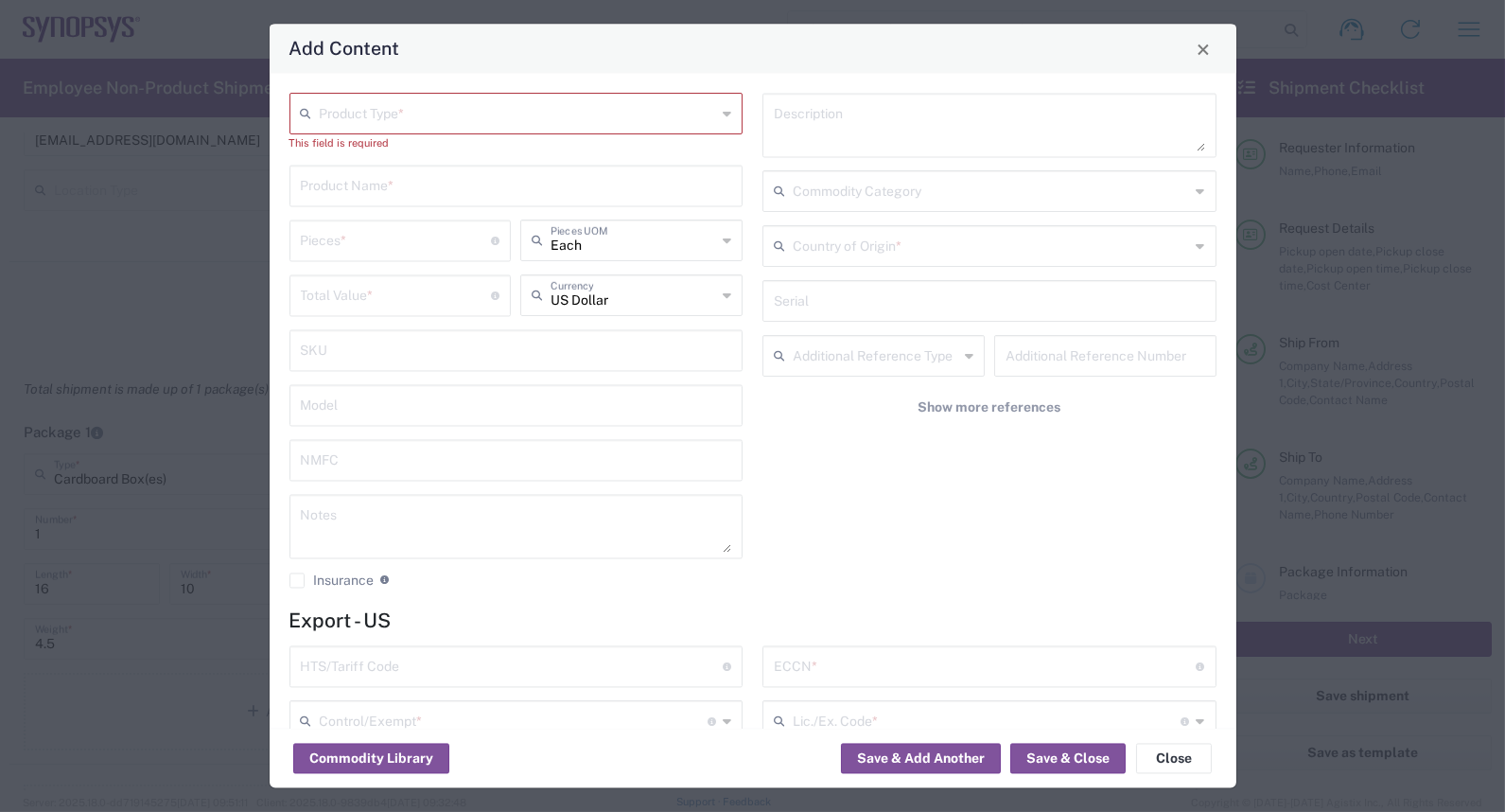
click at [433, 111] on input "text" at bounding box center [518, 112] width 397 height 33
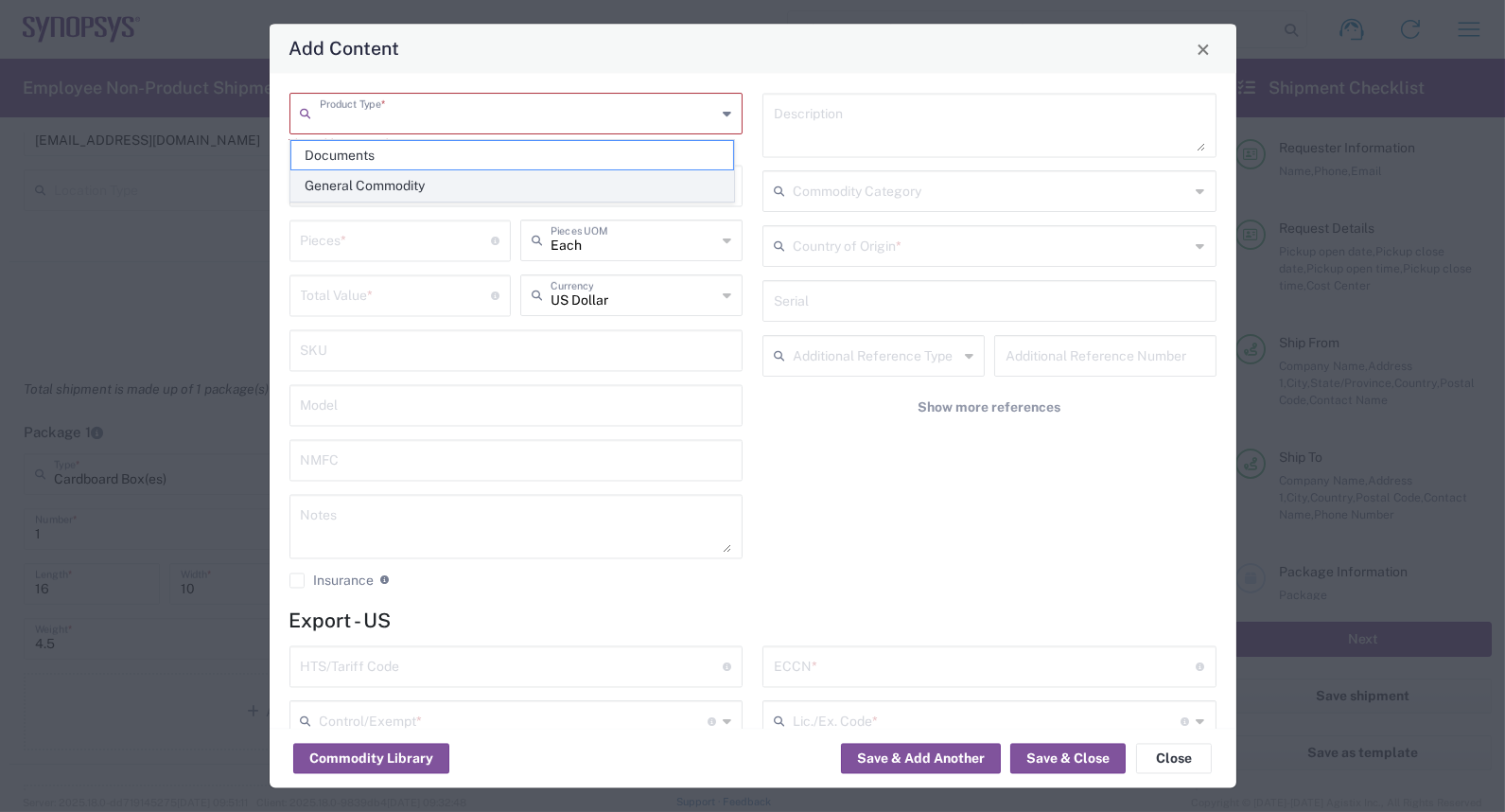
click at [437, 182] on span "General Commodity" at bounding box center [513, 185] width 442 height 29
type input "General Commodity"
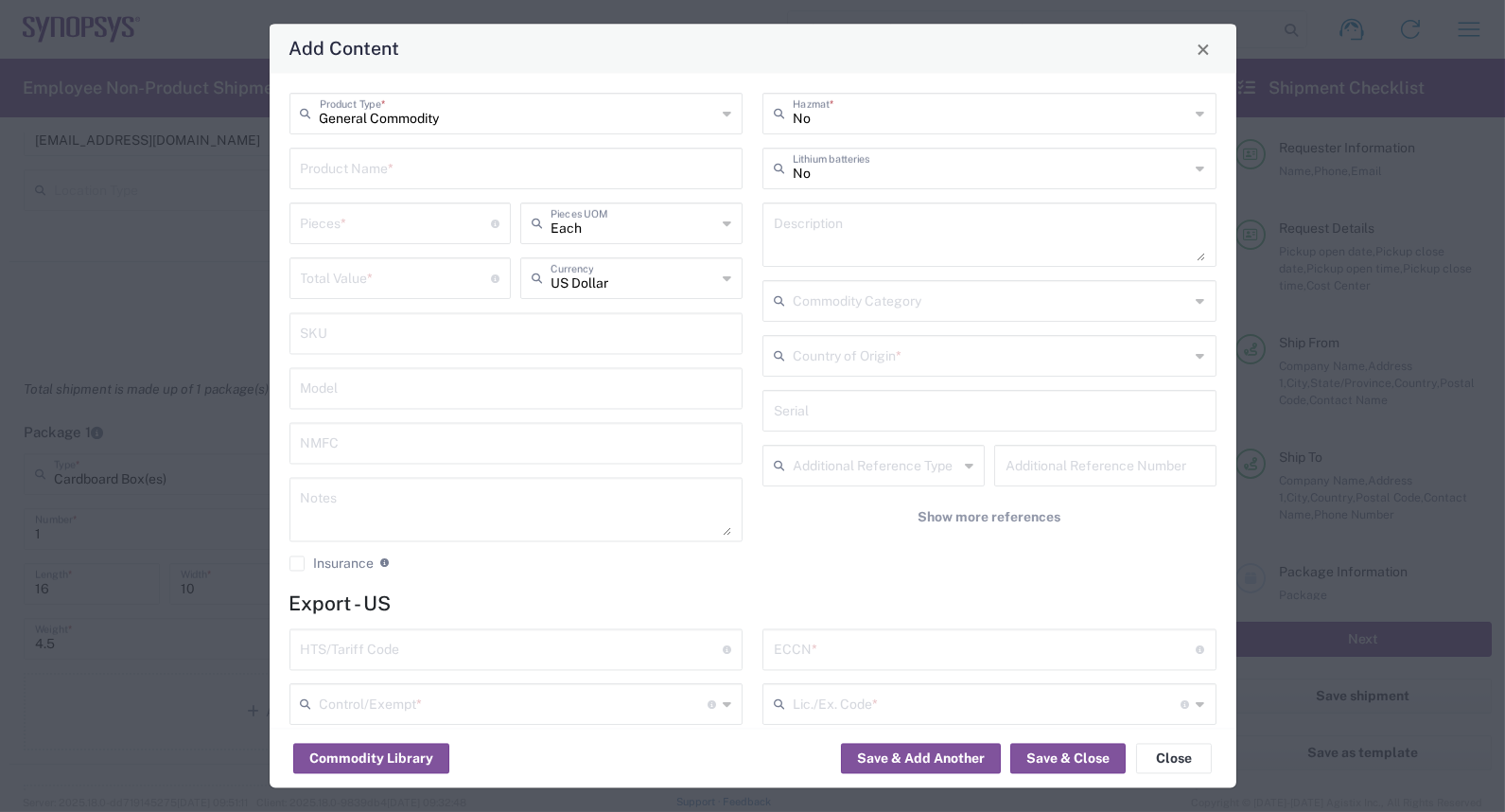
click at [386, 182] on input "text" at bounding box center [516, 167] width 431 height 33
type input "OTP memory test chip"
click at [418, 281] on input "number" at bounding box center [396, 277] width 191 height 33
click at [428, 223] on input "number" at bounding box center [396, 222] width 191 height 33
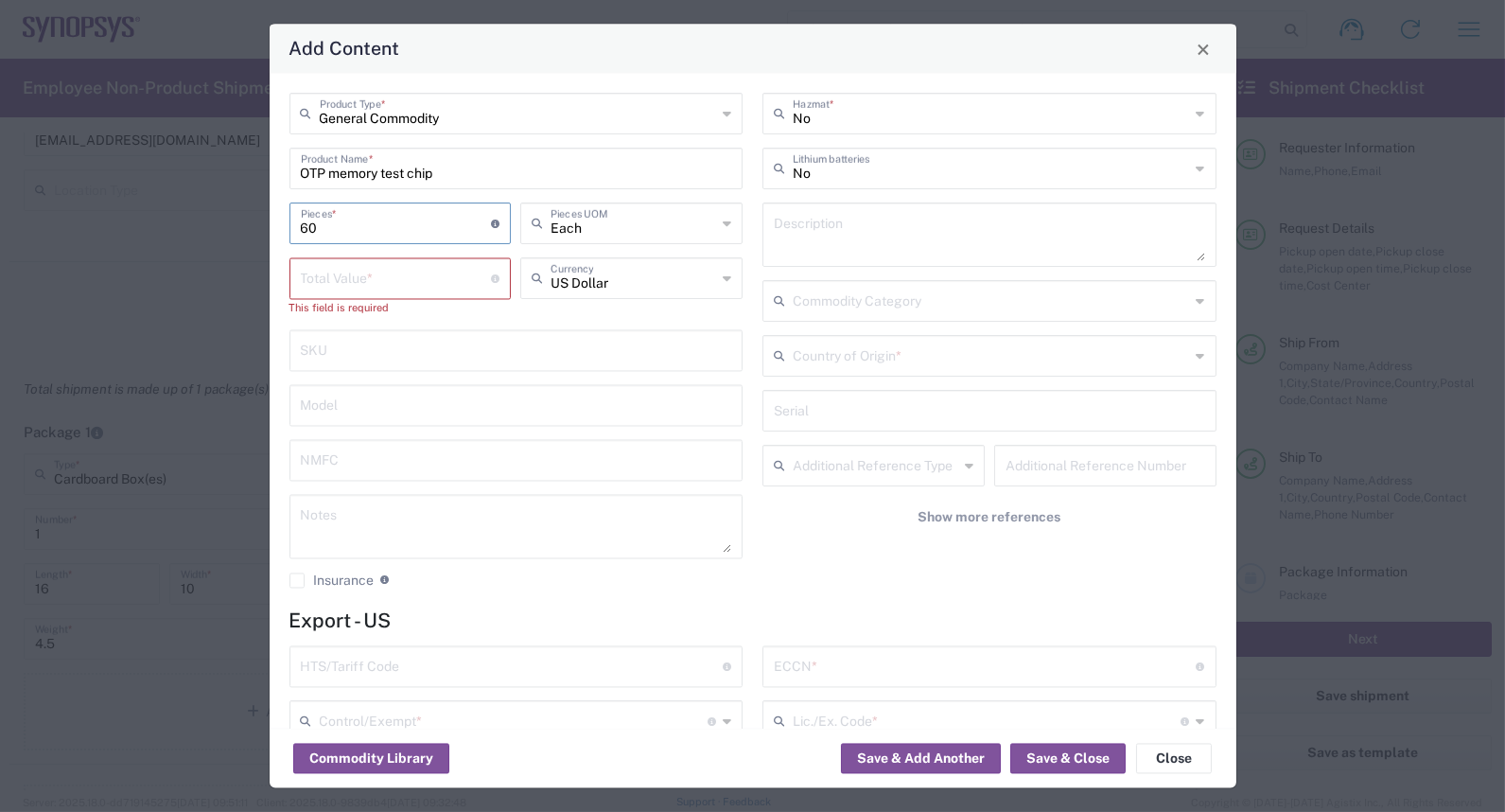
type input "60"
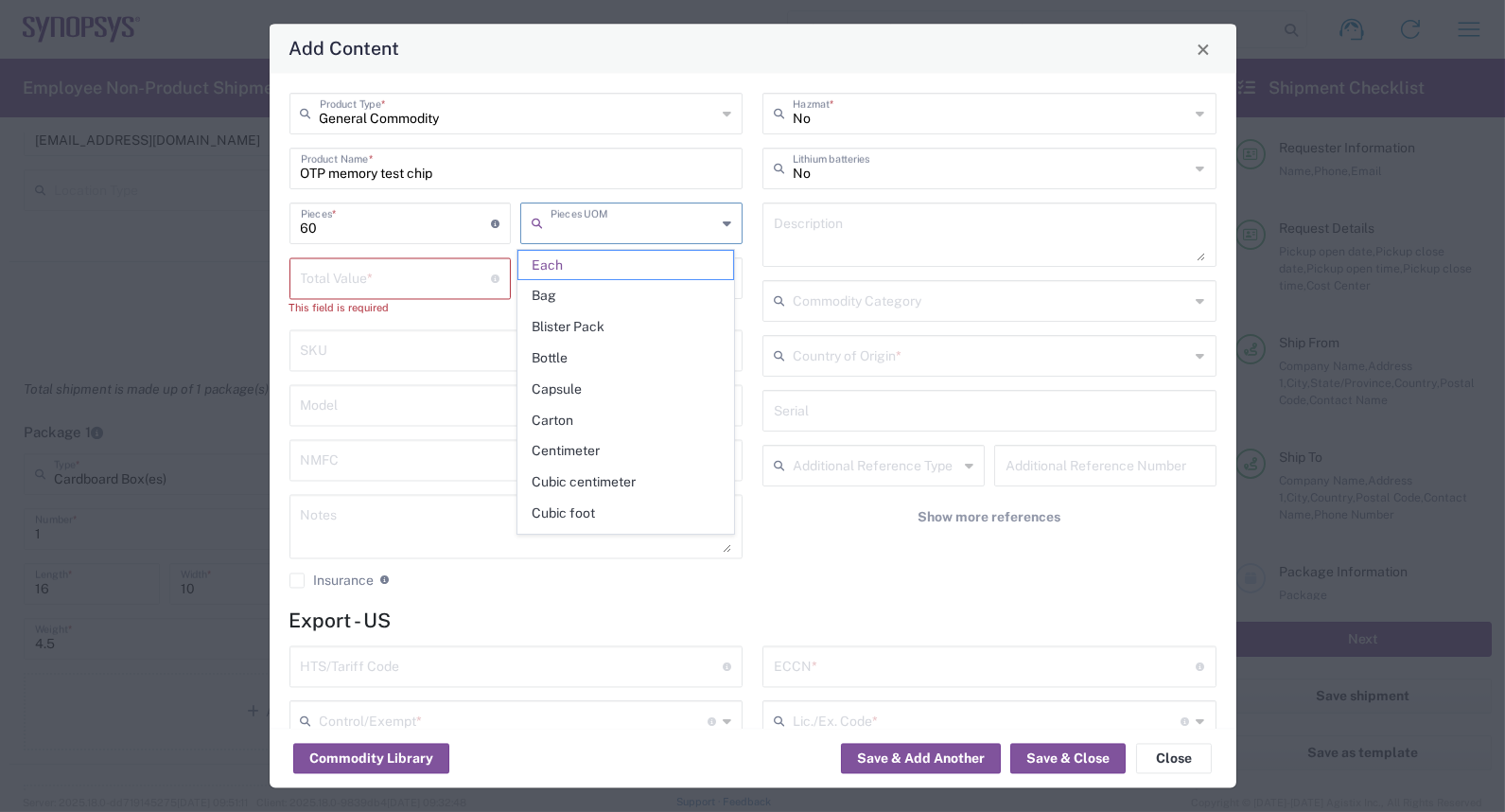
click at [366, 282] on input "number" at bounding box center [396, 277] width 191 height 33
type input "Each"
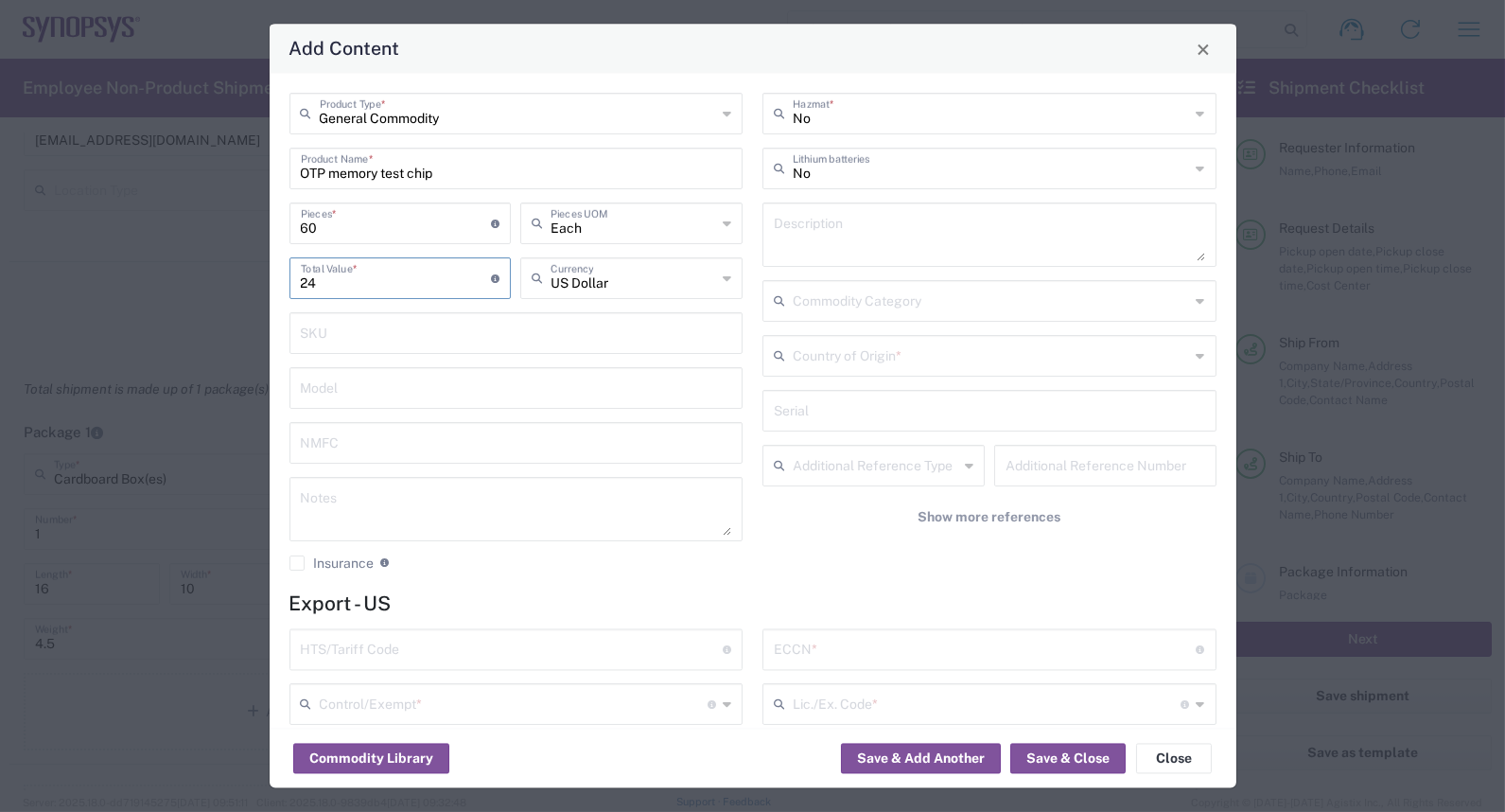
type input "2"
type input "14580"
click at [365, 233] on input "60" at bounding box center [396, 222] width 191 height 33
type input "6"
type input "1458"
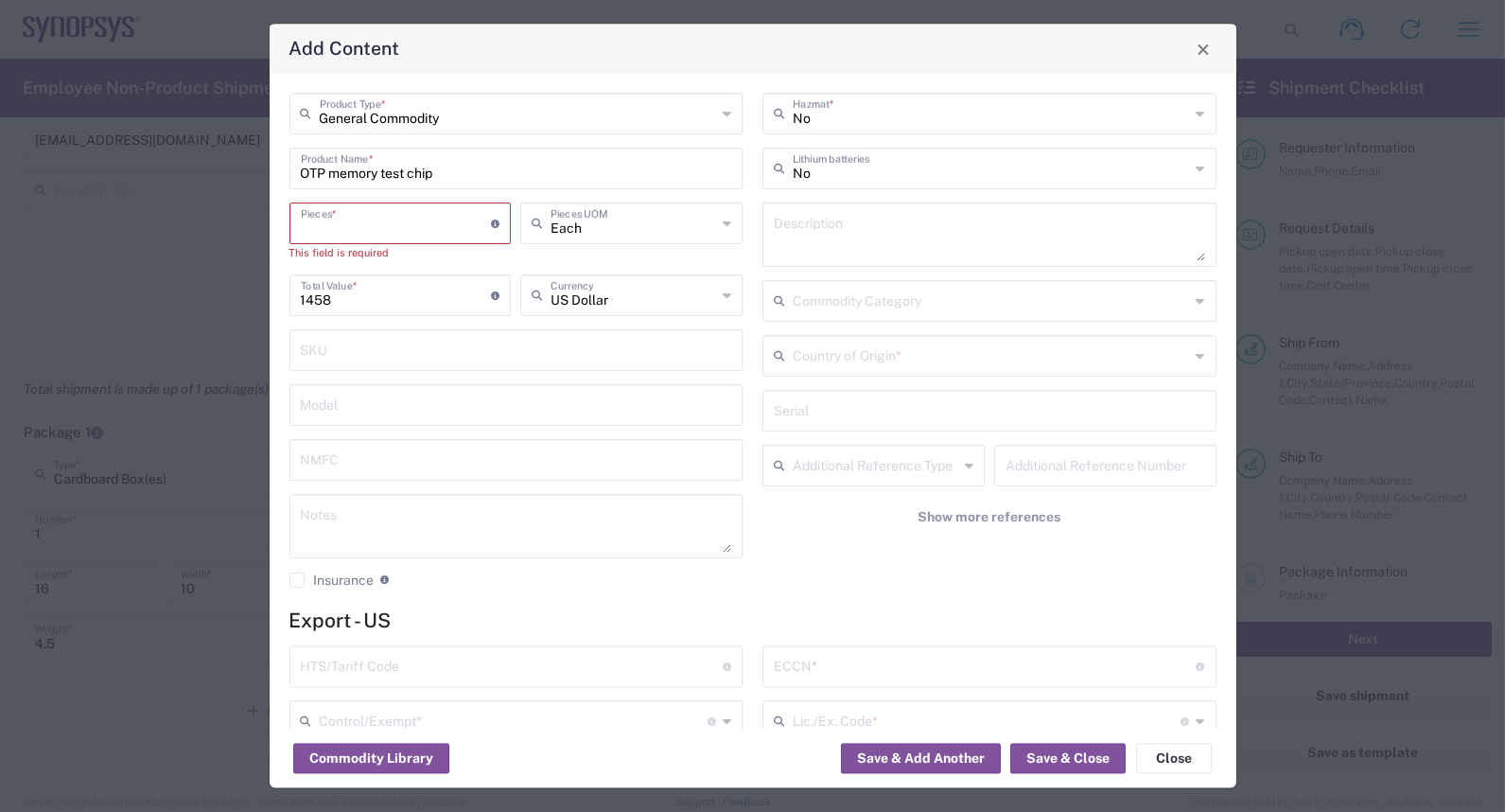
type input "2"
type input "2916"
type input "24"
type input "34992"
type input "243"
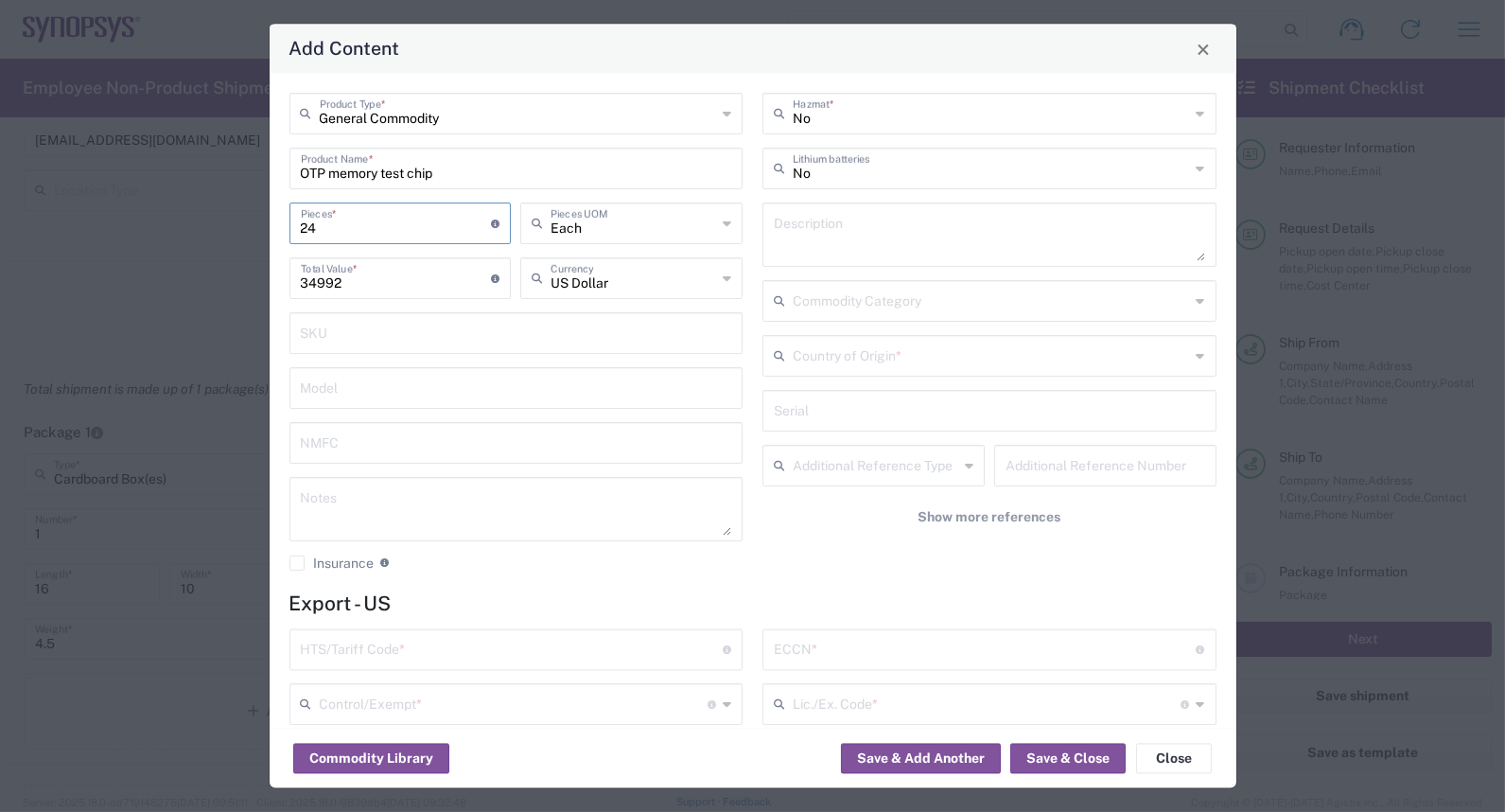
type input "354294"
type input "243"
click at [384, 280] on input "354294" at bounding box center [396, 277] width 191 height 33
type input "3"
type input "14580"
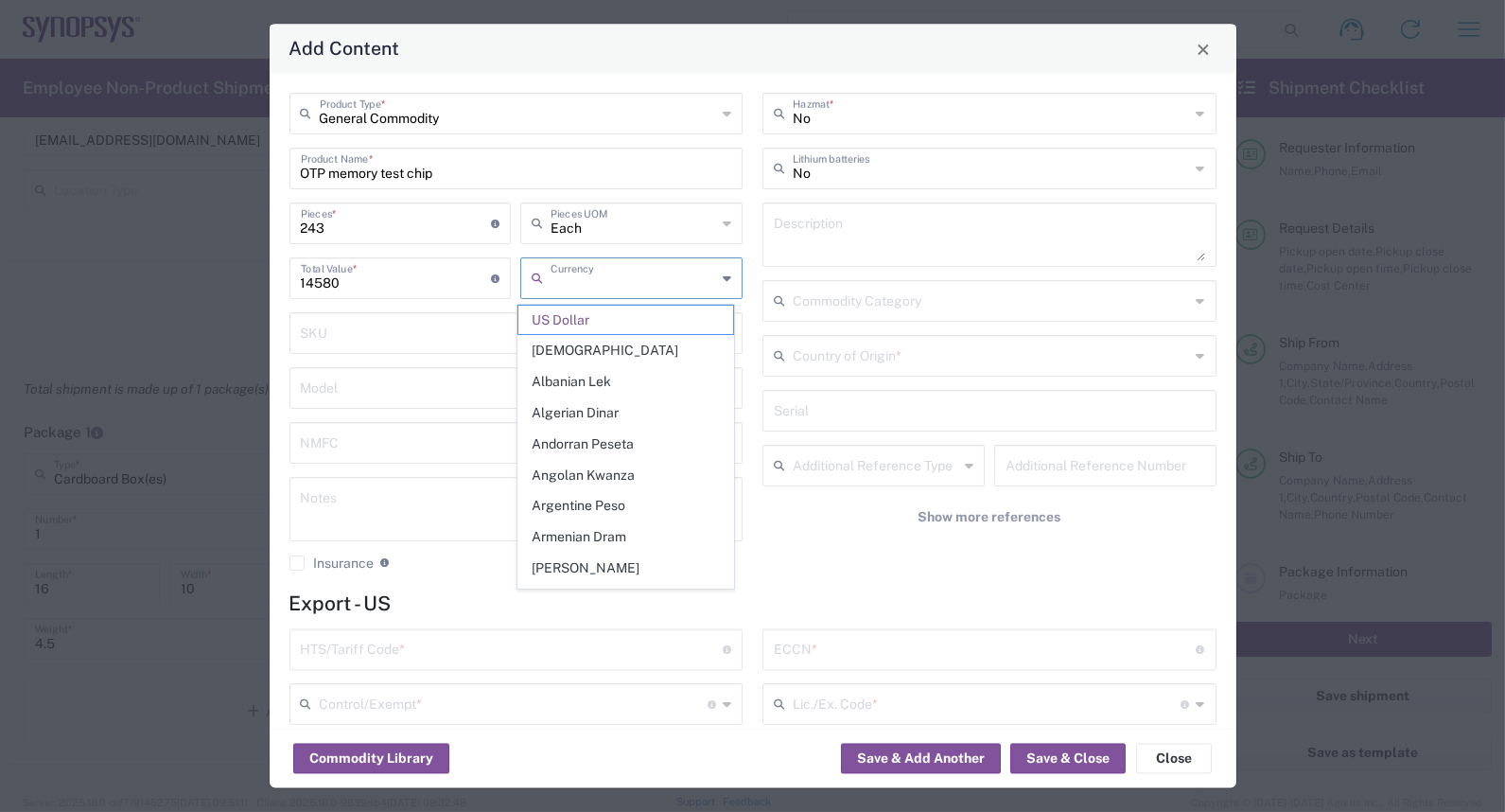
click at [403, 338] on input "text" at bounding box center [516, 332] width 431 height 33
type input "US Dollar"
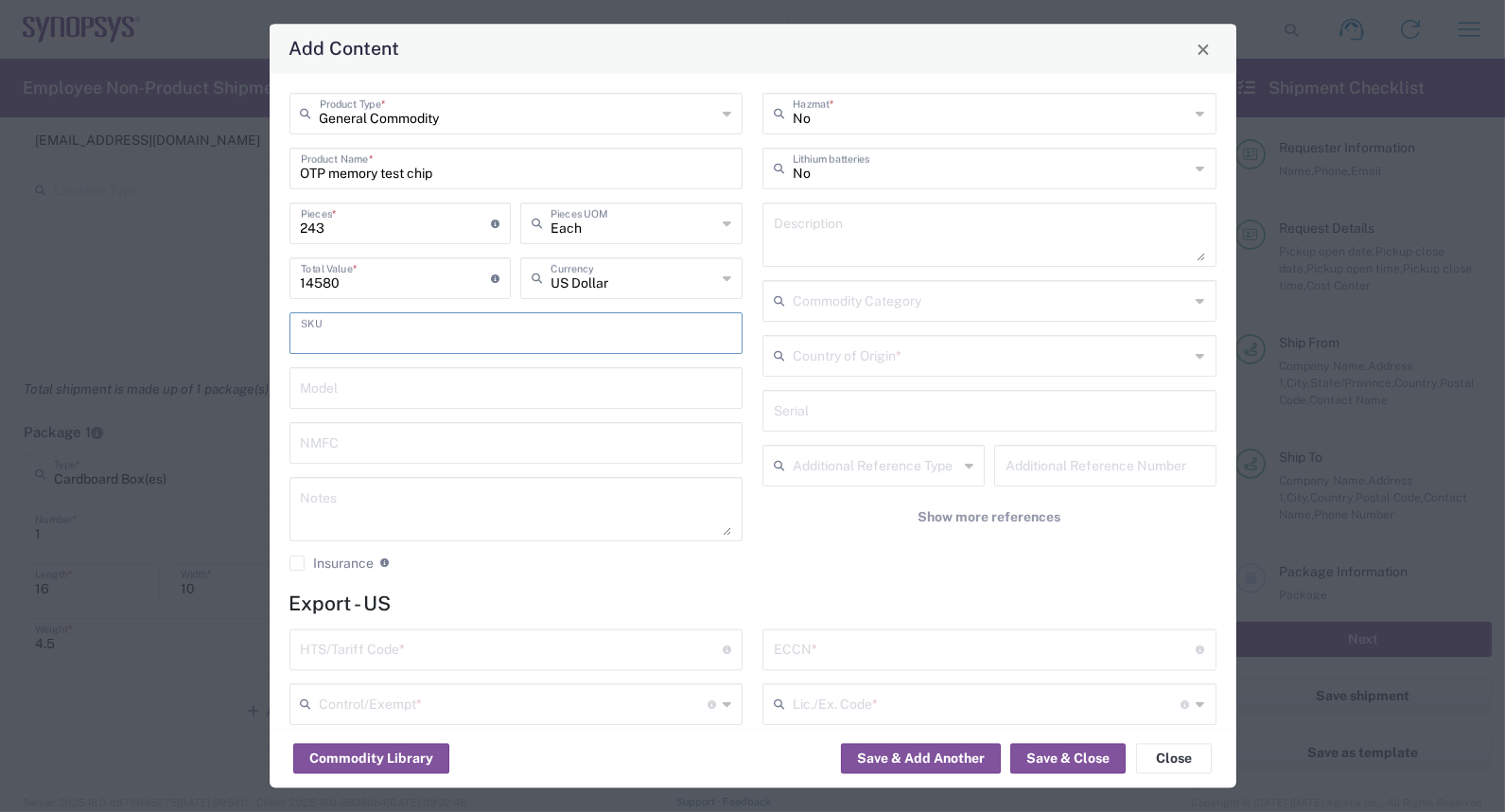
click at [916, 249] on textarea at bounding box center [989, 235] width 431 height 53
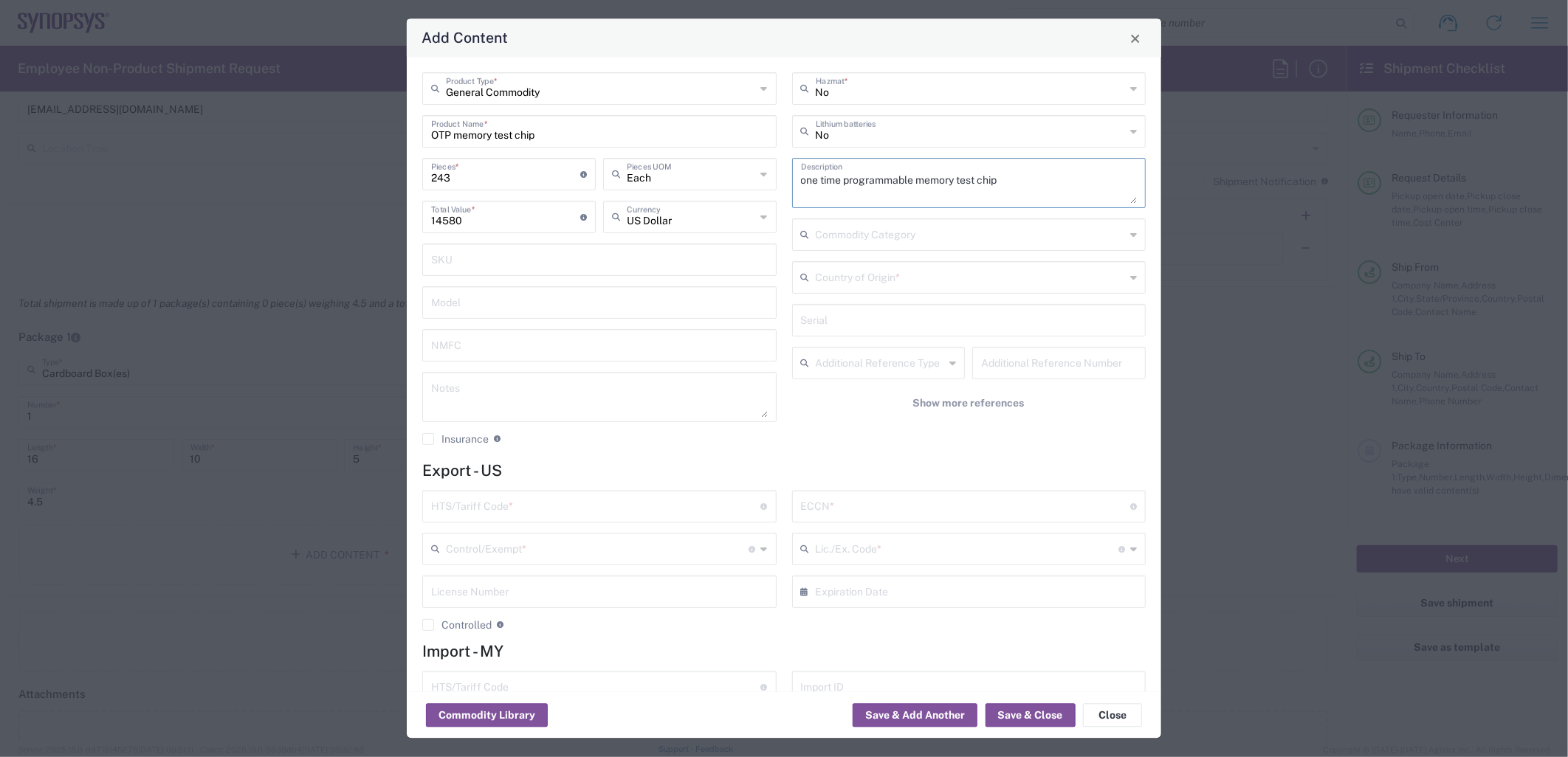
type textarea "one time programmable memory test chip"
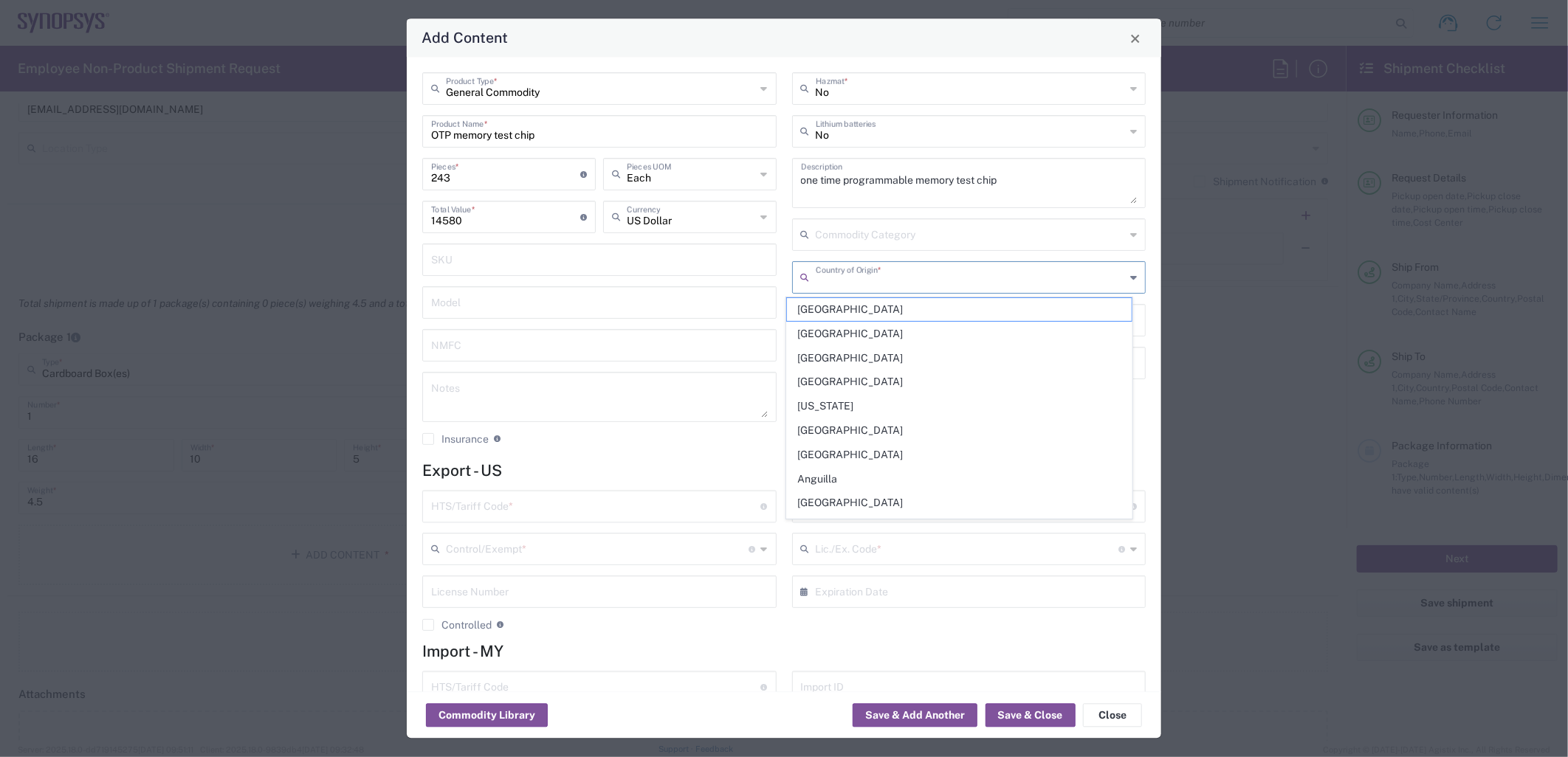
click at [903, 281] on input "text" at bounding box center [970, 276] width 310 height 26
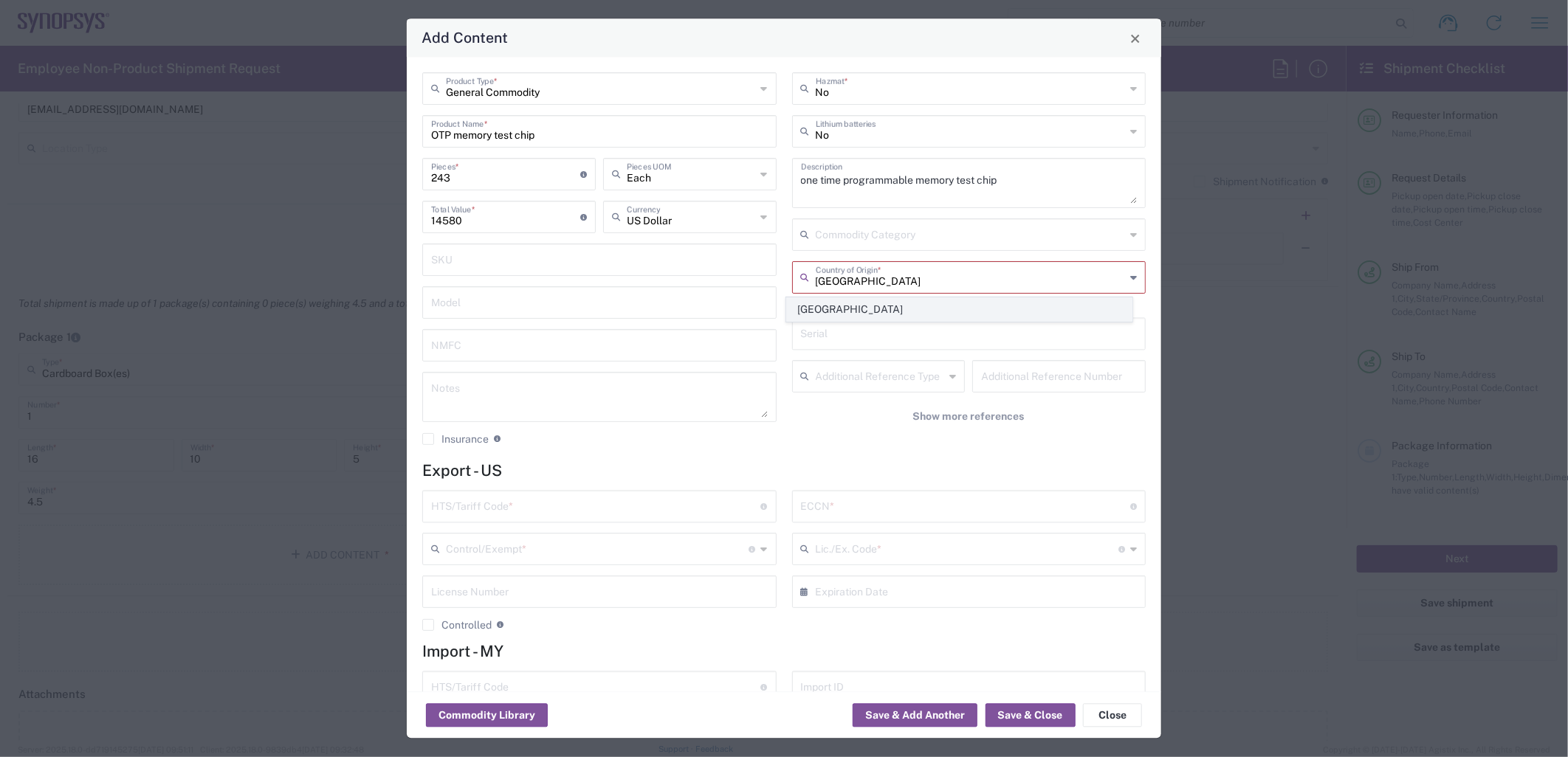
type input "Taiwan"
click at [840, 307] on span "Taiwan" at bounding box center [959, 309] width 345 height 23
click at [691, 510] on input "text" at bounding box center [596, 505] width 330 height 26
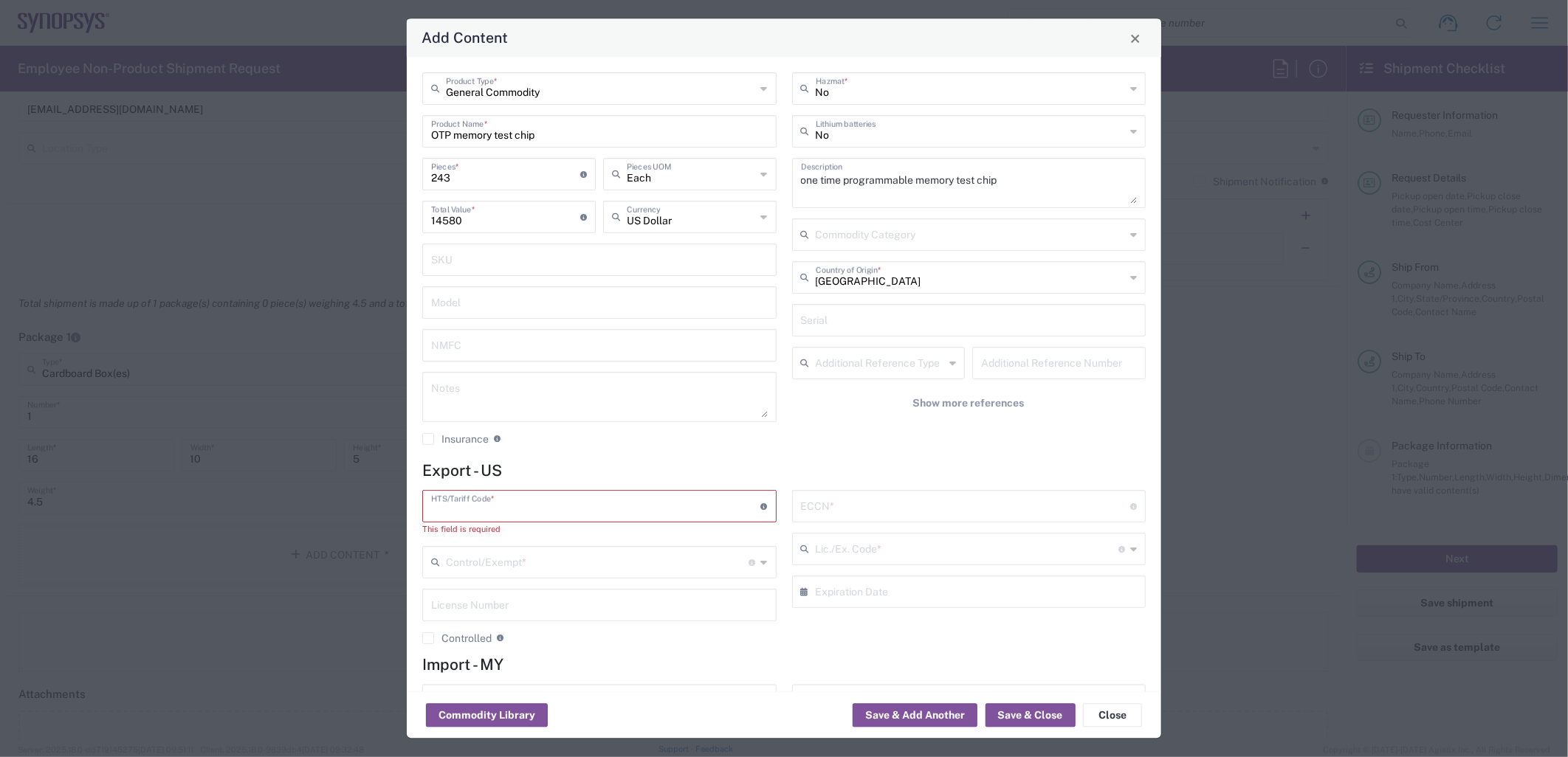
paste input "8542.32.0071"
type input "8542.32.0071"
click at [860, 509] on input "text" at bounding box center [965, 505] width 330 height 26
type input "3"
type input "3A991"
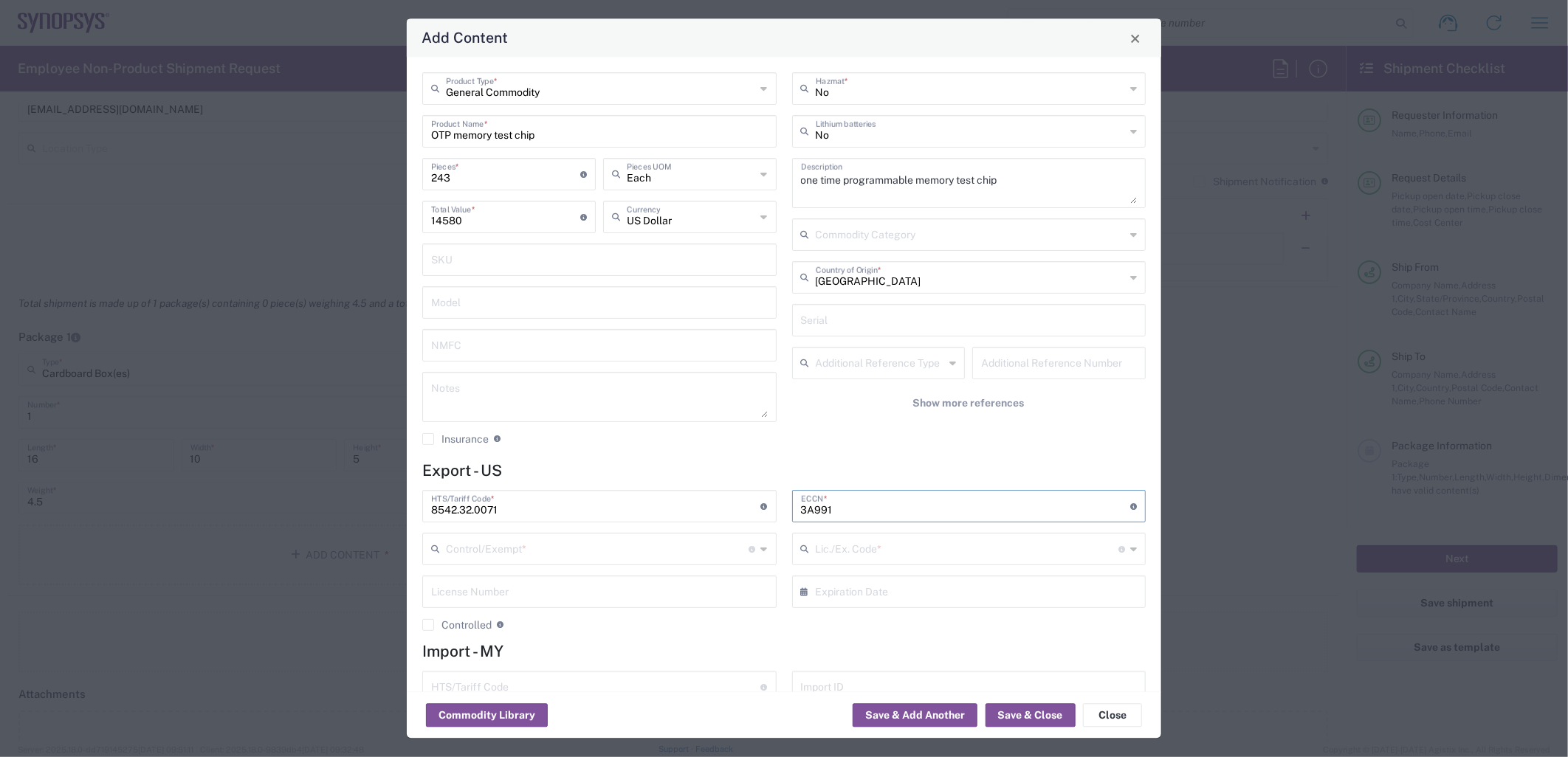
click at [625, 550] on input "text" at bounding box center [597, 548] width 304 height 26
click at [519, 451] on span "FTR Exemption" at bounding box center [596, 447] width 345 height 23
type input "FTR Exemption"
click at [890, 551] on input "text" at bounding box center [967, 548] width 304 height 26
click at [838, 370] on span "30.37(a)" at bounding box center [959, 371] width 345 height 23
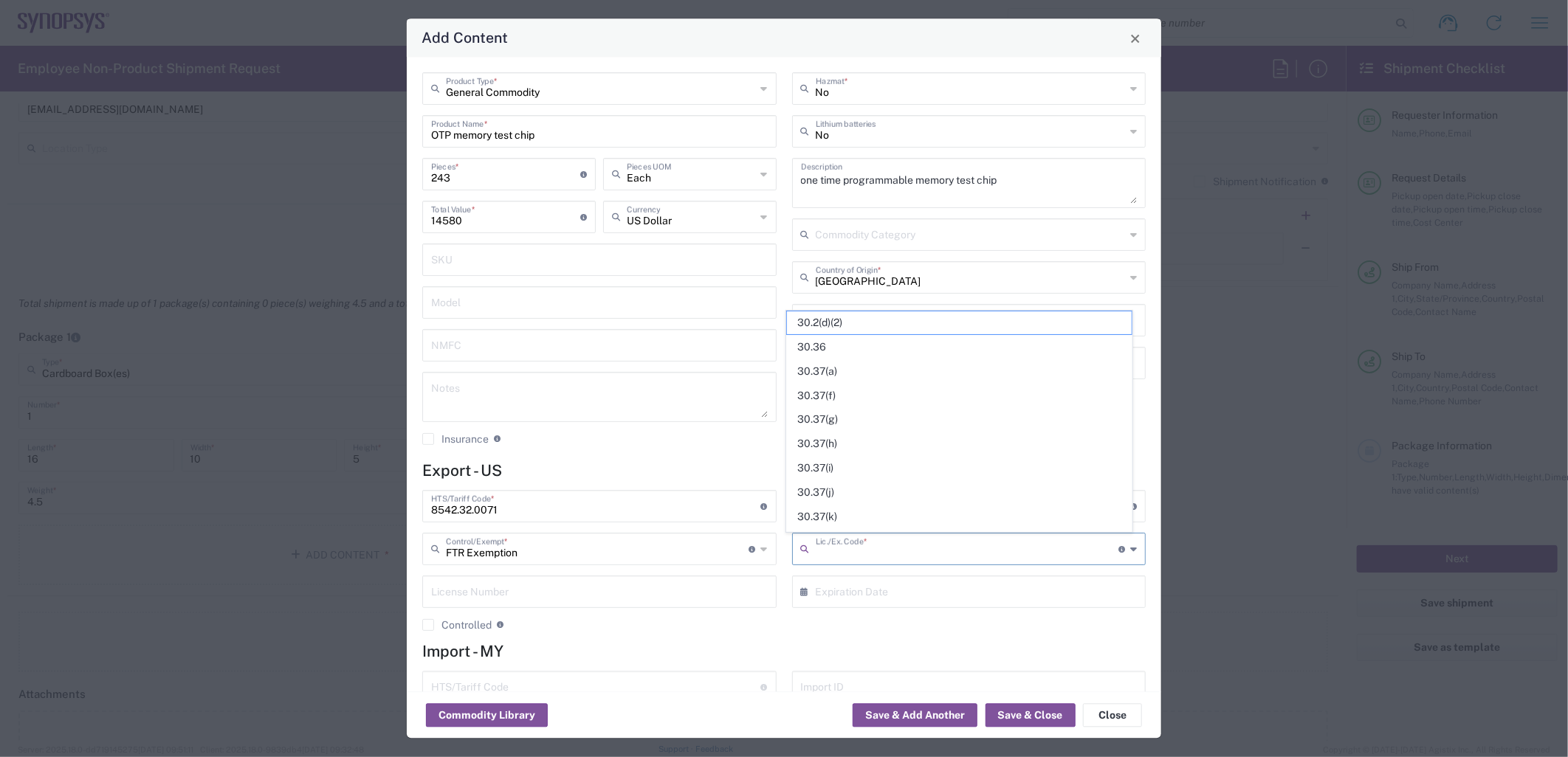
type input "30.37(a)"
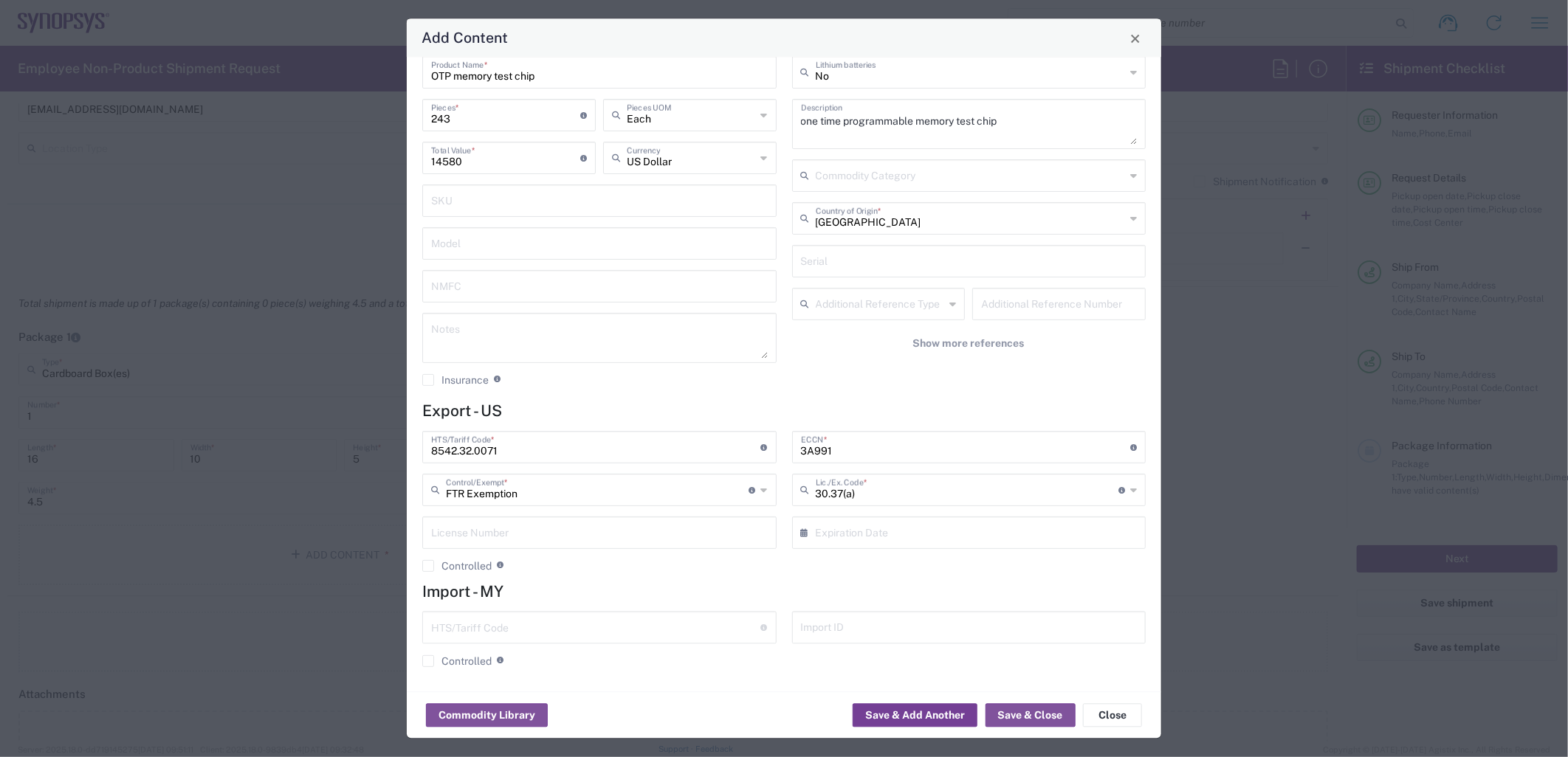
click at [899, 713] on button "Save & Add Another" at bounding box center [915, 716] width 125 height 23
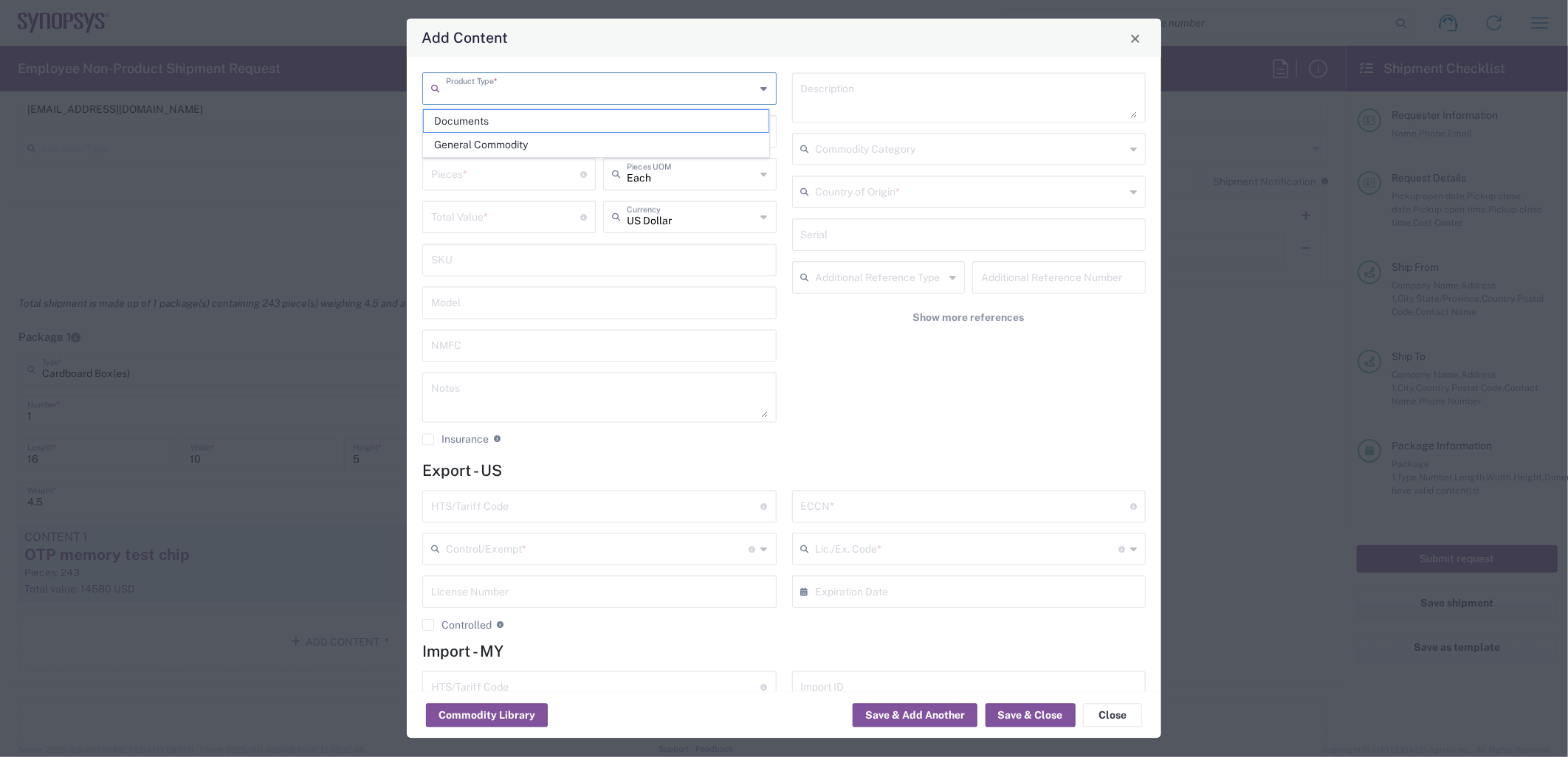
click at [539, 91] on input "text" at bounding box center [600, 88] width 310 height 26
click at [533, 141] on span "General Commodity" at bounding box center [596, 144] width 345 height 23
type input "General Commodity"
click at [530, 127] on input "text" at bounding box center [599, 130] width 336 height 26
type input "Plastic tray"
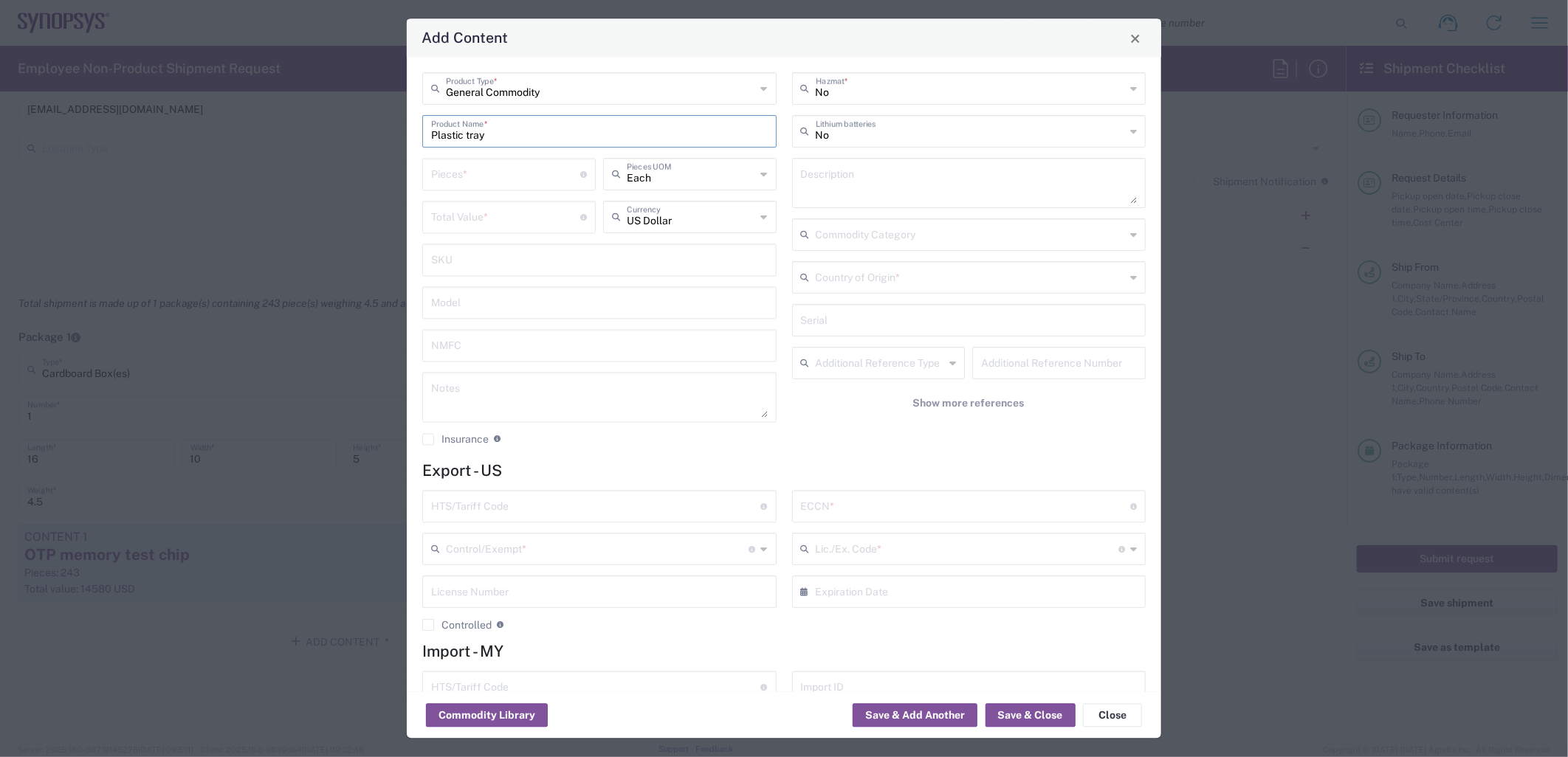
click at [819, 186] on textarea at bounding box center [968, 183] width 336 height 41
type textarea "p"
type textarea "plastic tray for semiconductor chips"
click at [534, 179] on input "number" at bounding box center [506, 173] width 149 height 26
type input "6"
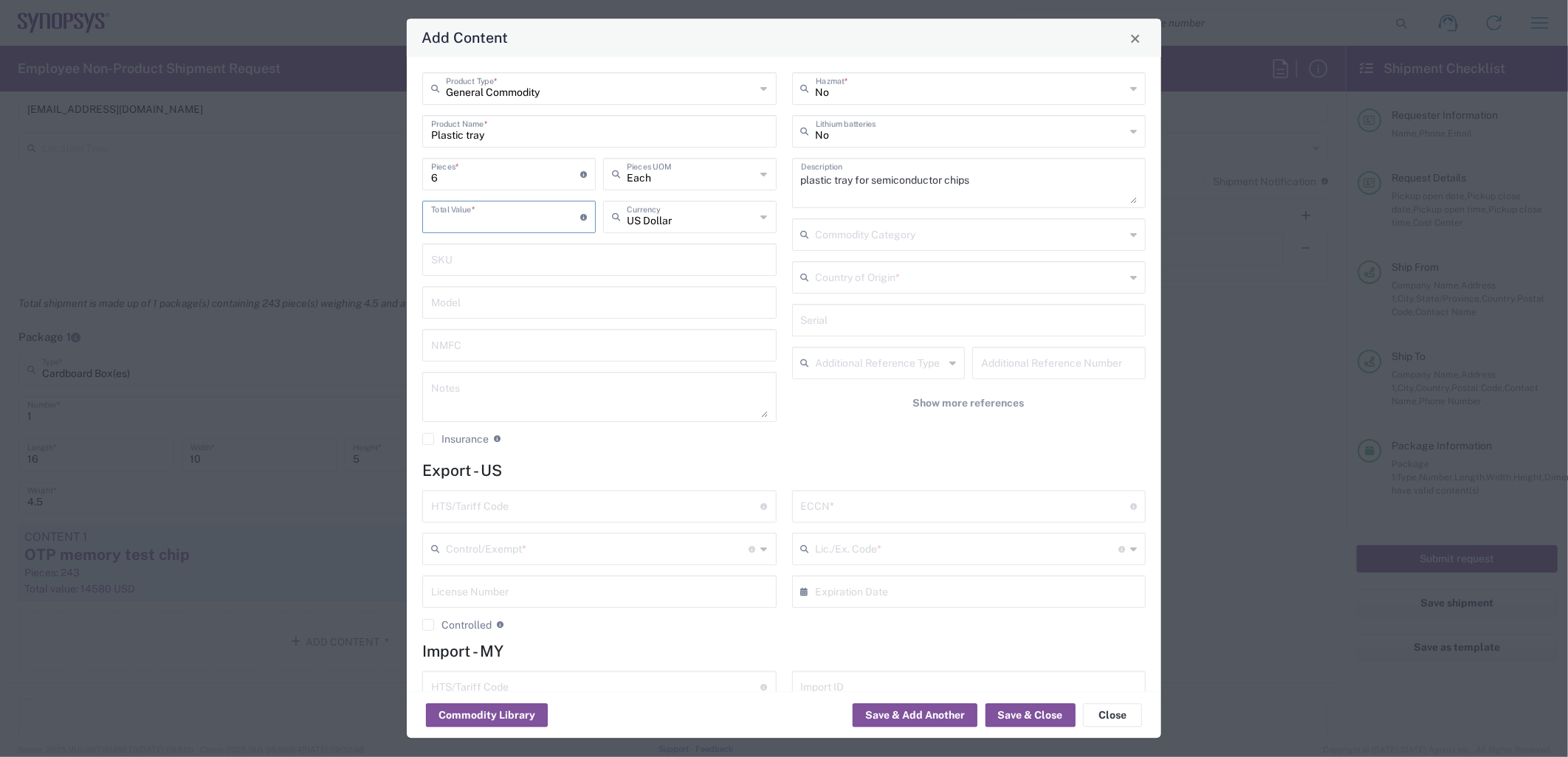
click at [516, 224] on input "number" at bounding box center [506, 216] width 149 height 26
type input "25.5"
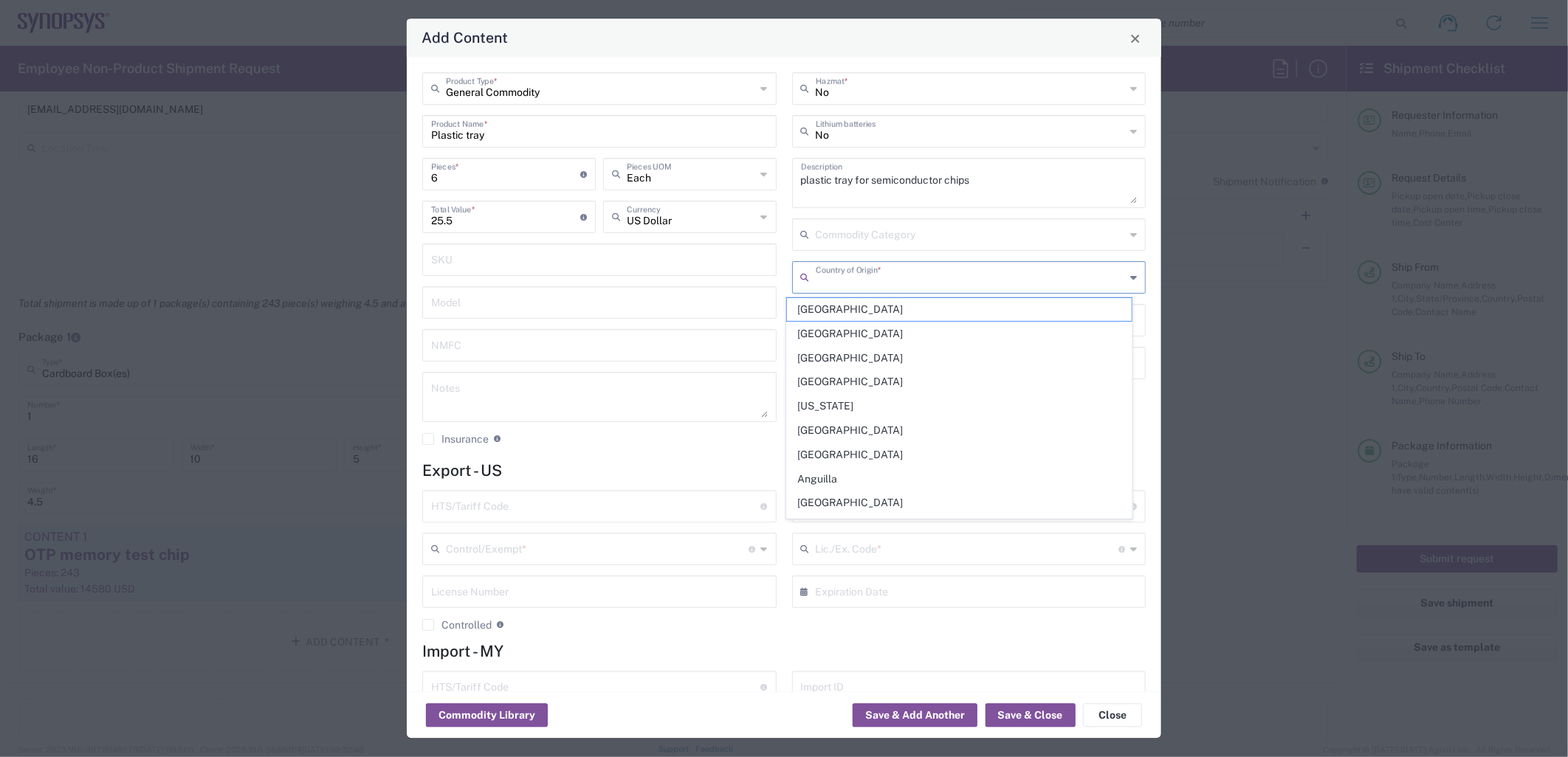
click at [946, 283] on input "text" at bounding box center [970, 276] width 310 height 26
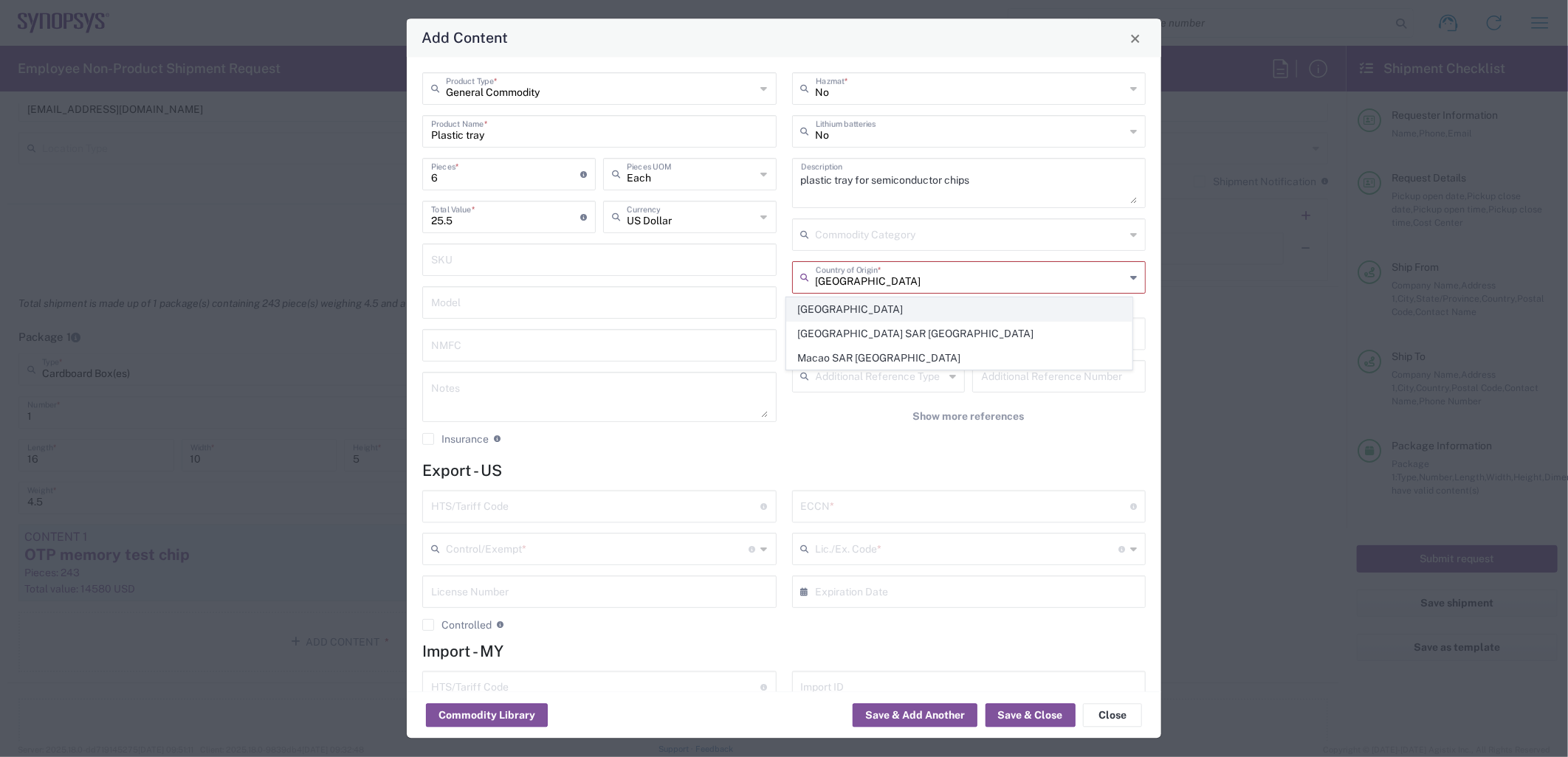
type input "China"
click at [845, 300] on span "China" at bounding box center [959, 309] width 345 height 23
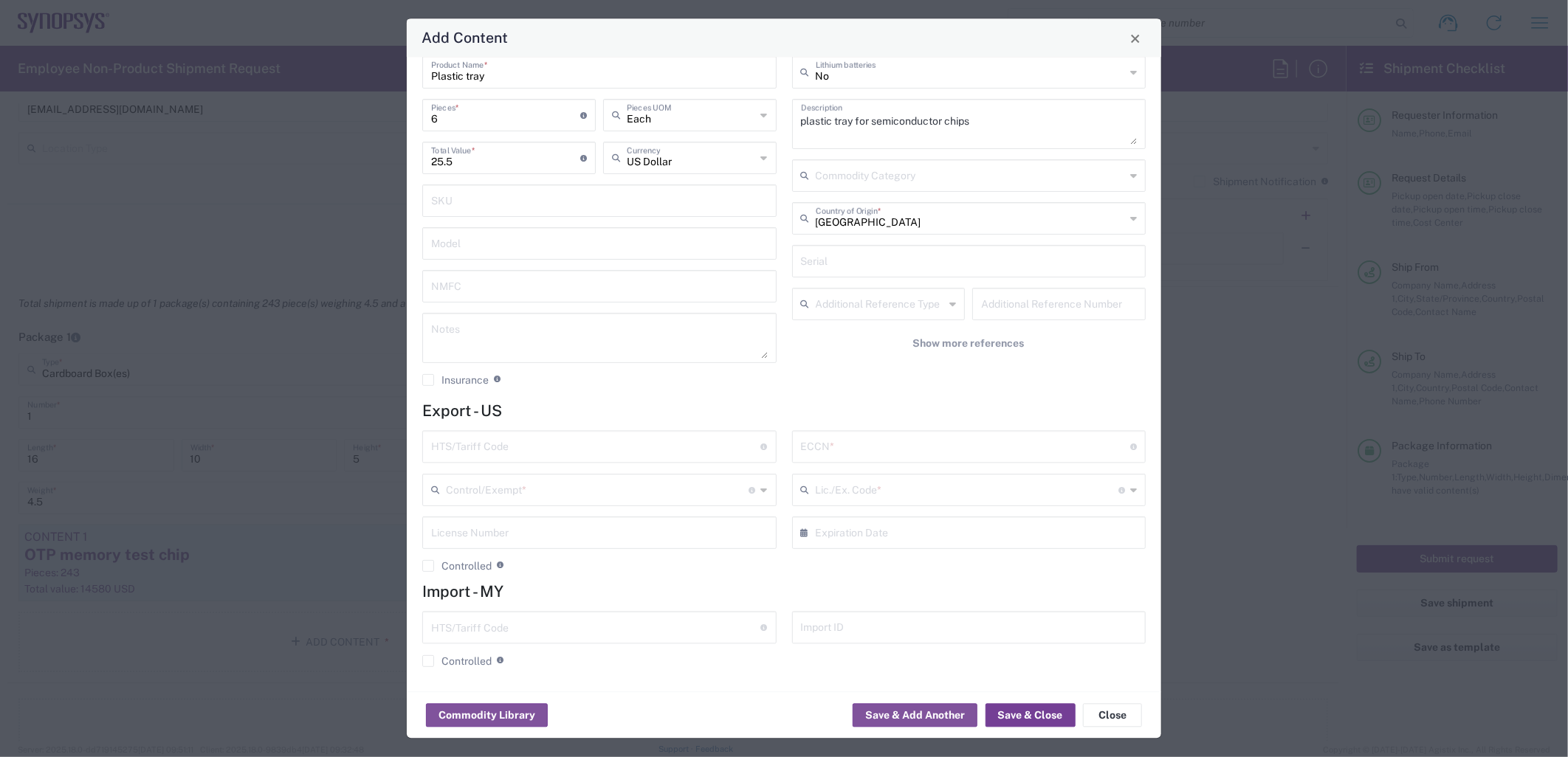
click at [1029, 716] on button "Save & Close" at bounding box center [1031, 716] width 90 height 23
click at [868, 452] on input "text" at bounding box center [965, 446] width 330 height 26
type input "EAR99"
click at [711, 483] on input "text" at bounding box center [597, 488] width 304 height 26
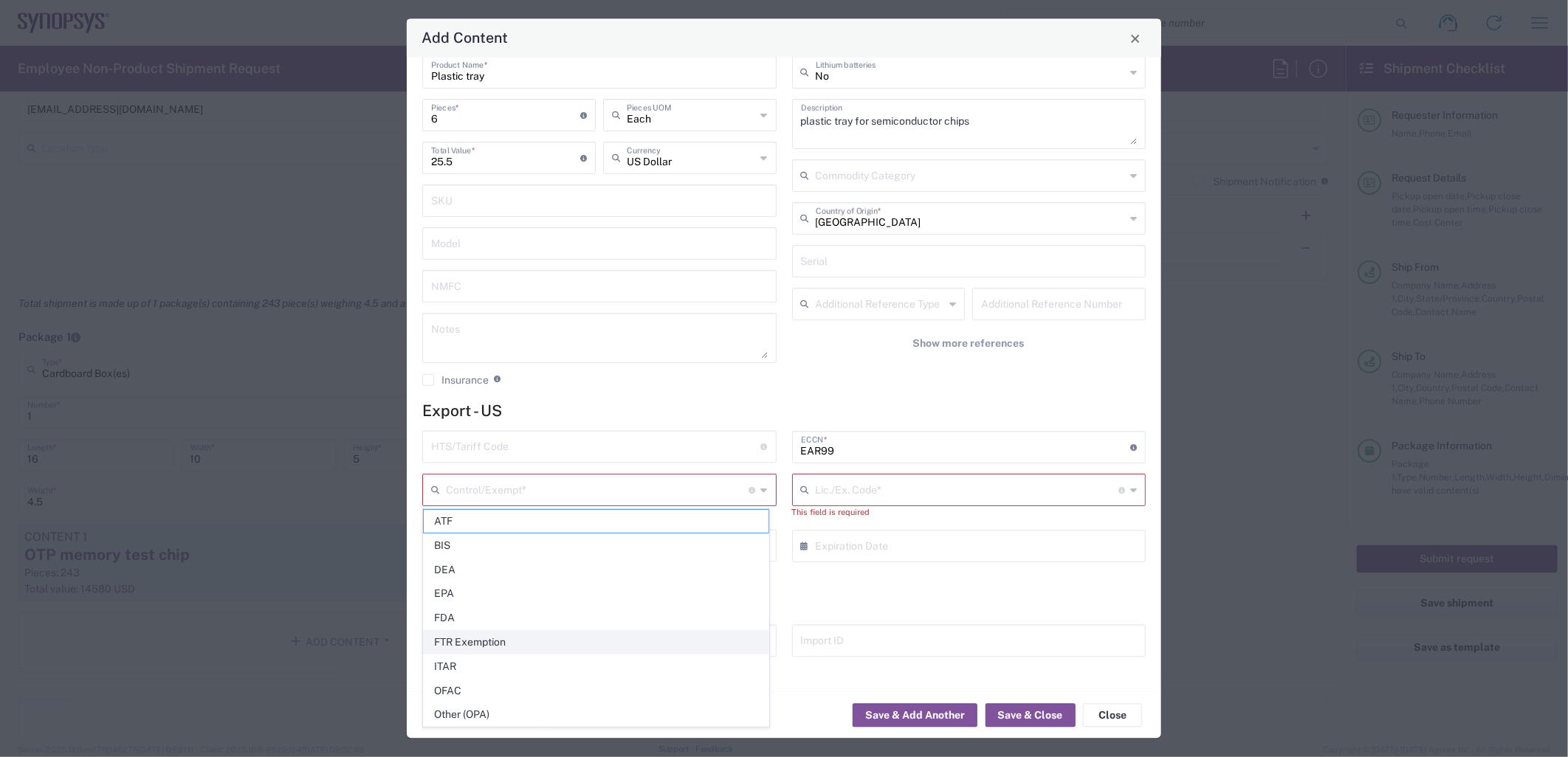
click at [555, 650] on span "FTR Exemption" at bounding box center [596, 642] width 345 height 23
type input "FTR Exemption"
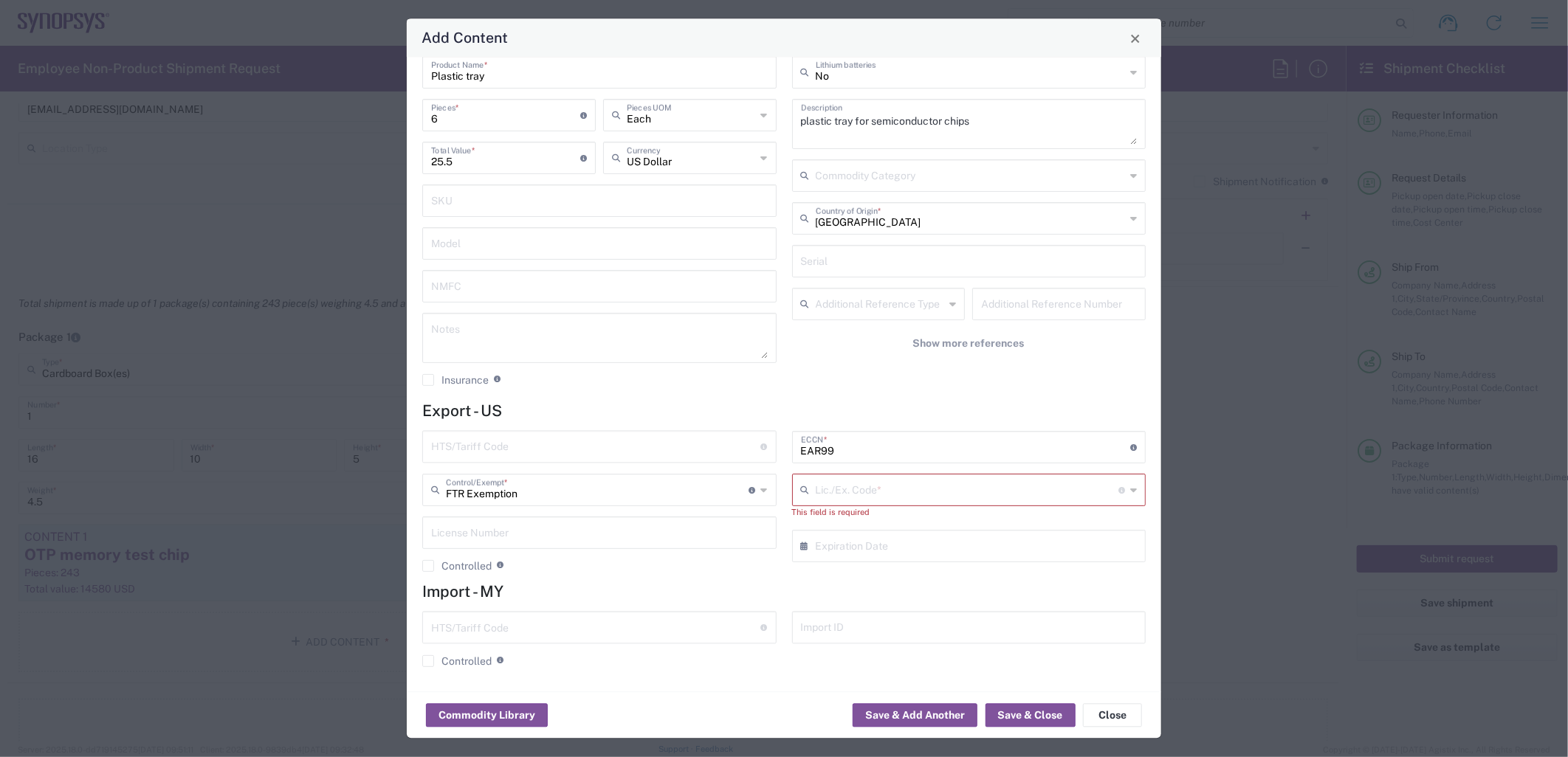
click at [965, 485] on input "text" at bounding box center [967, 488] width 304 height 26
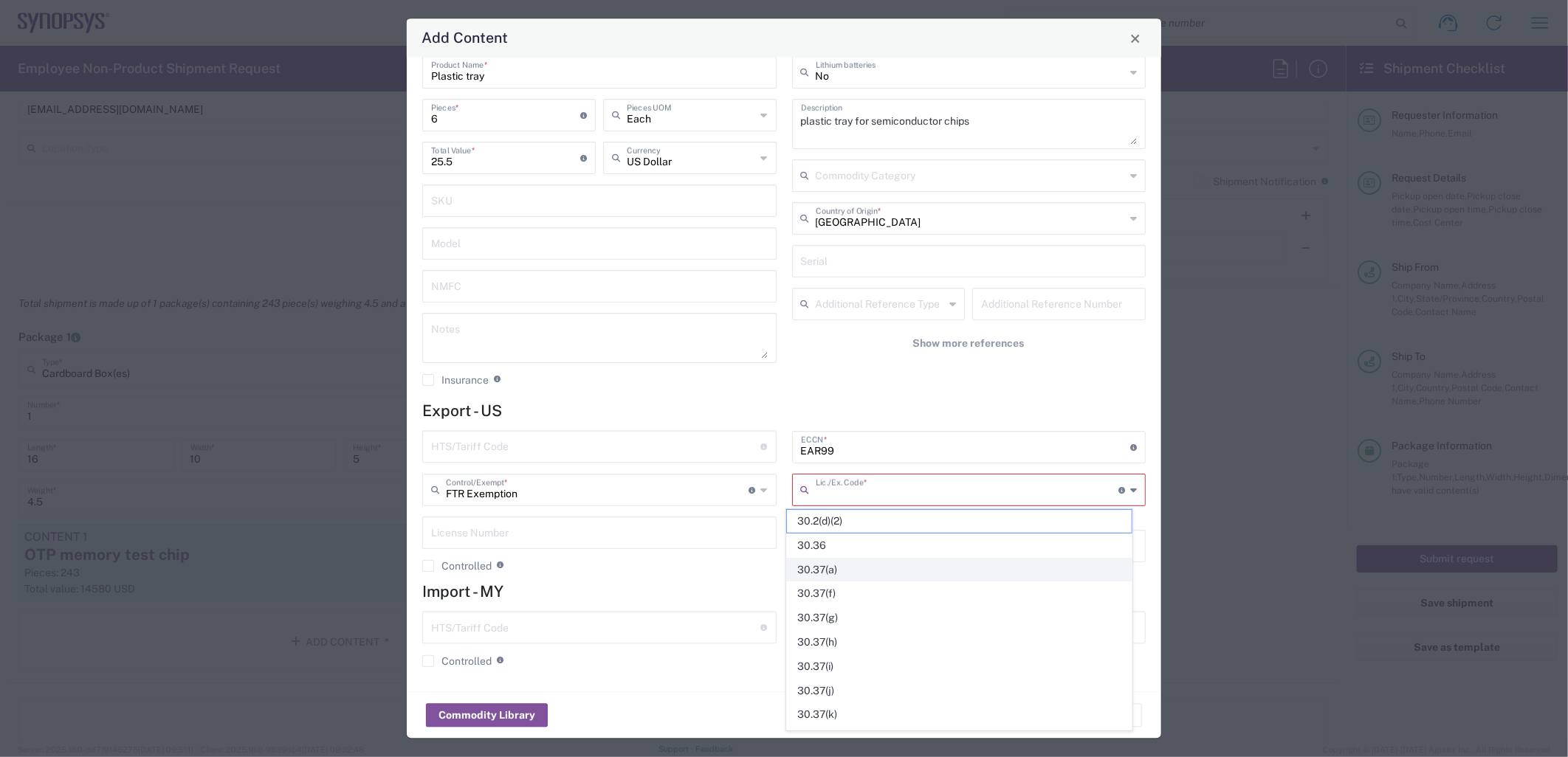
click at [868, 563] on span "30.37(a)" at bounding box center [959, 570] width 345 height 23
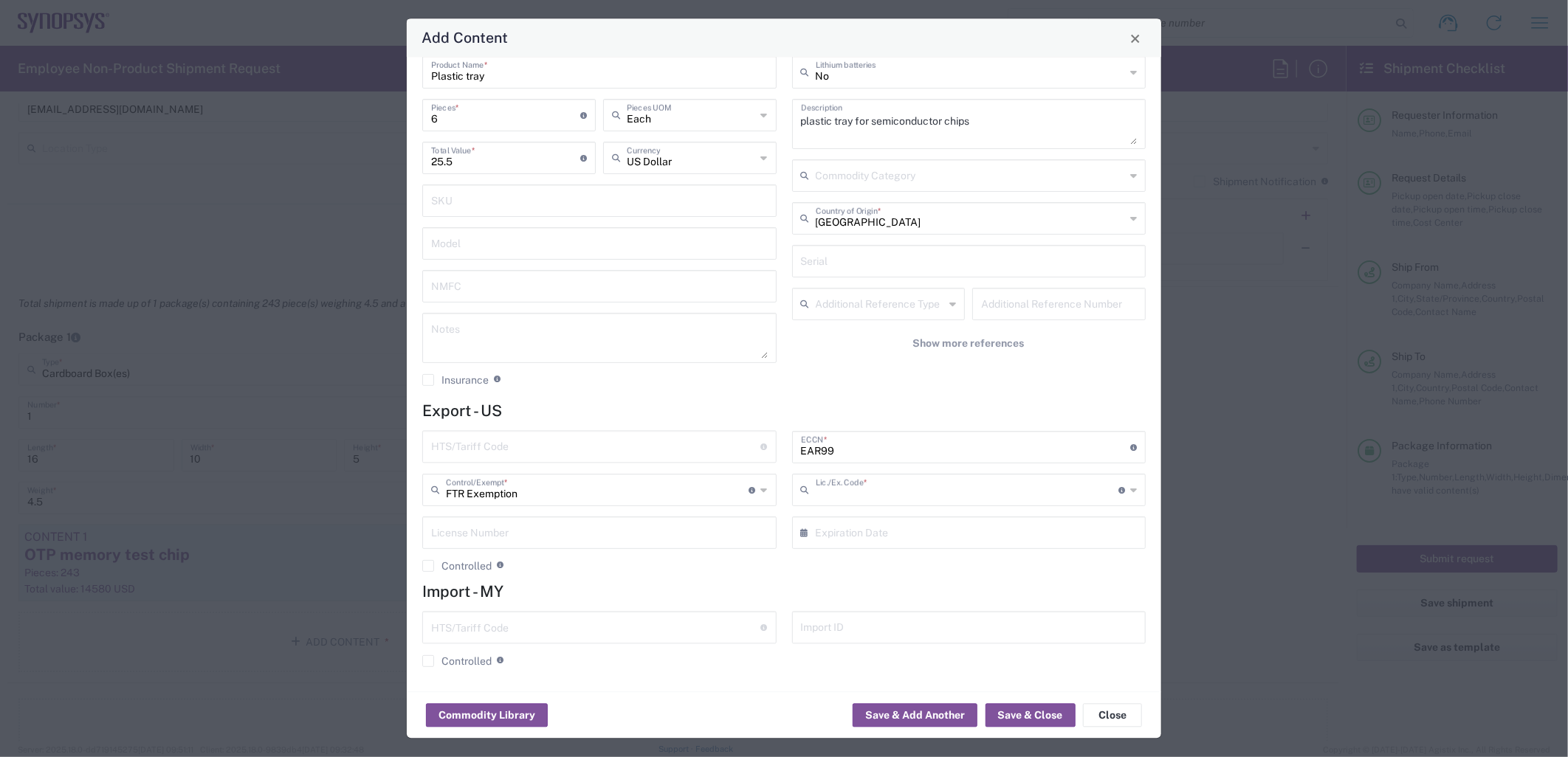
type input "30.37(a)"
type input "FTR Exemption"
click at [685, 484] on input "FTR Exemption" at bounding box center [597, 488] width 304 height 26
click at [851, 447] on input "EAR99" at bounding box center [965, 446] width 330 height 26
type input "EAR99/NLR"
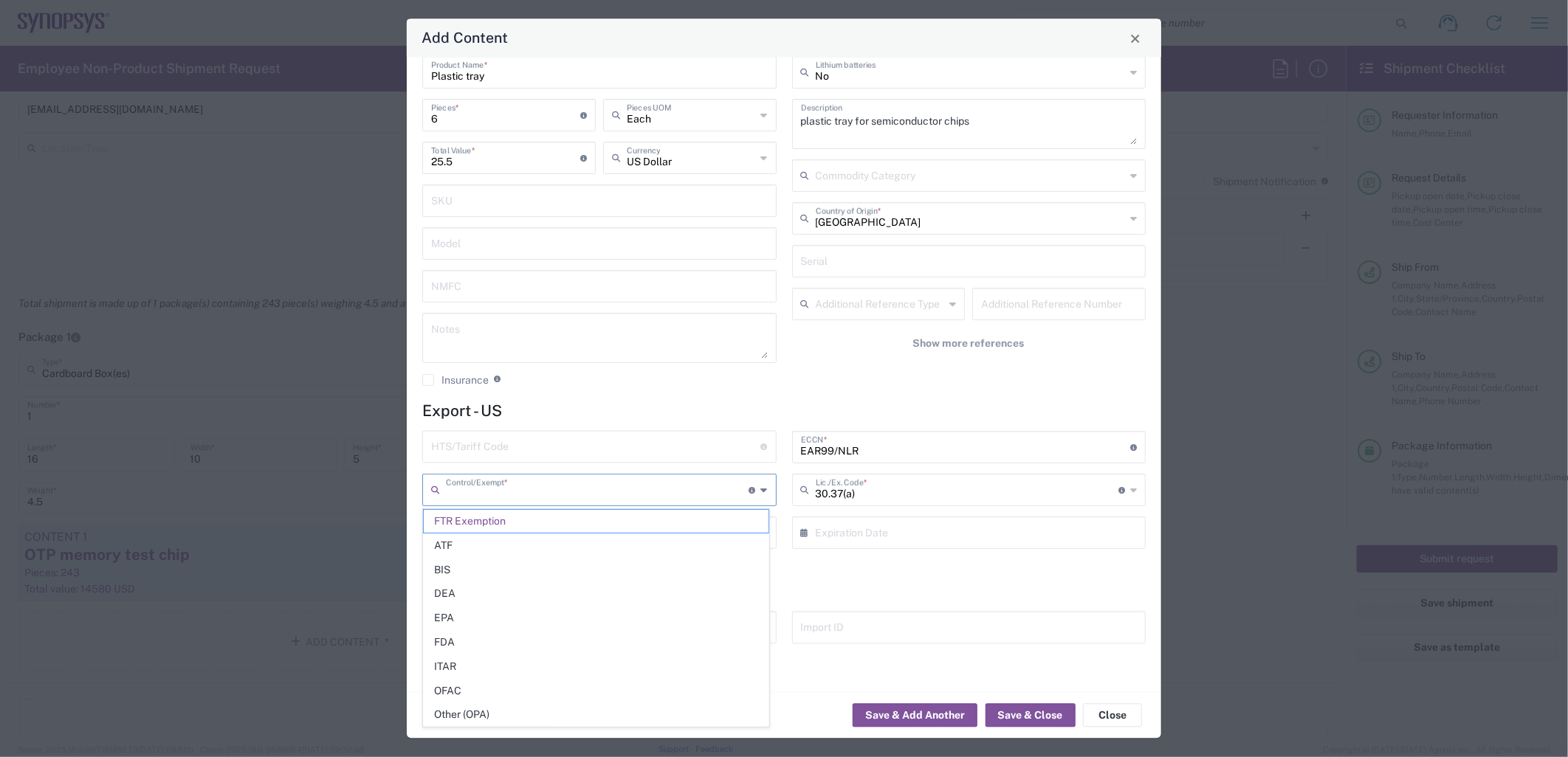
click at [663, 495] on input "text" at bounding box center [597, 488] width 304 height 26
click at [543, 717] on span "Other (OPA)" at bounding box center [596, 714] width 345 height 23
type input "Other (OPA)"
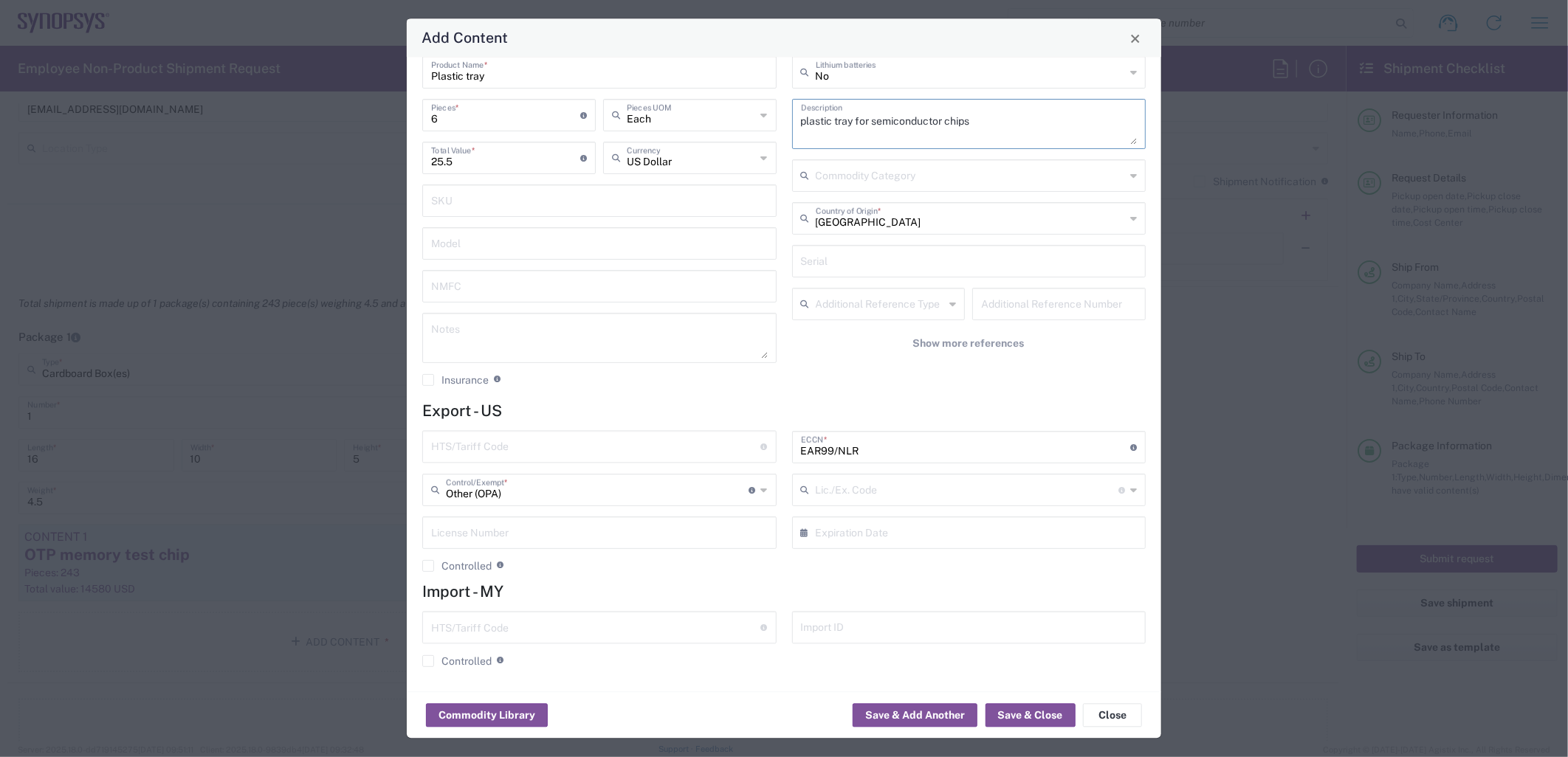
click at [934, 120] on textarea "plastic tray for semiconductor chips" at bounding box center [968, 123] width 336 height 41
type textarea "plastic tray for IC chips"
click at [868, 491] on input "text" at bounding box center [967, 488] width 304 height 26
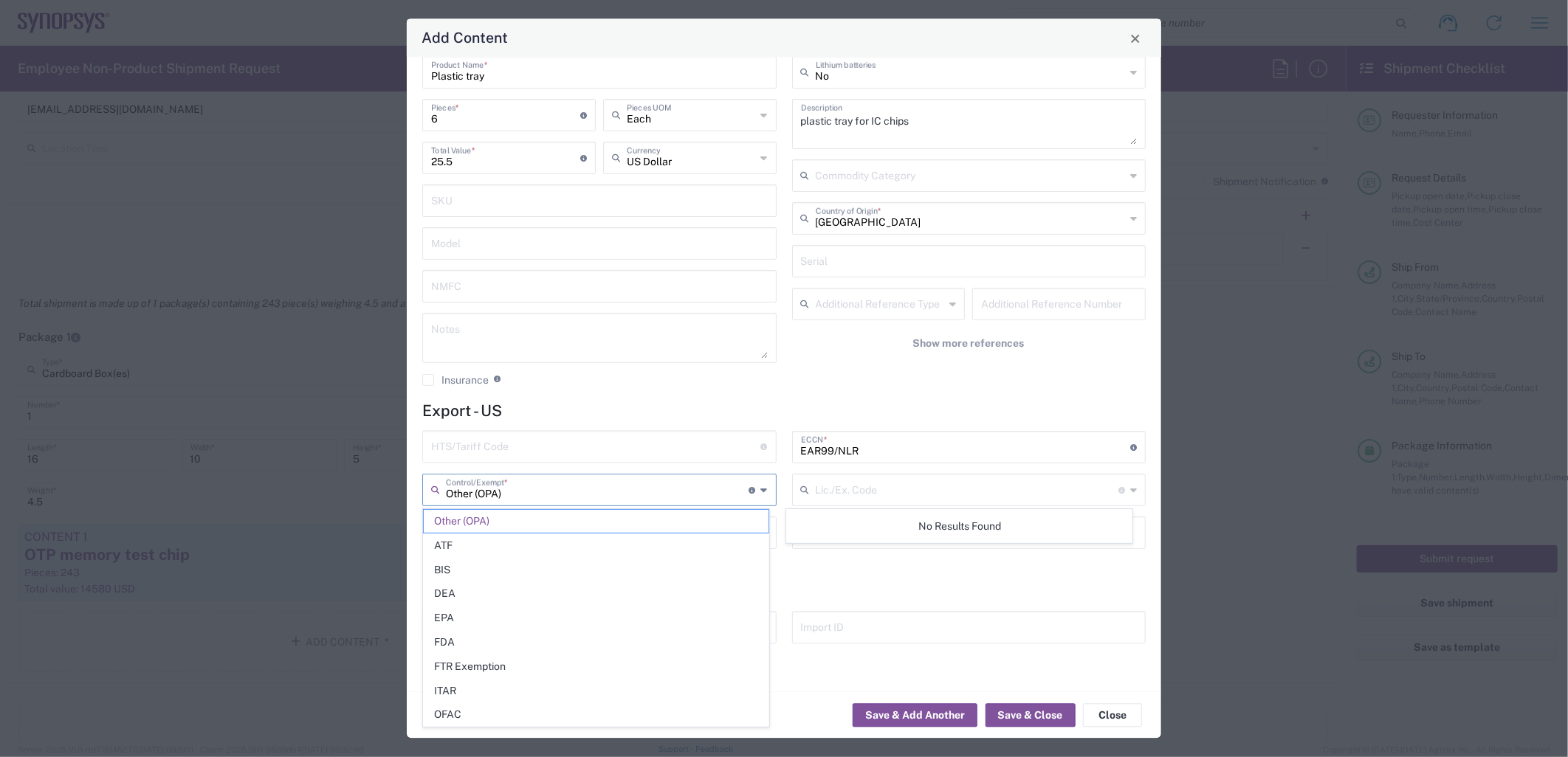
click at [697, 493] on input "Other (OPA)" at bounding box center [597, 488] width 304 height 26
click at [621, 639] on span "FDA" at bounding box center [596, 642] width 345 height 23
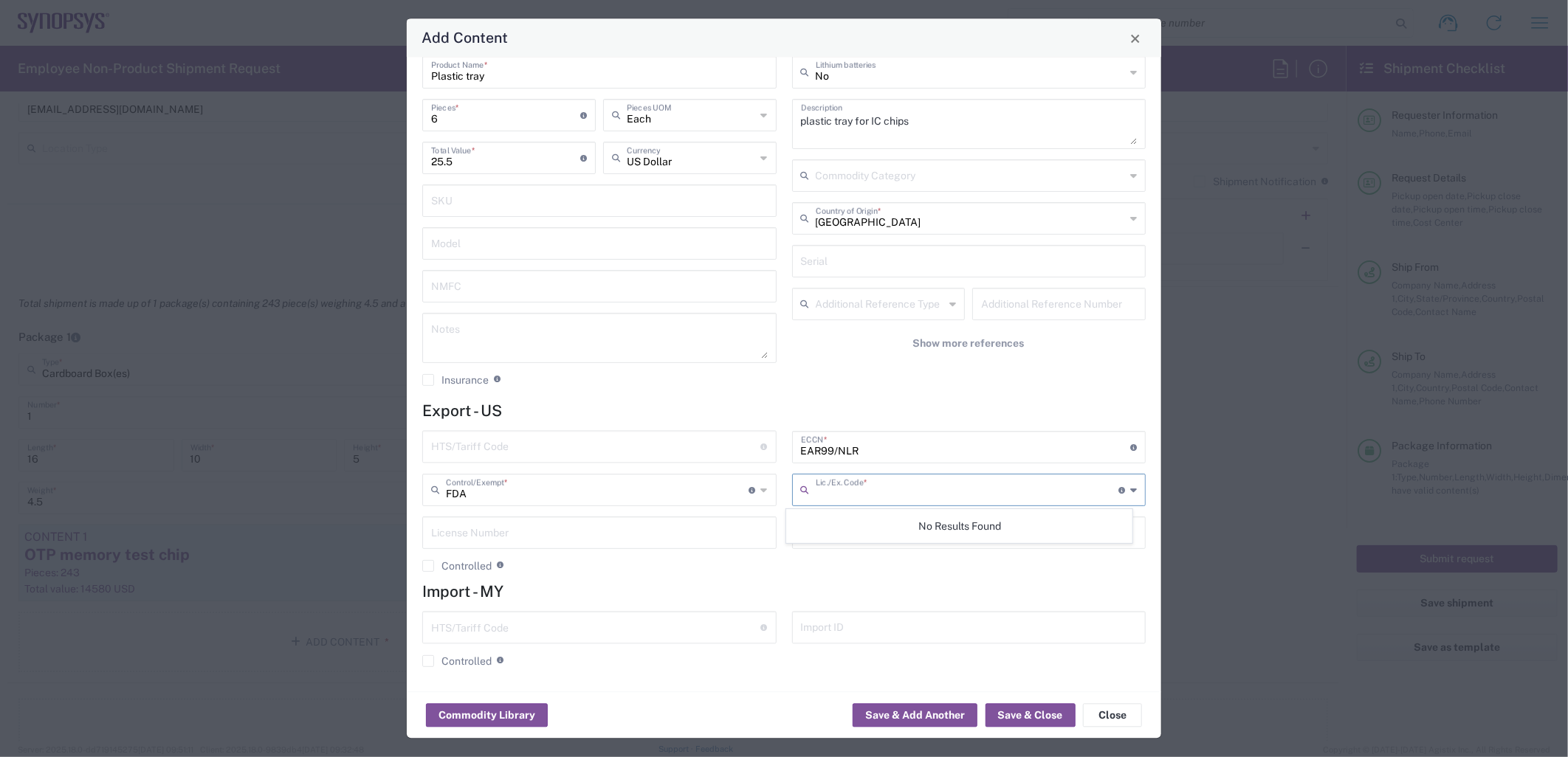
click at [899, 490] on input "text" at bounding box center [967, 488] width 304 height 26
click at [628, 490] on input "FDA" at bounding box center [597, 488] width 304 height 26
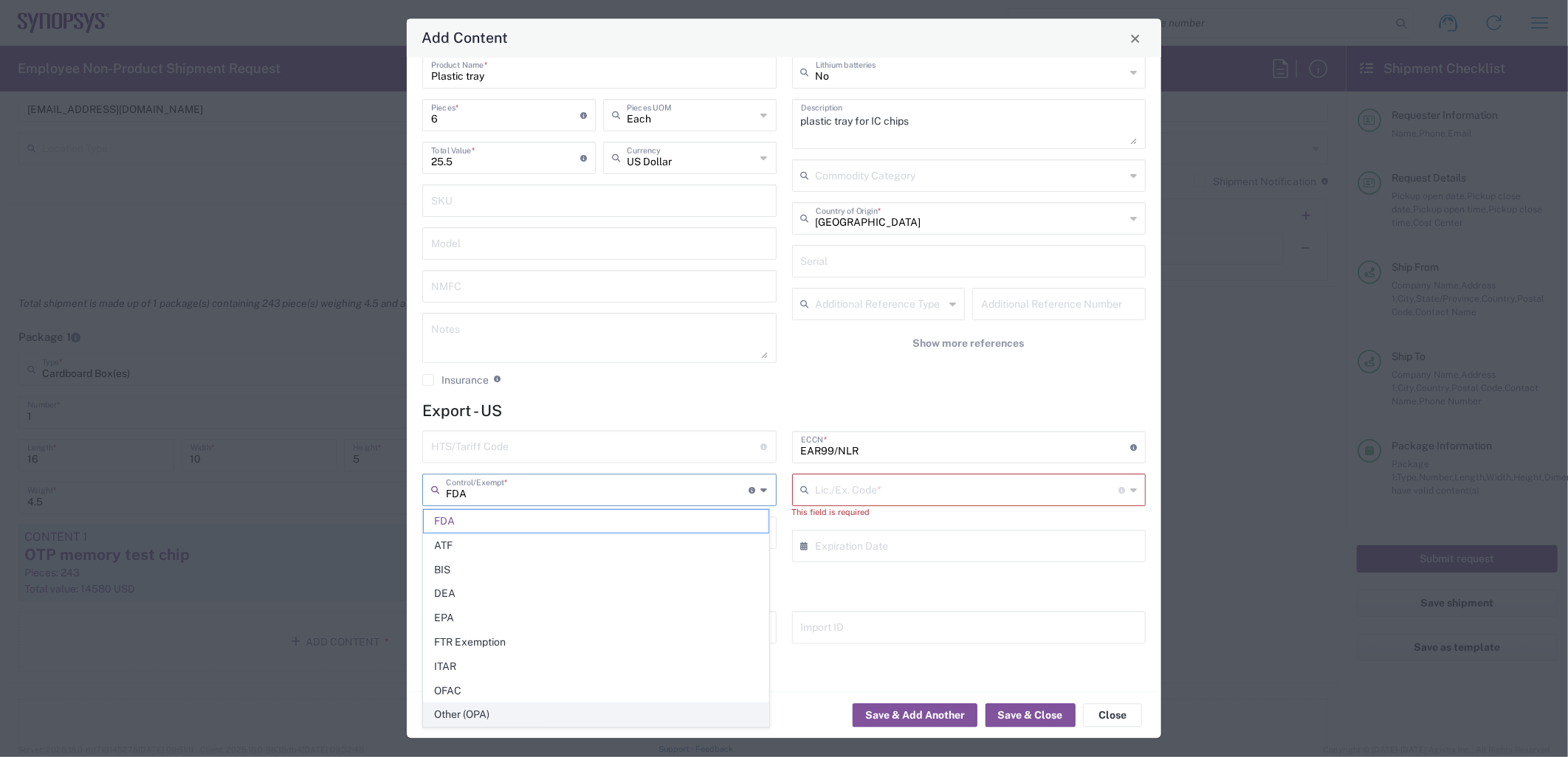
click at [517, 717] on span "Other (OPA)" at bounding box center [596, 714] width 345 height 23
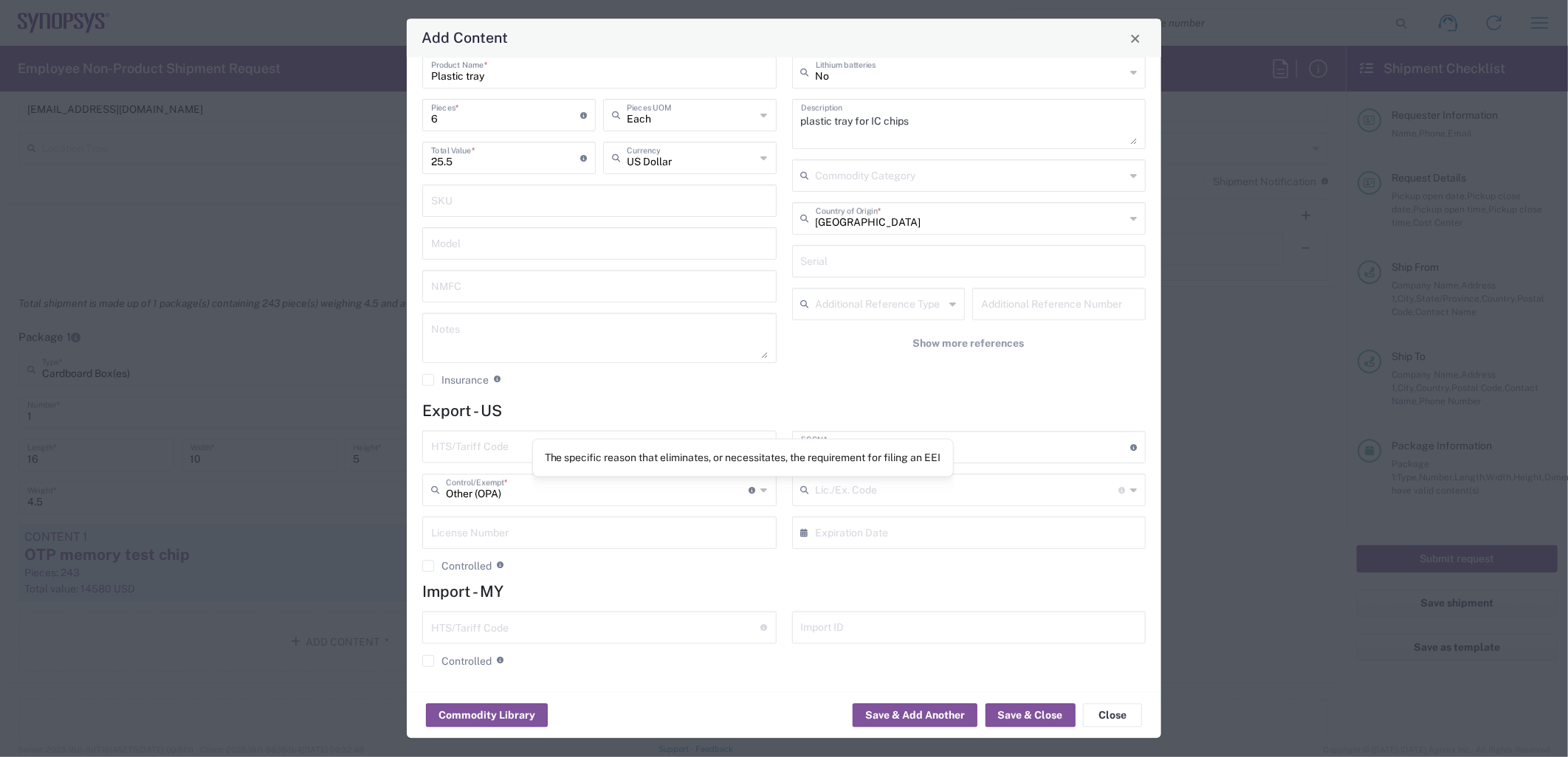
click at [749, 489] on icon at bounding box center [753, 489] width 7 height 7
type input "Other (OPA)"
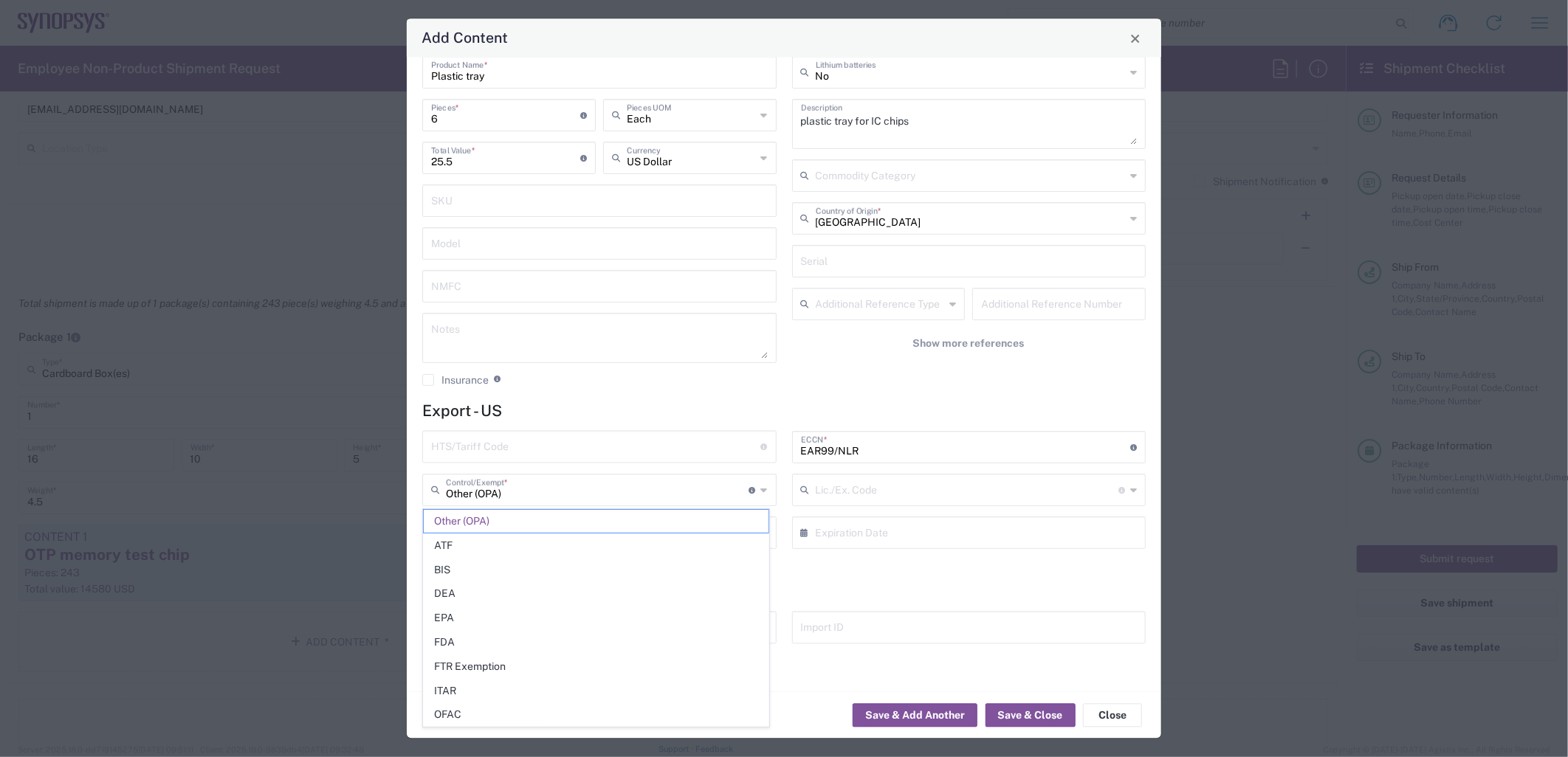
click at [749, 489] on icon at bounding box center [753, 489] width 7 height 7
click at [735, 399] on div "General Commodity Product Type * Plastic tray Product Name * 6 Pieces * Number …" at bounding box center [784, 375] width 755 height 635
click at [657, 496] on input "text" at bounding box center [597, 488] width 304 height 26
click at [543, 668] on span "FTR Exemption" at bounding box center [596, 666] width 345 height 23
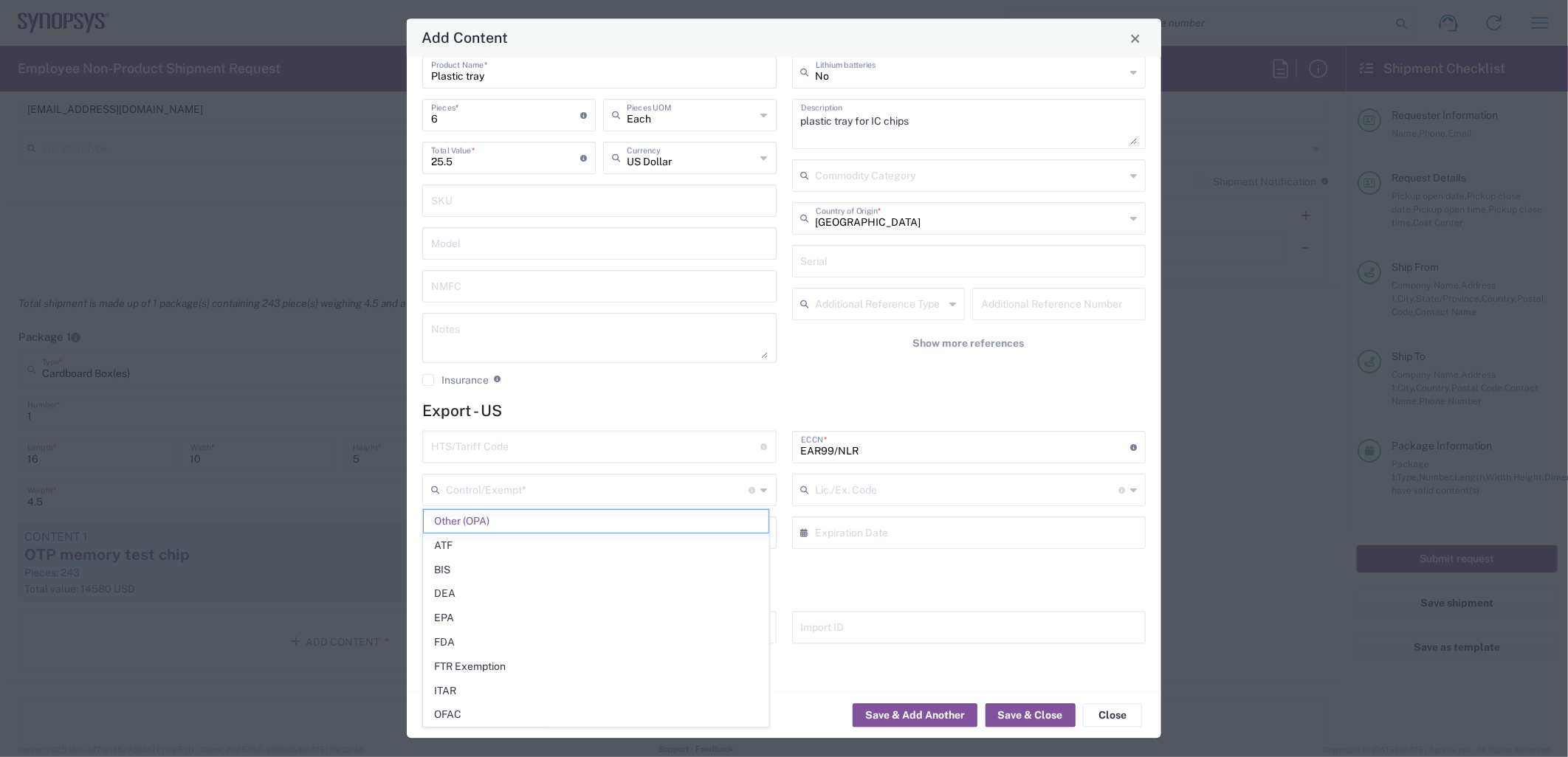
type input "FTR Exemption"
click at [853, 495] on input "text" at bounding box center [967, 488] width 304 height 26
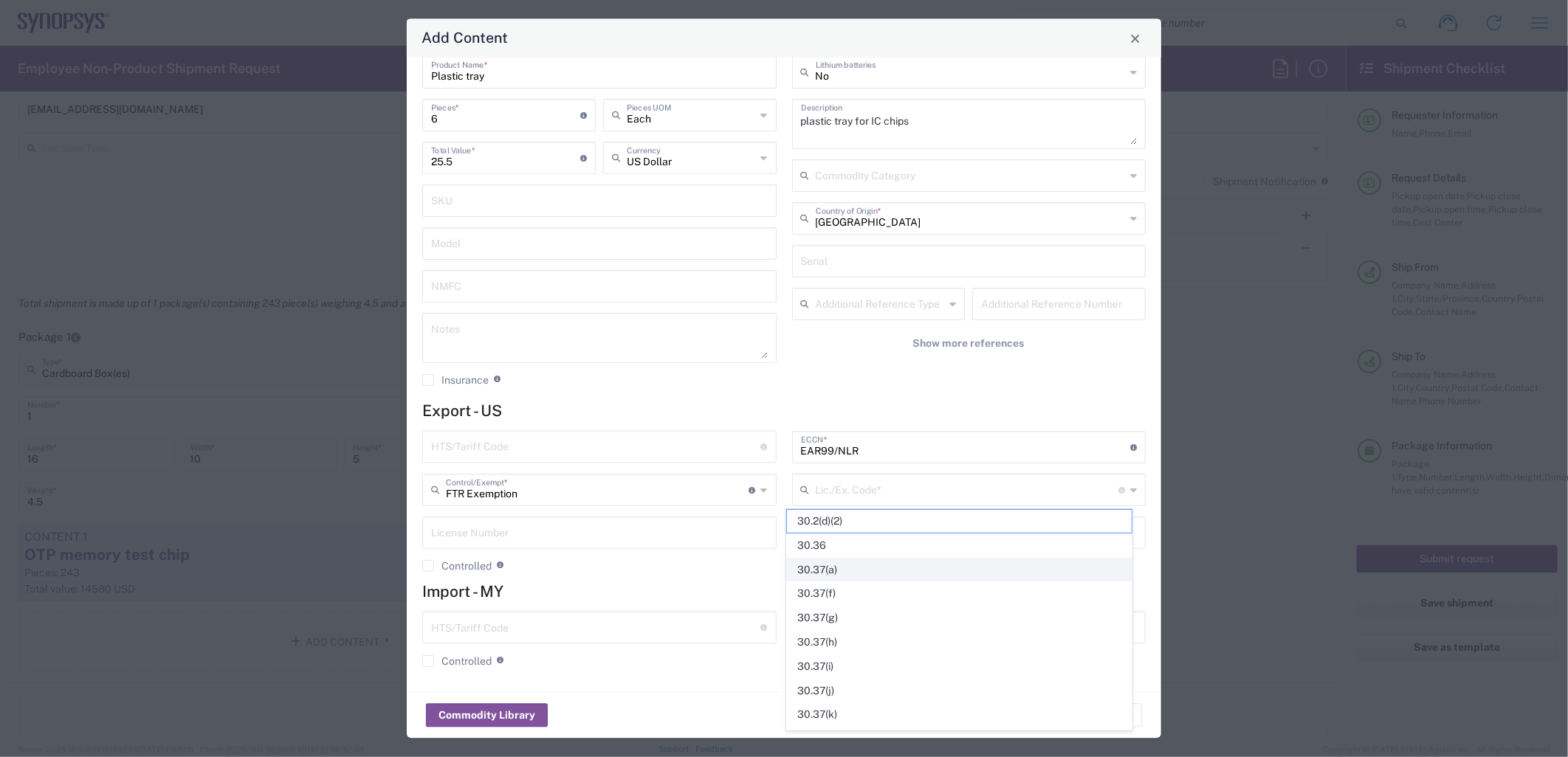
click at [839, 566] on span "30.37(a)" at bounding box center [959, 570] width 345 height 23
type input "30.37(a)"
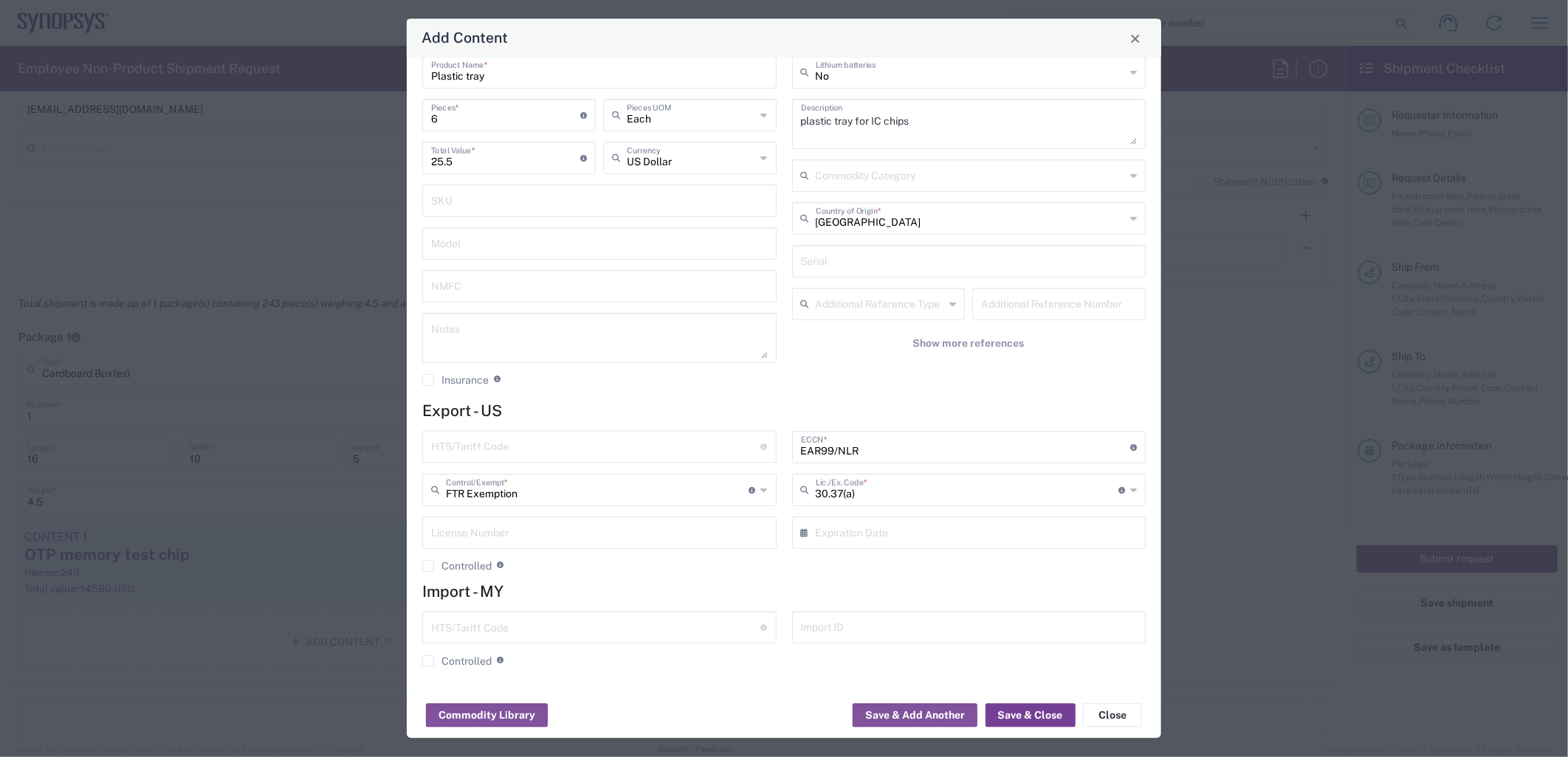
click at [1030, 717] on button "Save & Close" at bounding box center [1031, 716] width 90 height 23
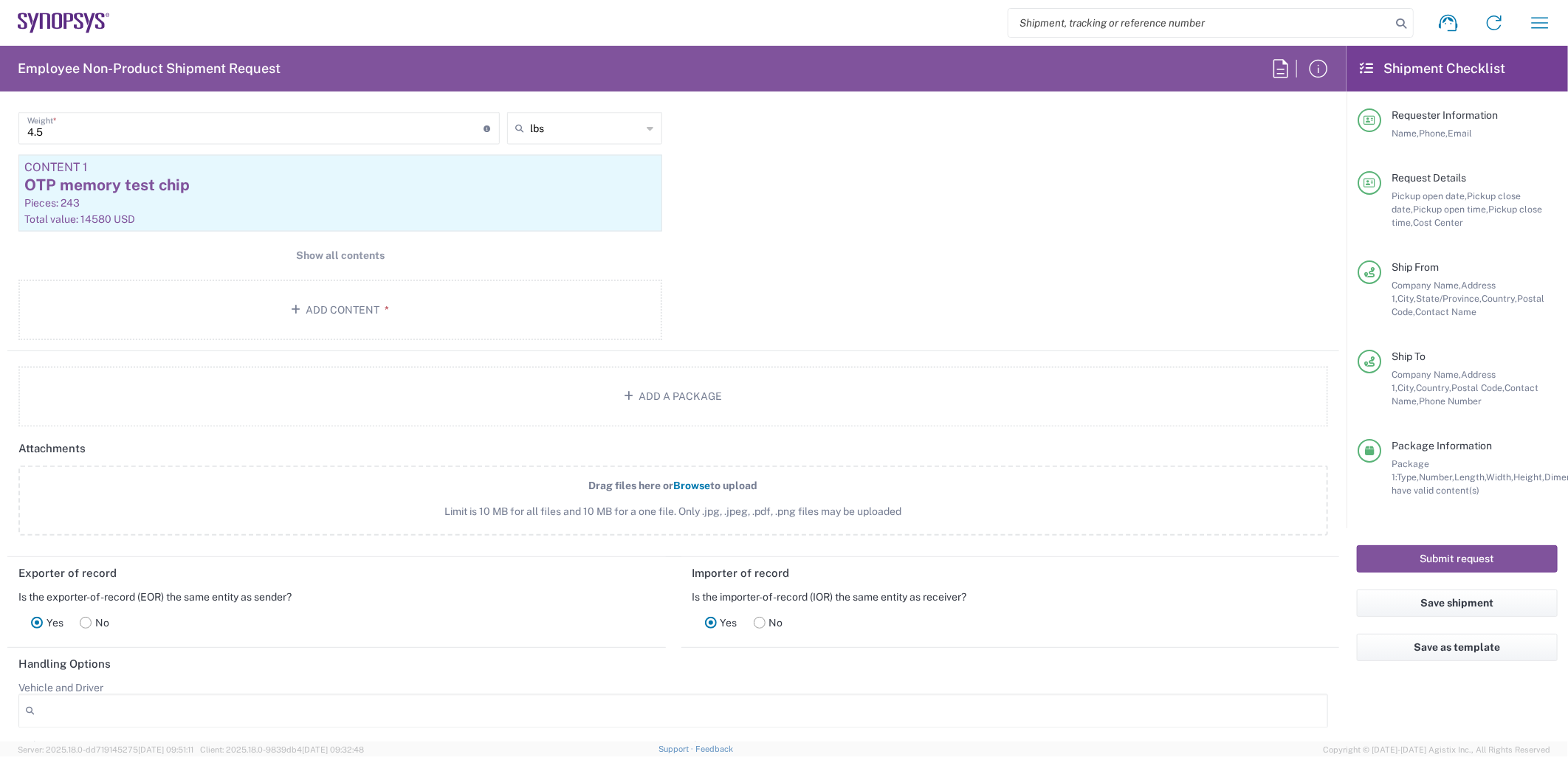
scroll to position [1378, 0]
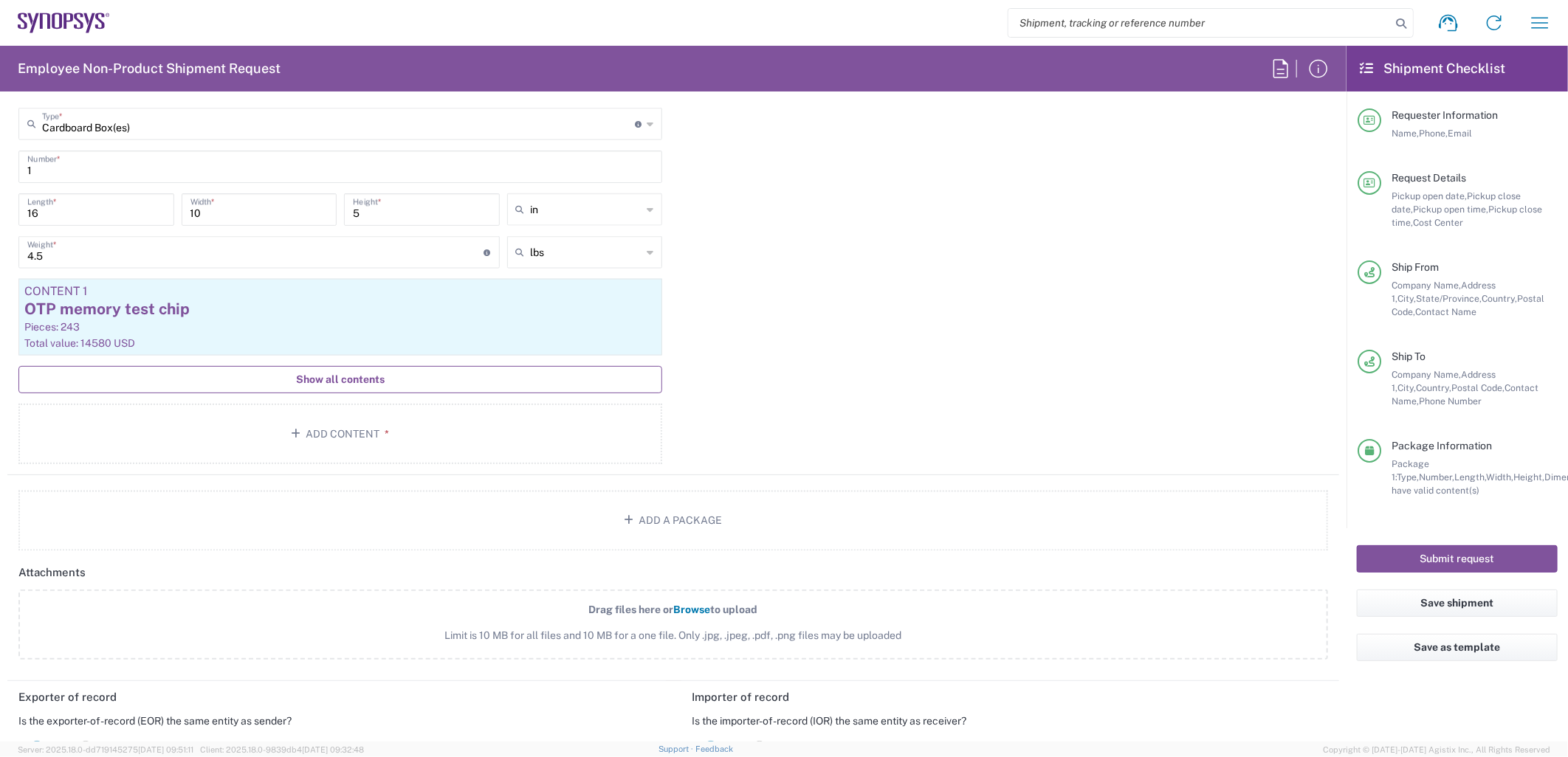
click at [318, 381] on span "Show all contents" at bounding box center [340, 380] width 89 height 14
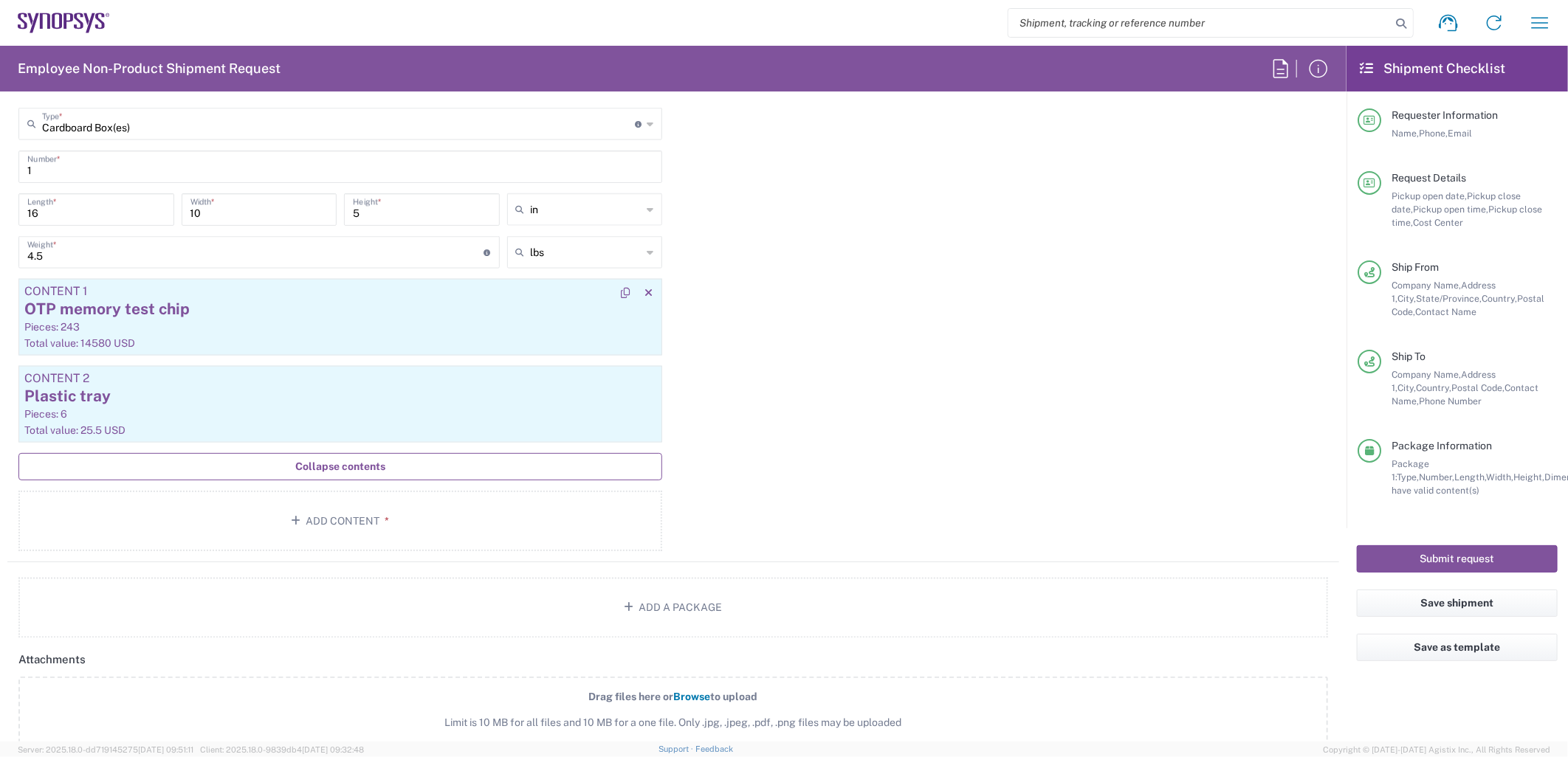
click at [330, 315] on div "OTP memory test chip" at bounding box center [340, 309] width 632 height 23
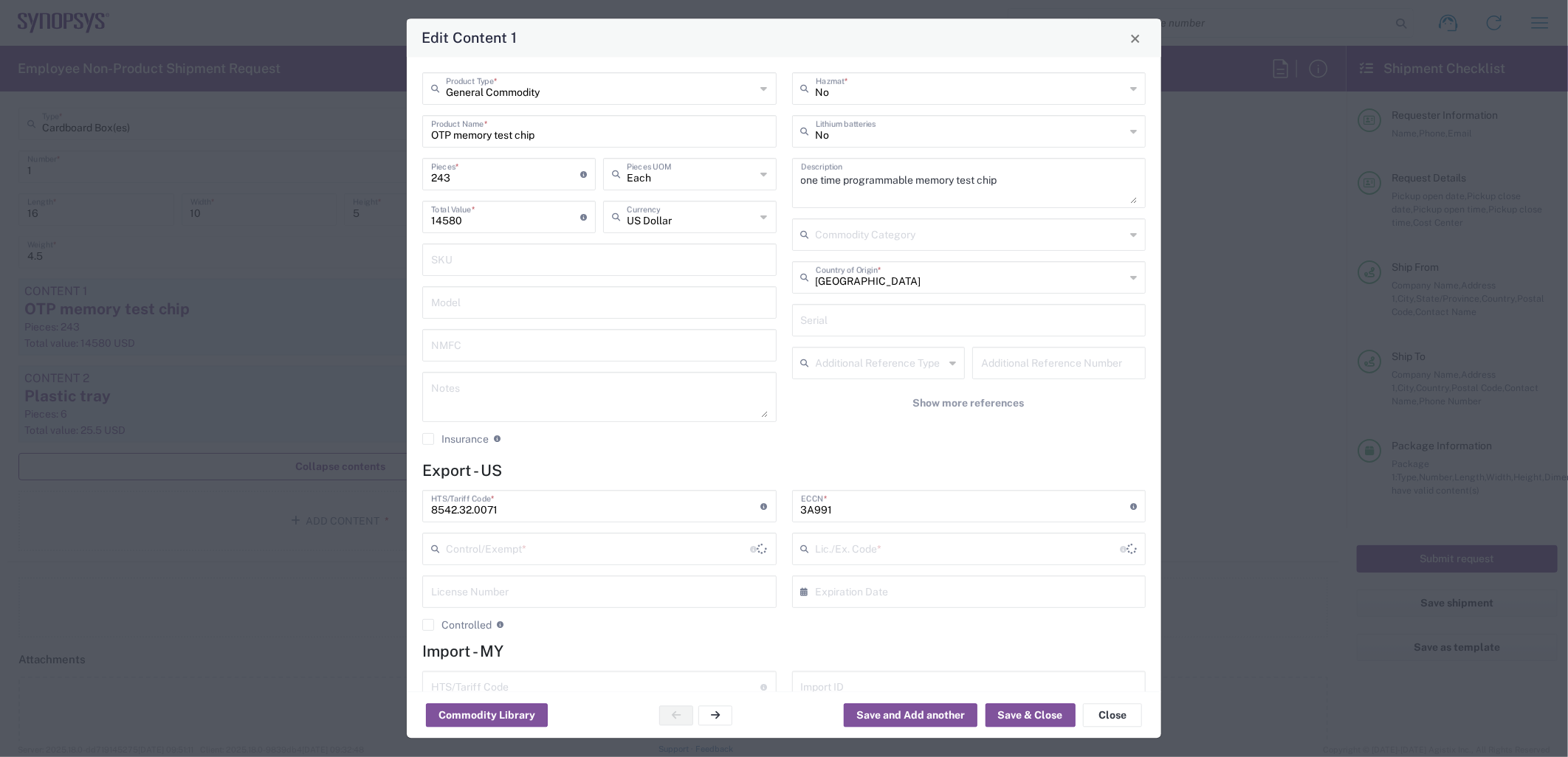
type input "FTR Exemption"
type input "30.37(a)"
click at [471, 396] on textarea at bounding box center [599, 398] width 336 height 41
type textarea "t"
drag, startPoint x: 530, startPoint y: 394, endPoint x: 590, endPoint y: 395, distance: 60.0
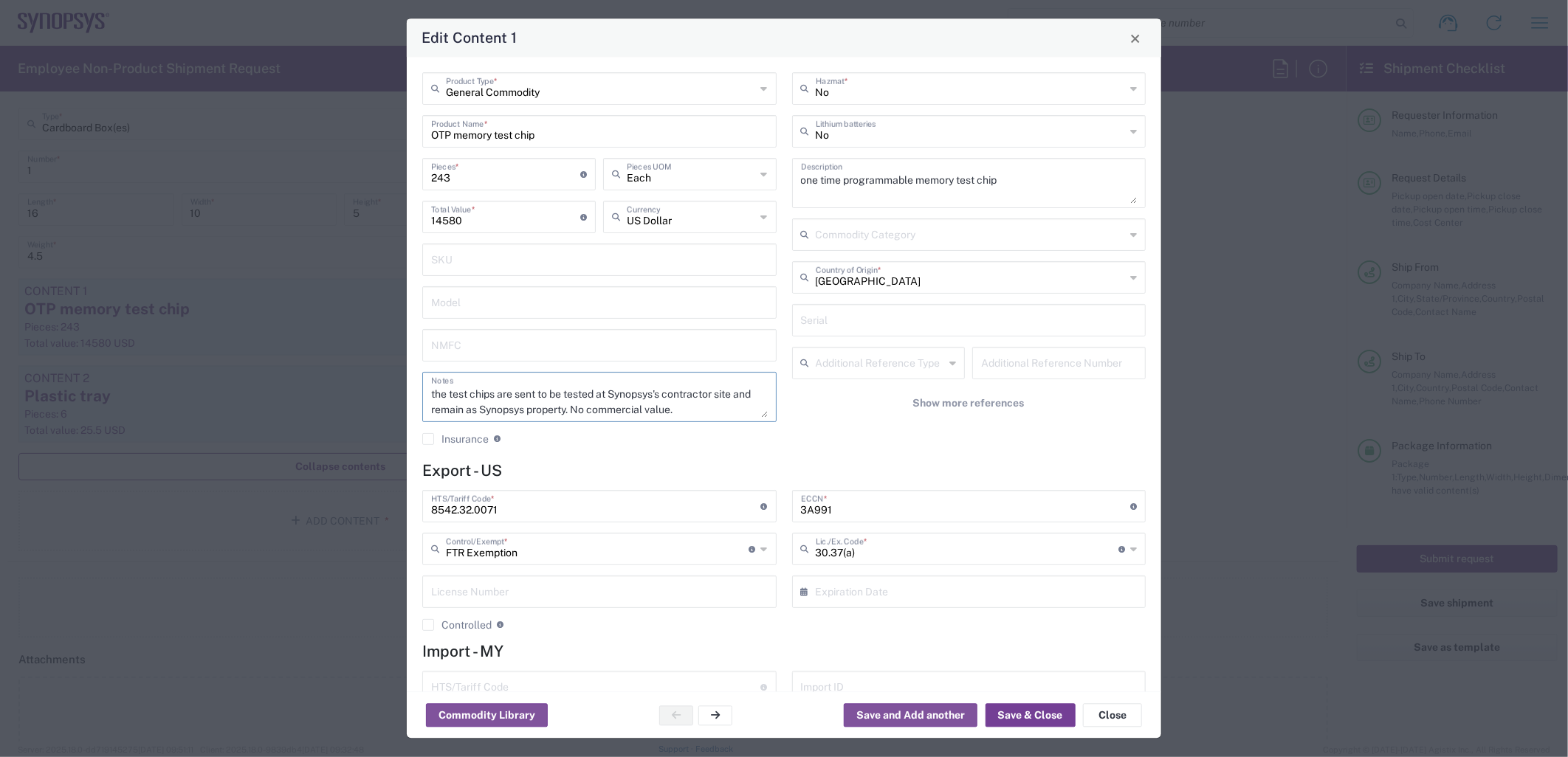
type textarea "the test chips are sent to be tested at Synopsys's contractor site and remain a…"
click at [1023, 724] on button "Save & Close" at bounding box center [1031, 716] width 90 height 23
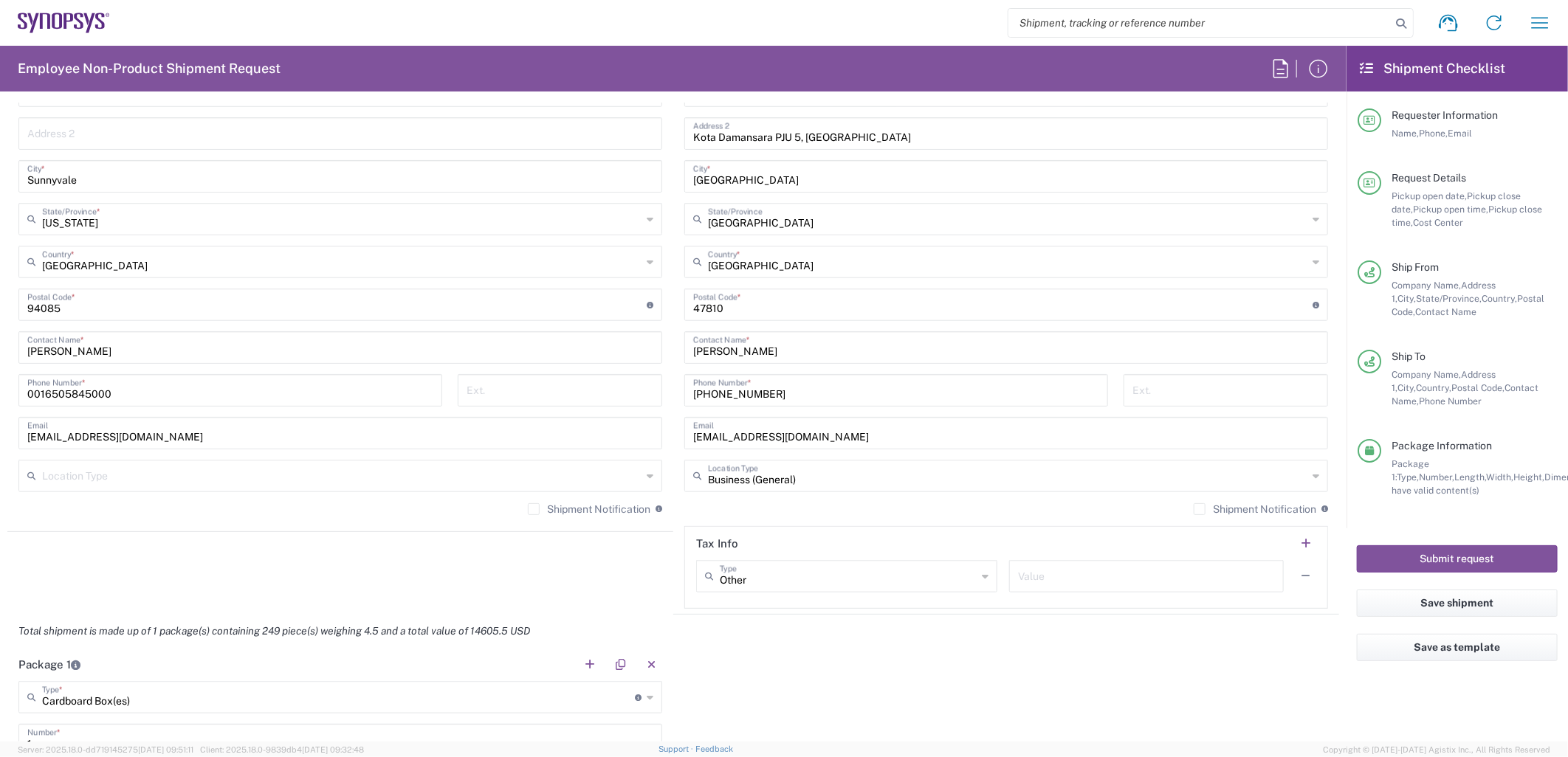
scroll to position [722, 0]
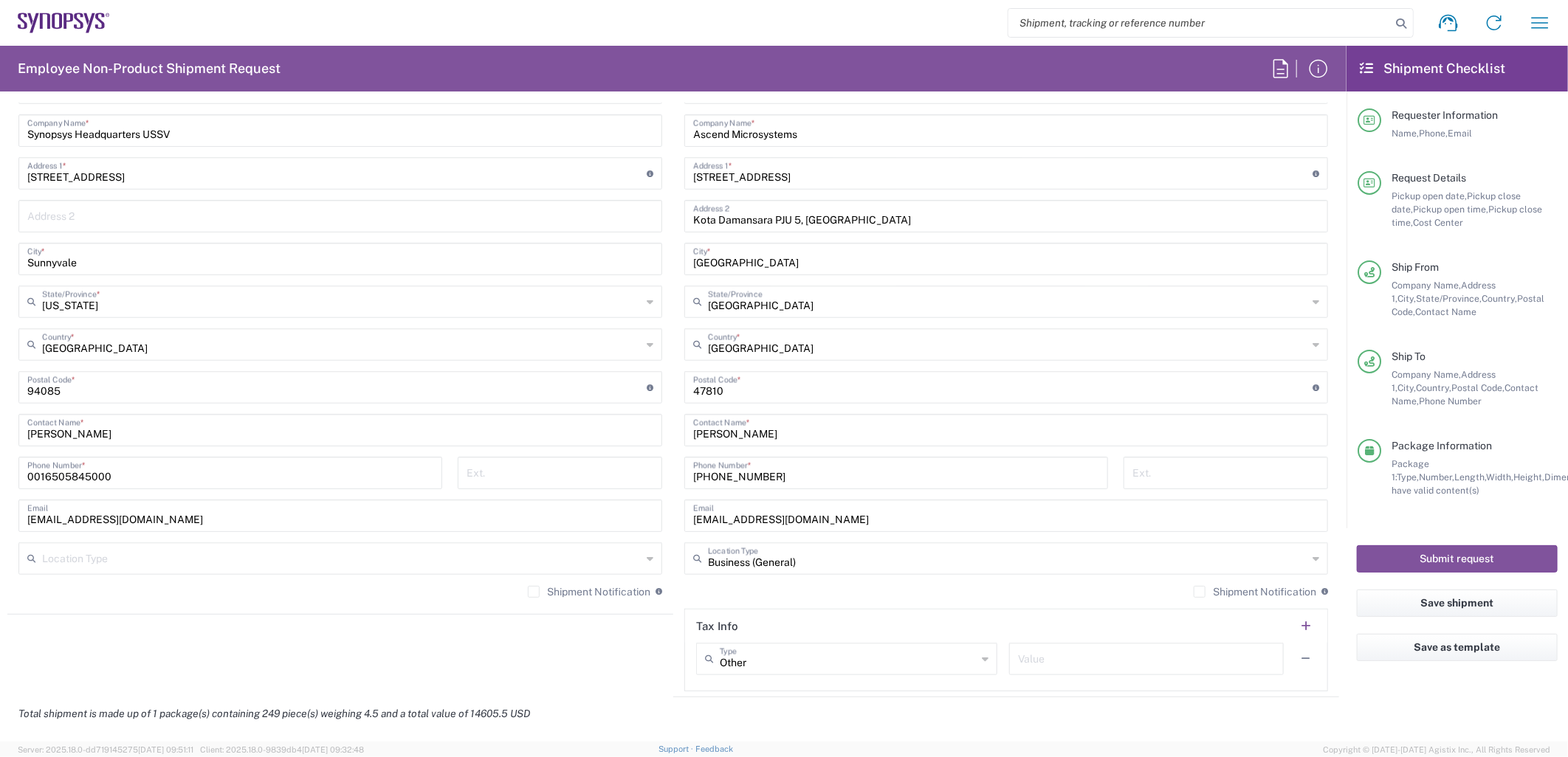
click at [722, 714] on div "Total shipment is made up of 1 package(s) containing 249 piece(s) weighing 4.5 …" at bounding box center [673, 714] width 1347 height 33
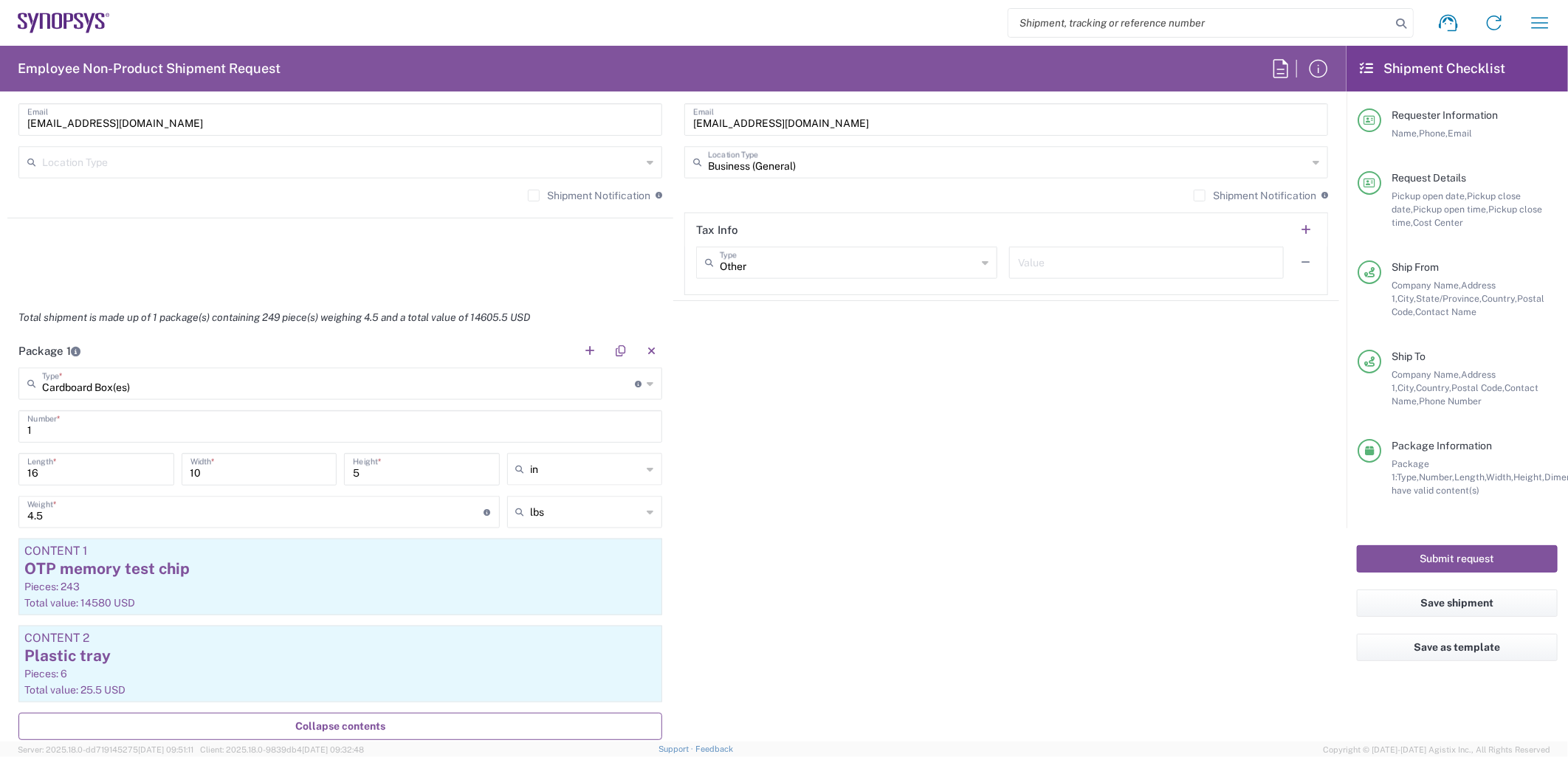
scroll to position [1214, 0]
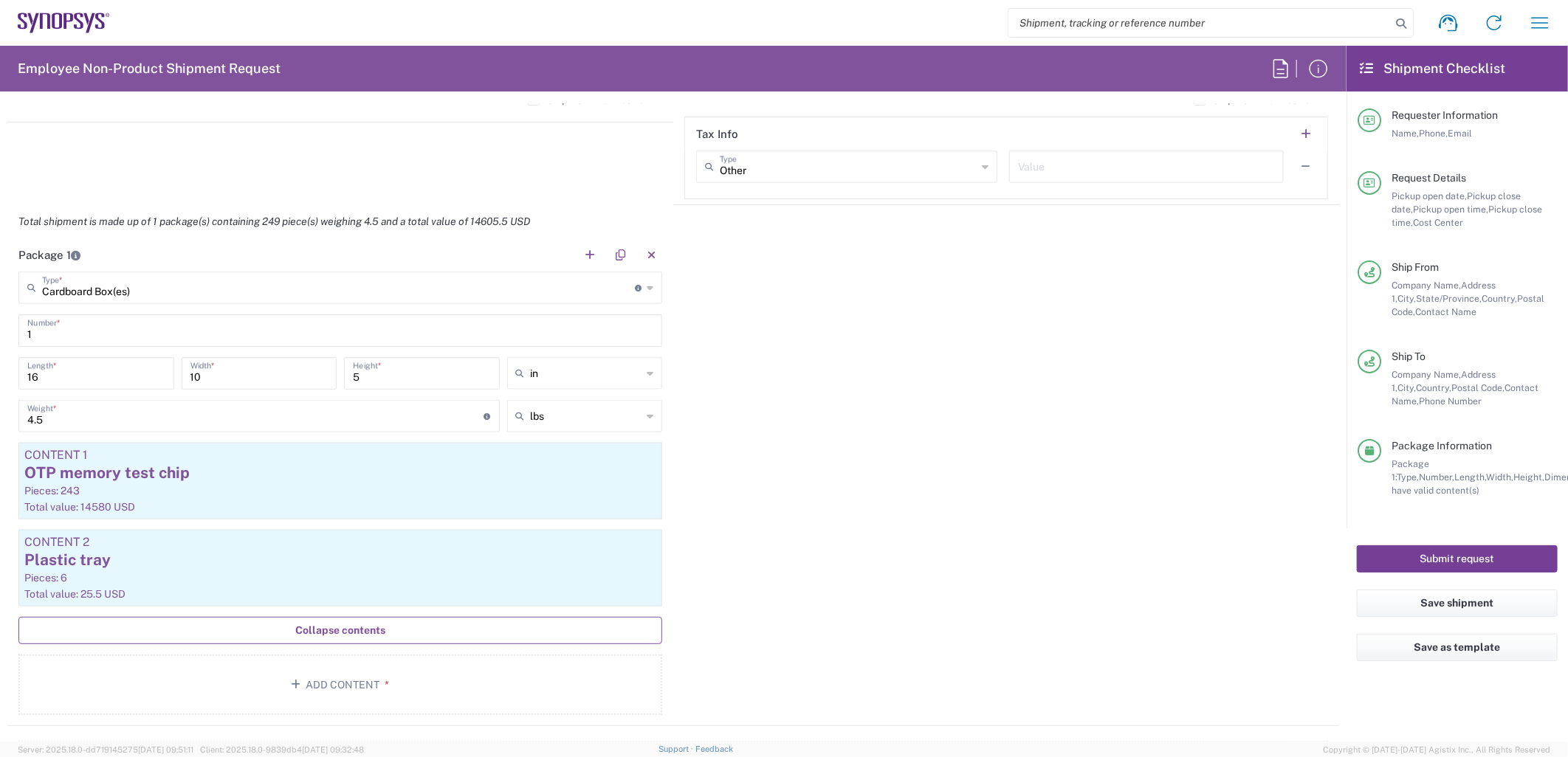
click at [1403, 556] on button "Submit request" at bounding box center [1457, 558] width 201 height 27
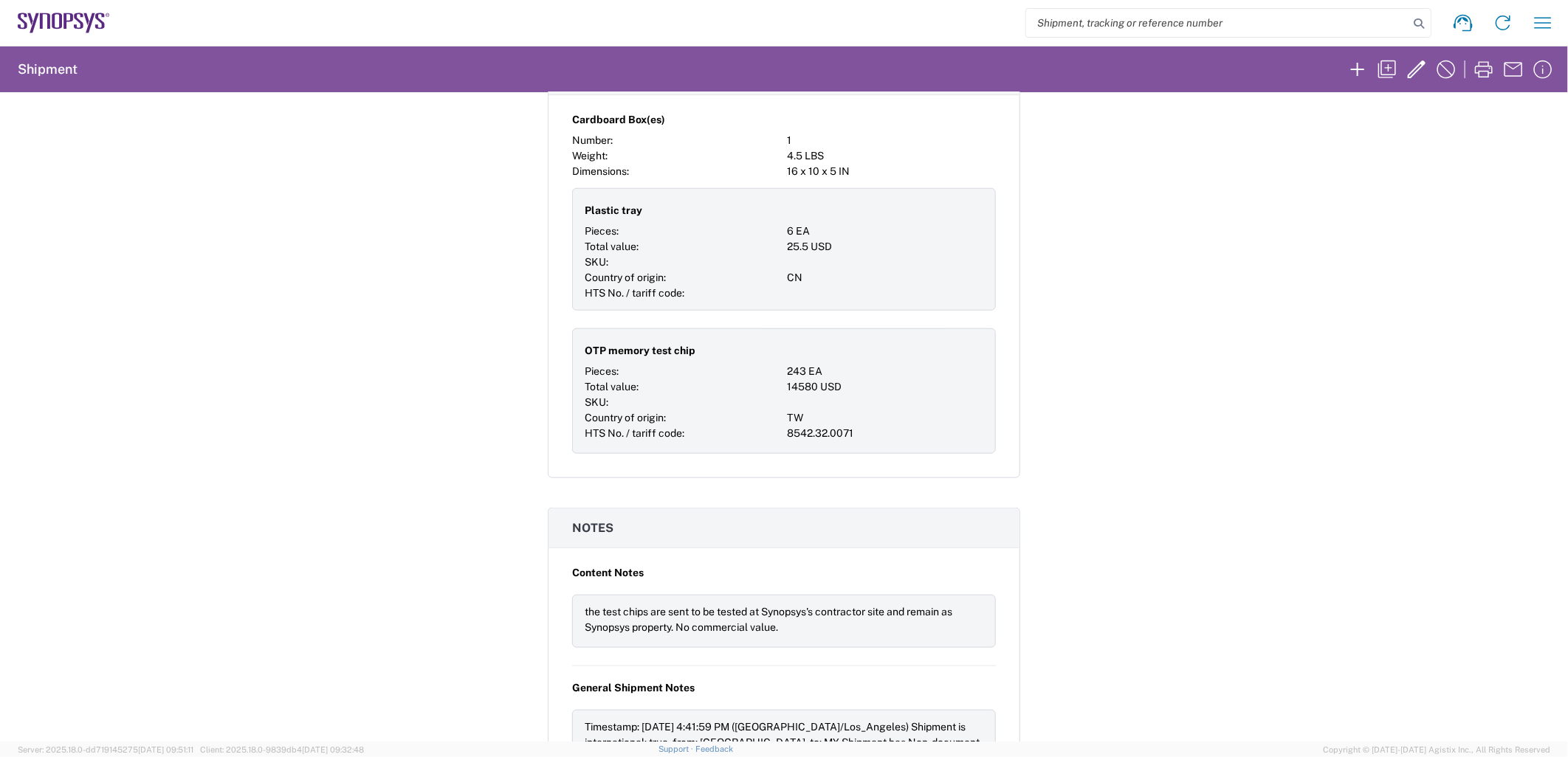
scroll to position [820, 0]
